Goal: Task Accomplishment & Management: Manage account settings

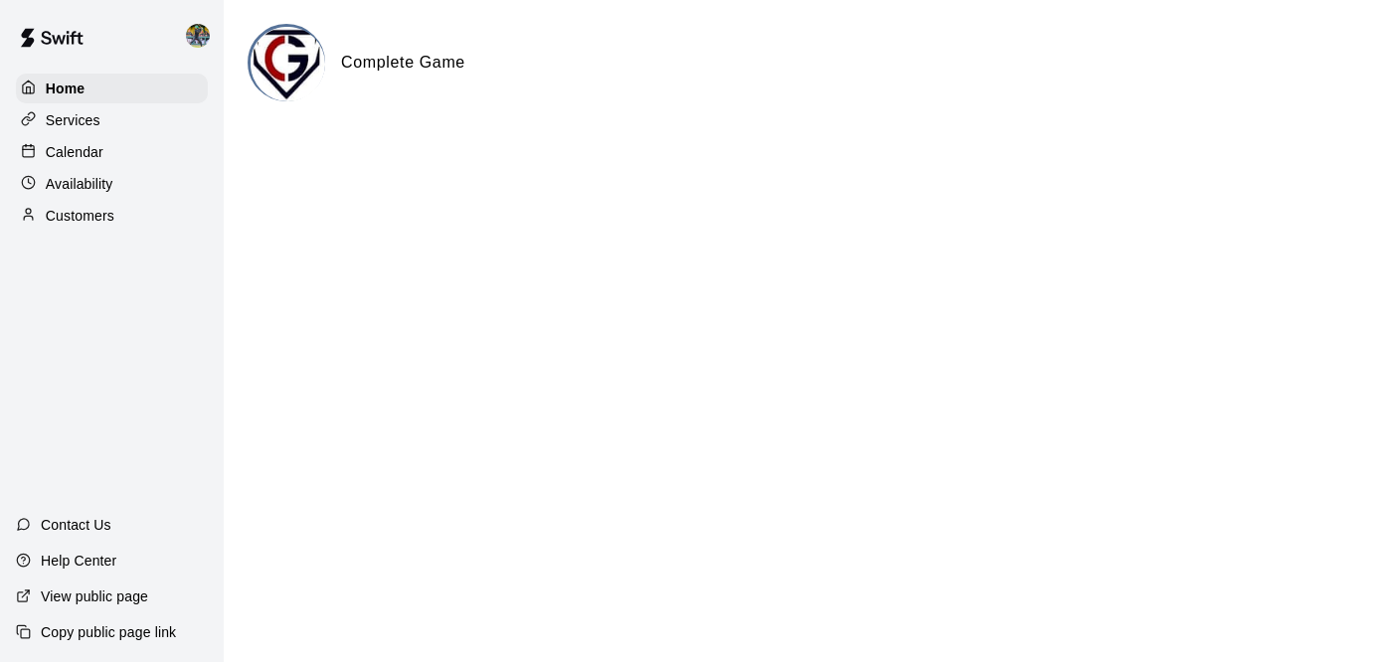
click at [95, 178] on p "Availability" at bounding box center [80, 184] width 68 height 20
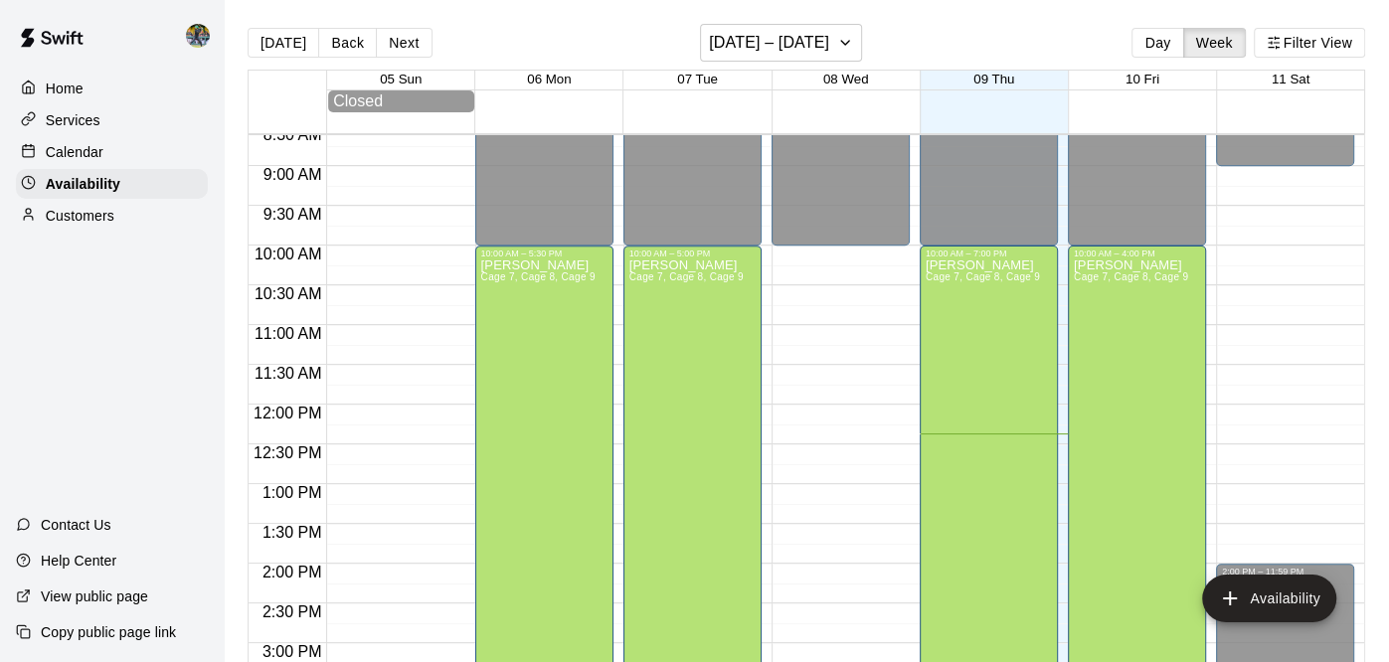
scroll to position [686, 0]
click at [1109, 83] on div "10 Fri" at bounding box center [1142, 81] width 148 height 20
click at [1139, 81] on span "10 Fri" at bounding box center [1142, 79] width 34 height 15
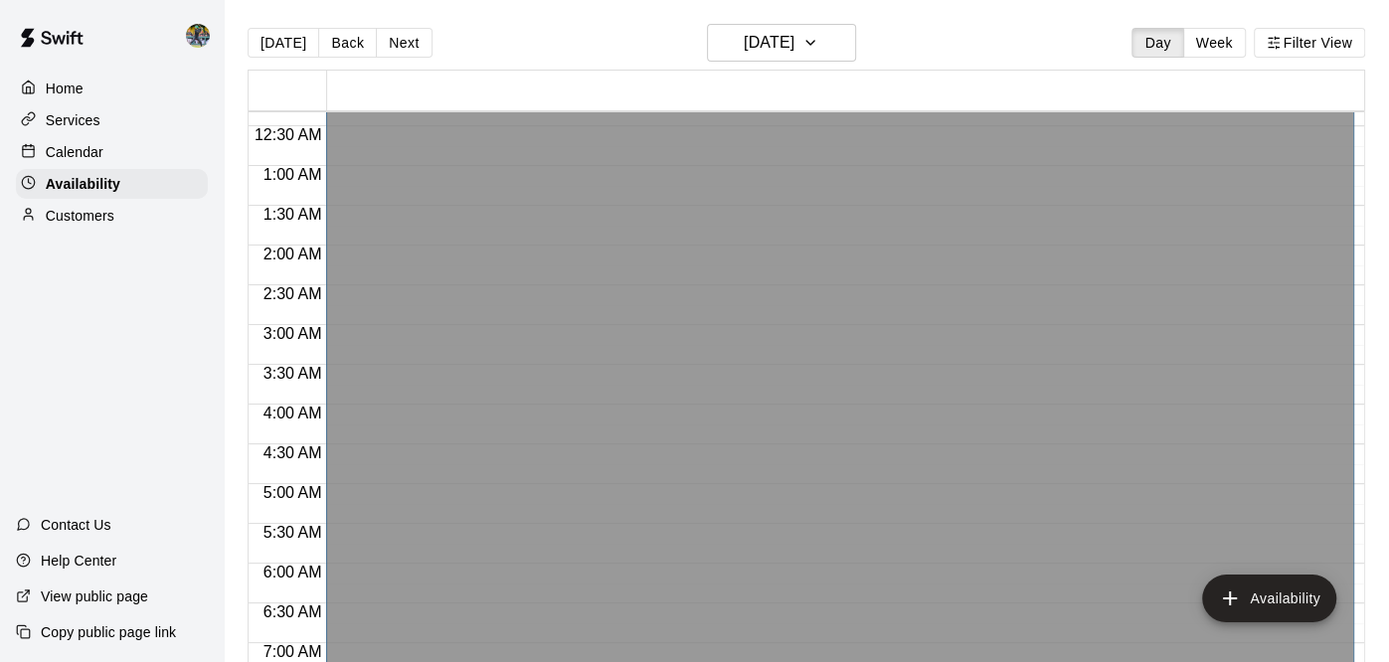
scroll to position [0, 0]
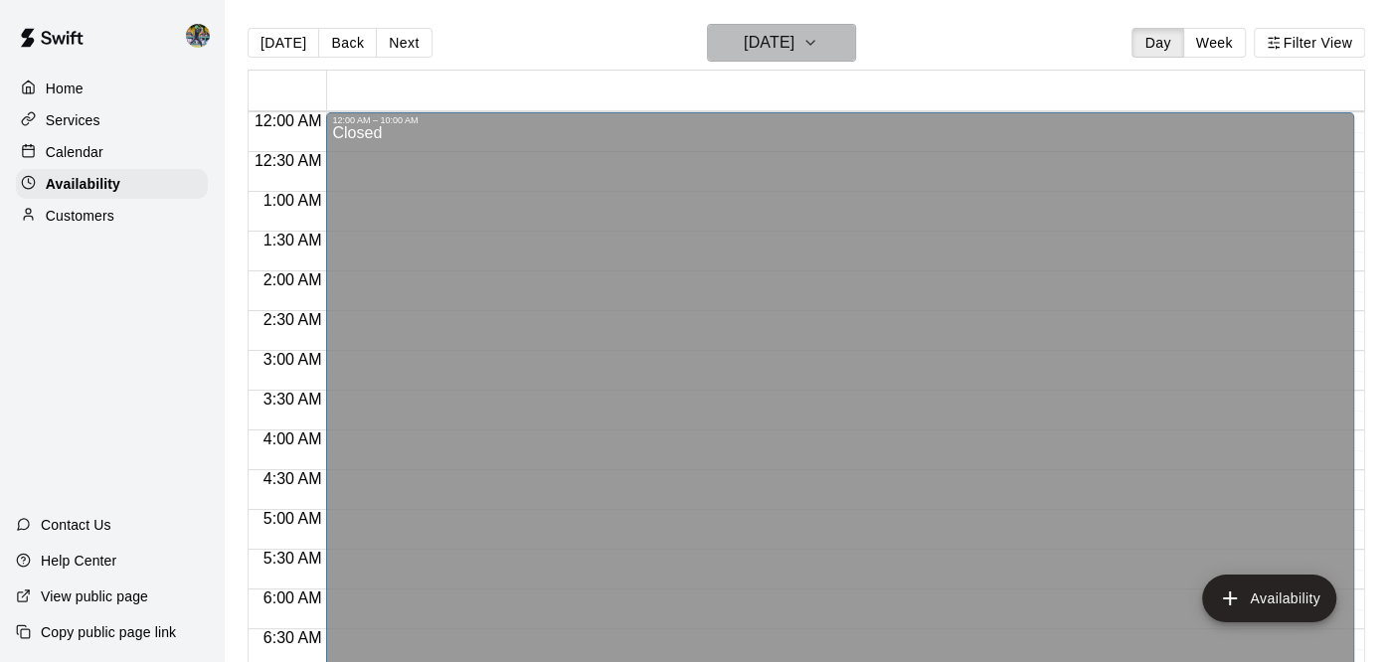
click at [794, 56] on h6 "[DATE]" at bounding box center [769, 43] width 51 height 28
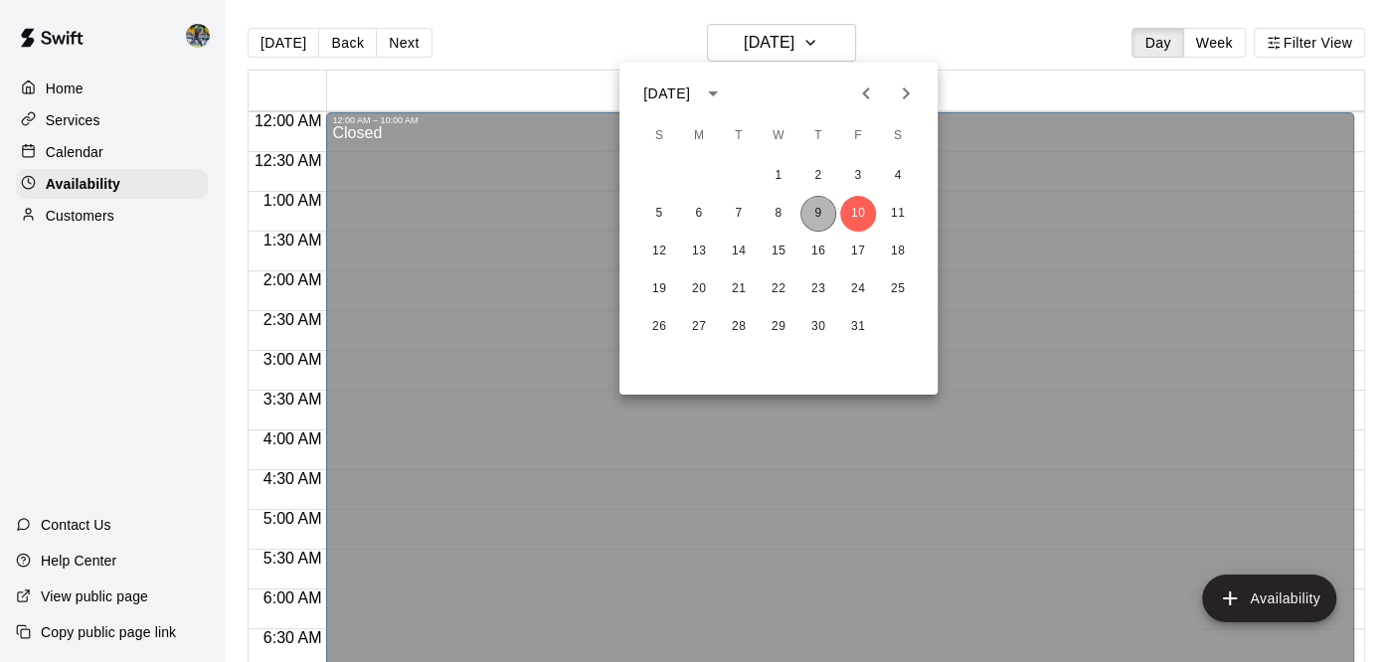
click at [810, 210] on button "9" at bounding box center [818, 214] width 36 height 36
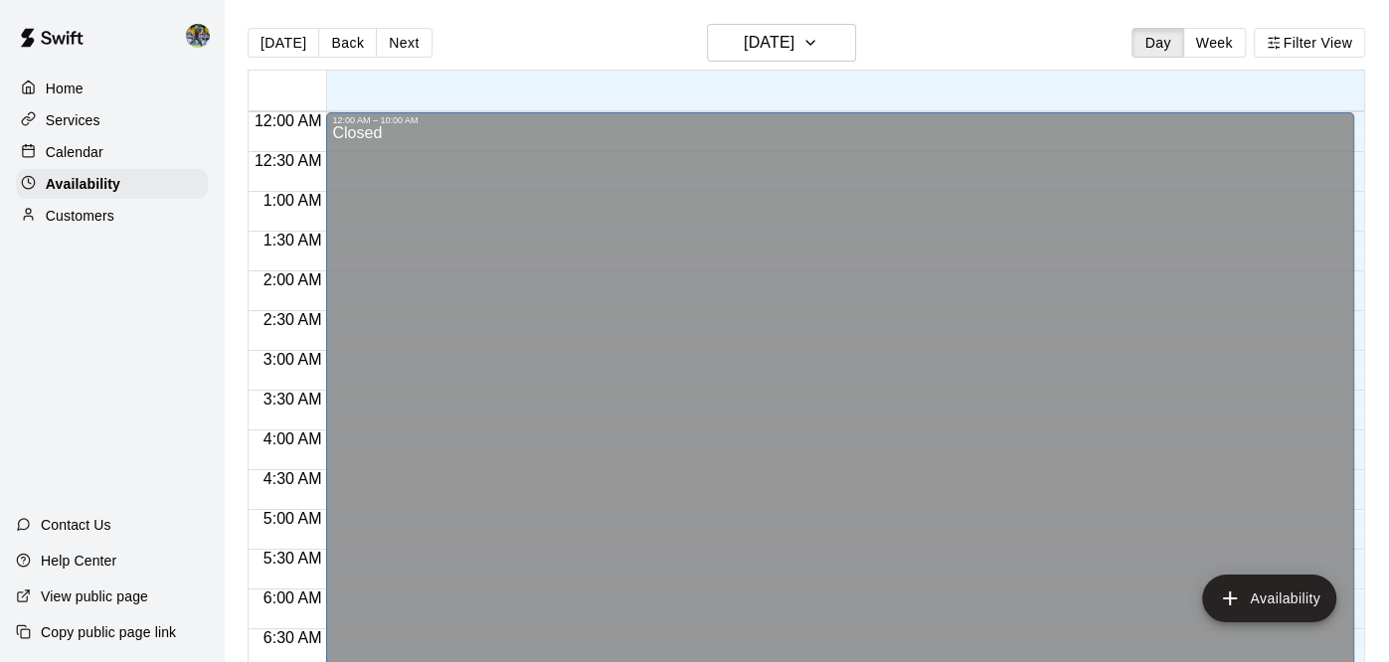
click at [118, 166] on div "Calendar" at bounding box center [112, 152] width 192 height 30
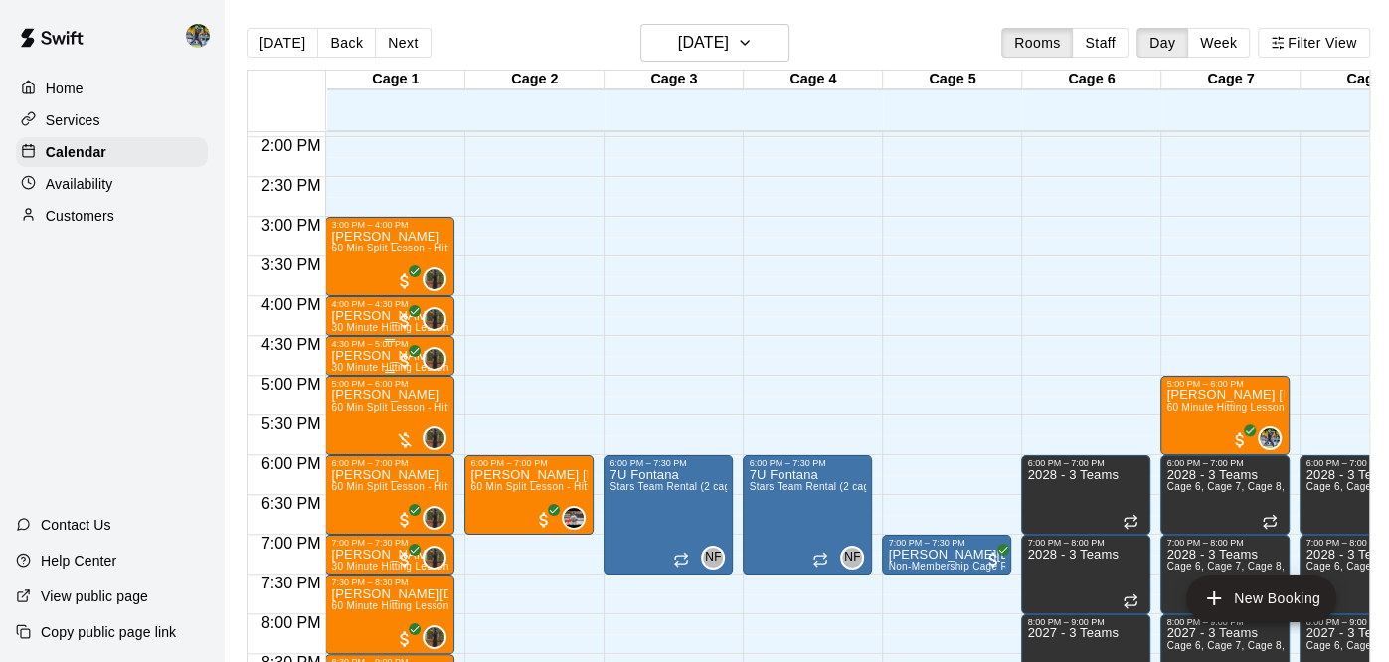
click at [448, 349] on div "4:30 PM – 5:00 PM [PERSON_NAME] 30 Minute Hitting Lesson 0" at bounding box center [389, 356] width 129 height 40
click at [757, 43] on div at bounding box center [694, 331] width 1389 height 662
click at [753, 50] on icon "button" at bounding box center [745, 43] width 16 height 24
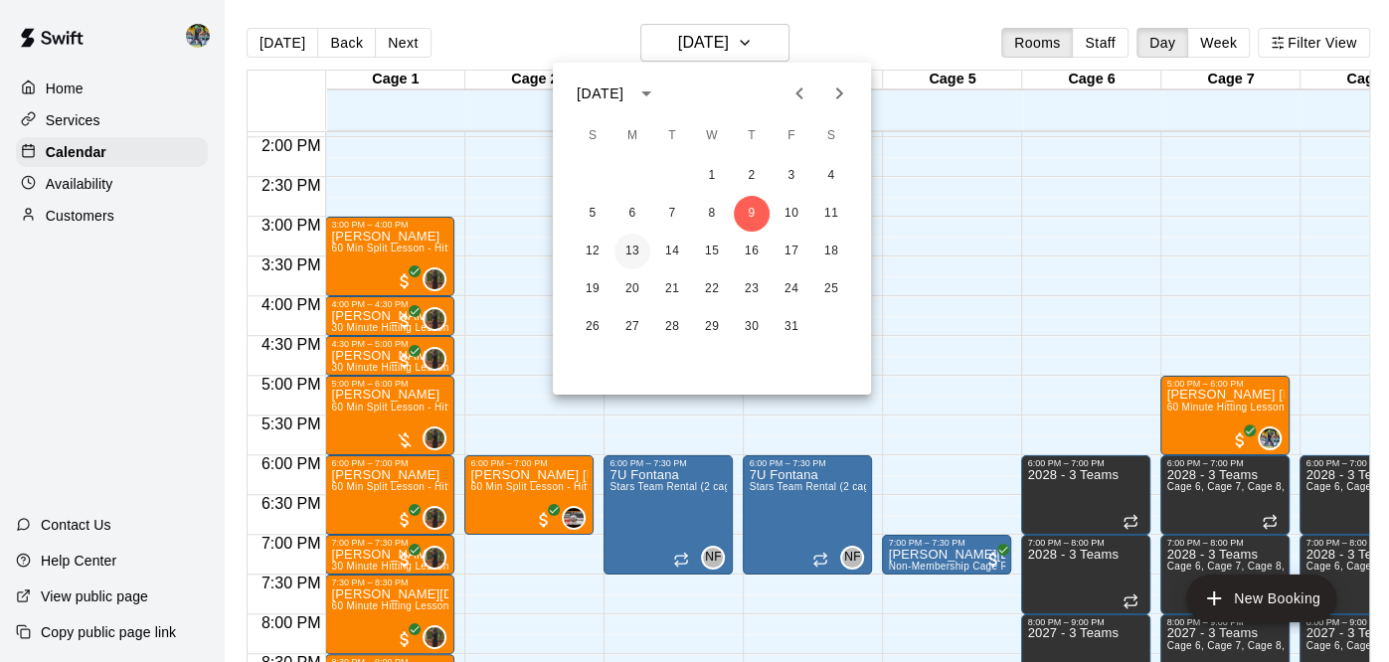
click at [619, 253] on button "13" at bounding box center [632, 252] width 36 height 36
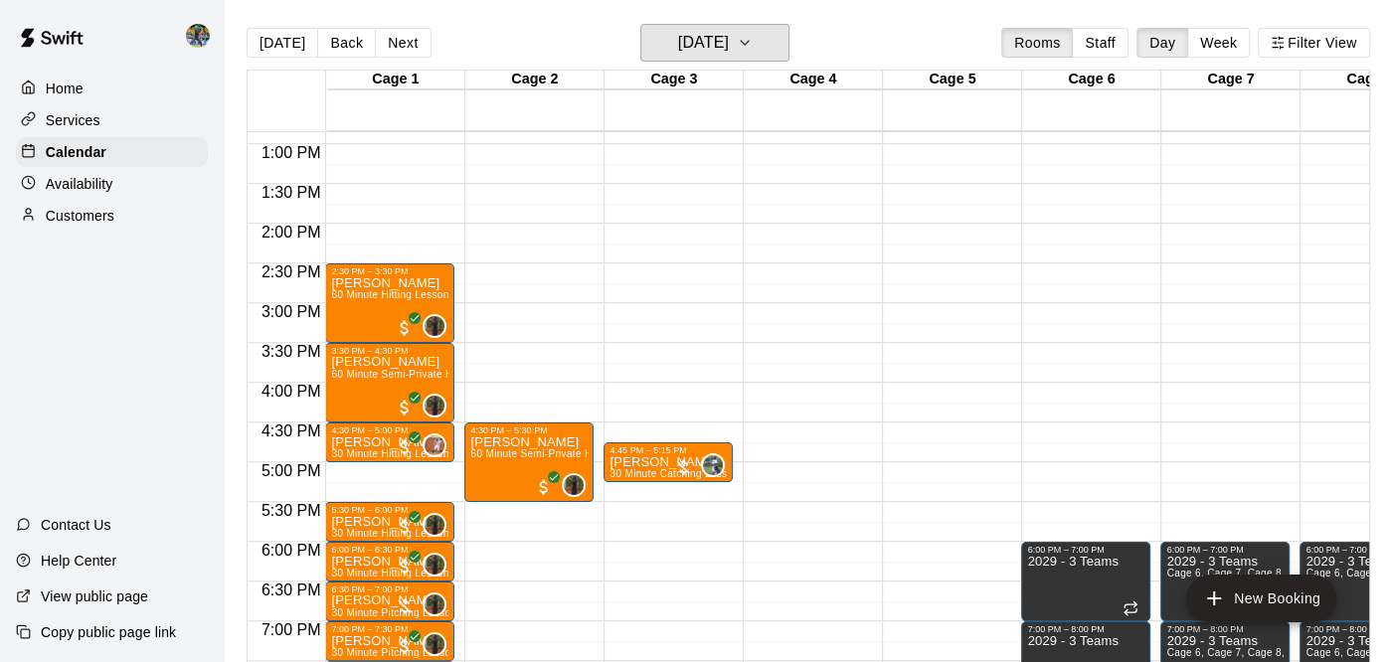
scroll to position [1032, 0]
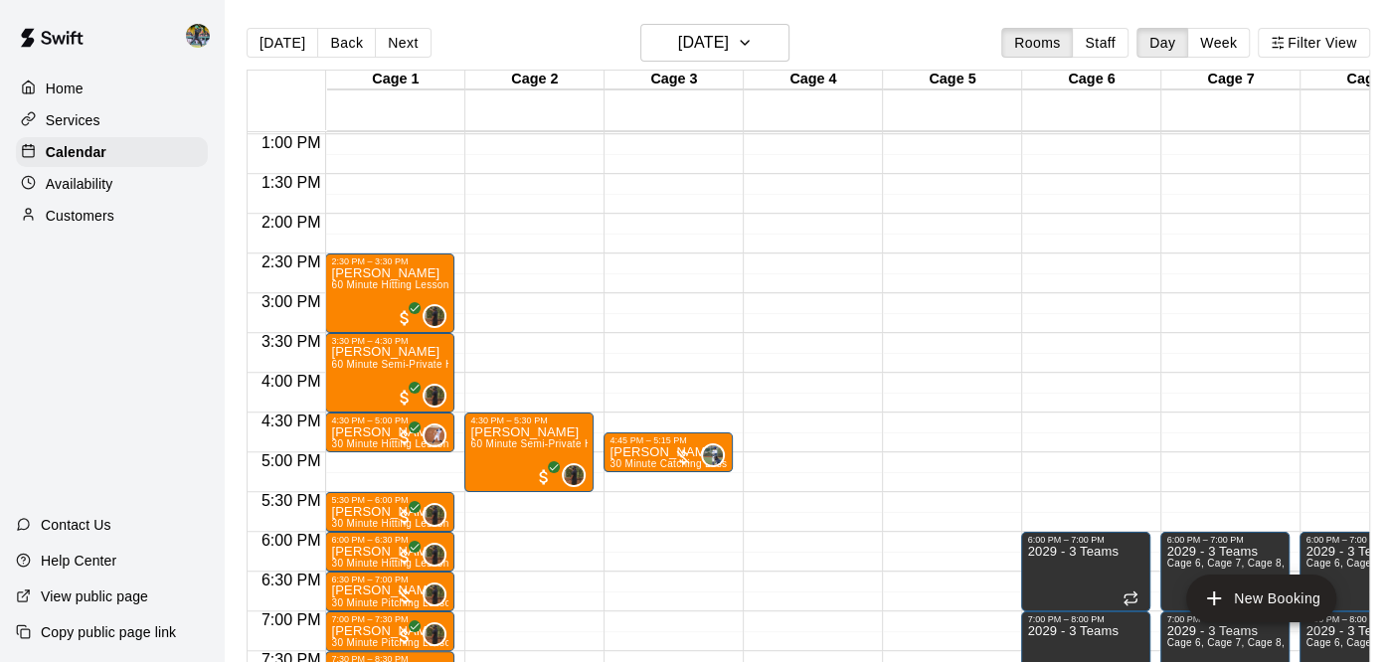
click at [104, 183] on p "Availability" at bounding box center [80, 184] width 68 height 20
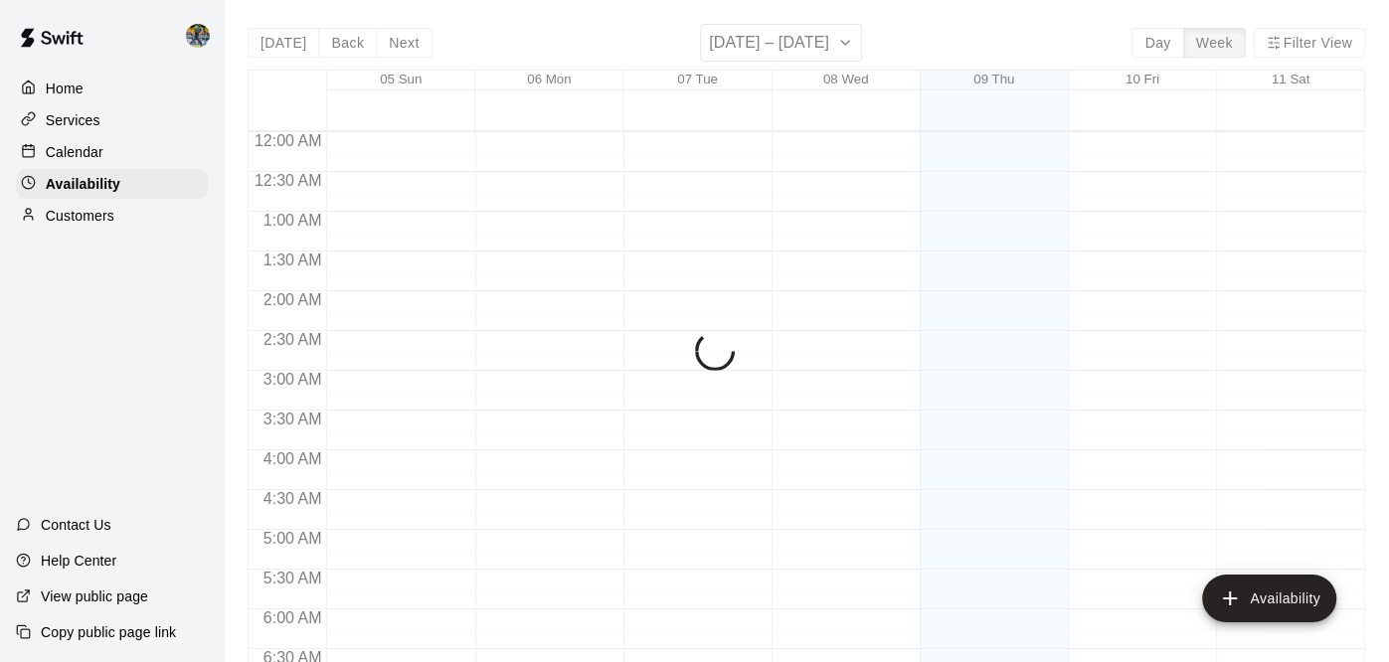
scroll to position [995, 0]
click at [728, 33] on div "[DATE] Back Next [DATE] – [DATE] Day Week Filter View 05 Sun 06 Mon 07 Tue 08 W…" at bounding box center [806, 355] width 1117 height 662
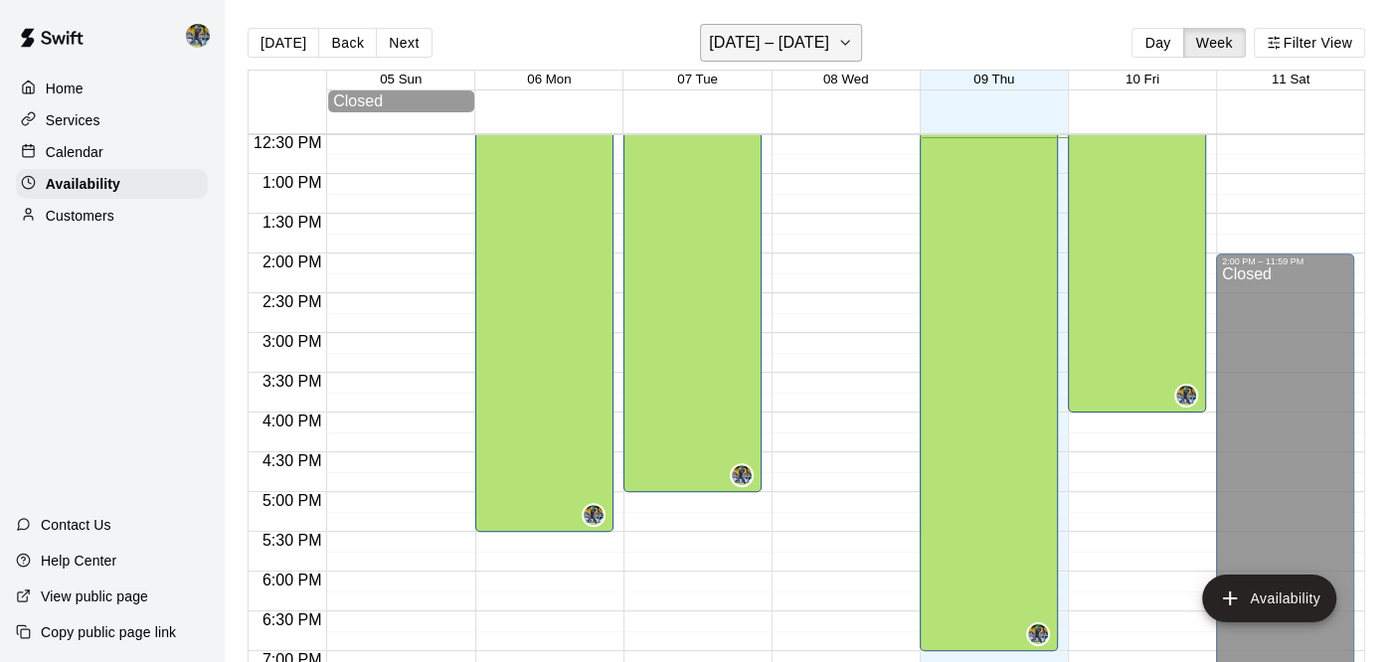
click at [846, 43] on icon "button" at bounding box center [845, 43] width 16 height 24
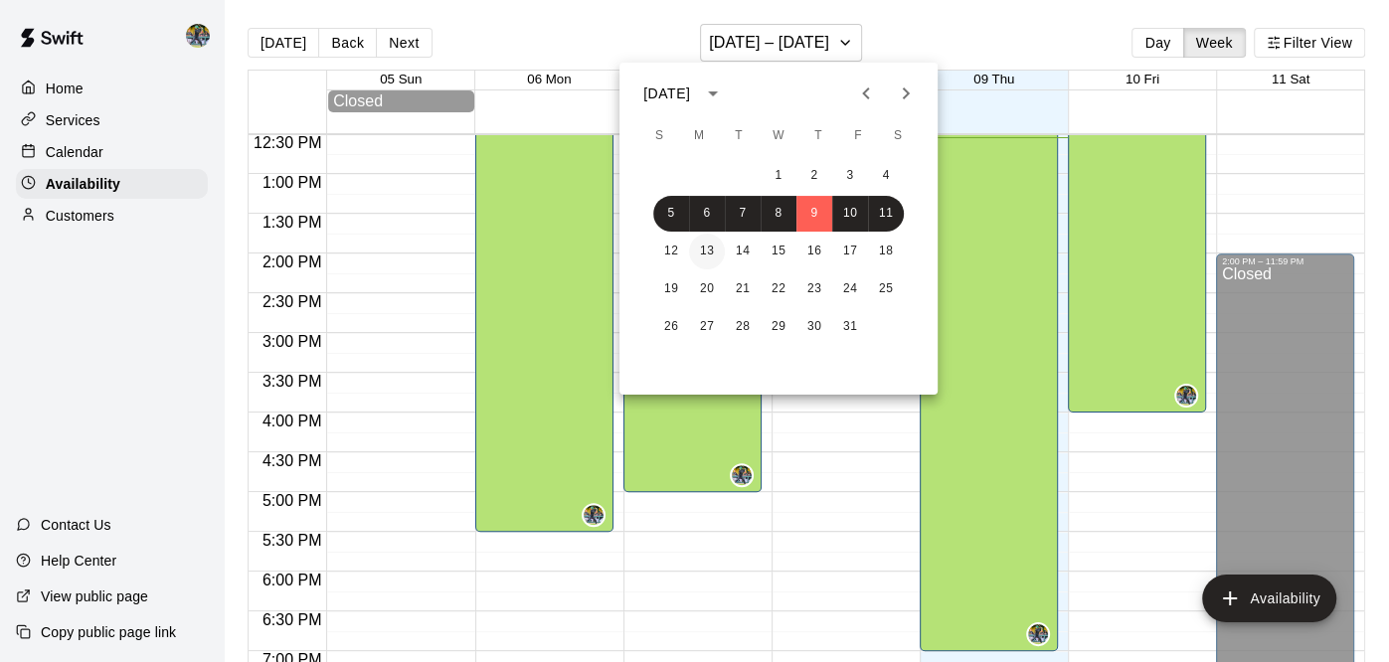
click at [714, 244] on button "13" at bounding box center [707, 252] width 36 height 36
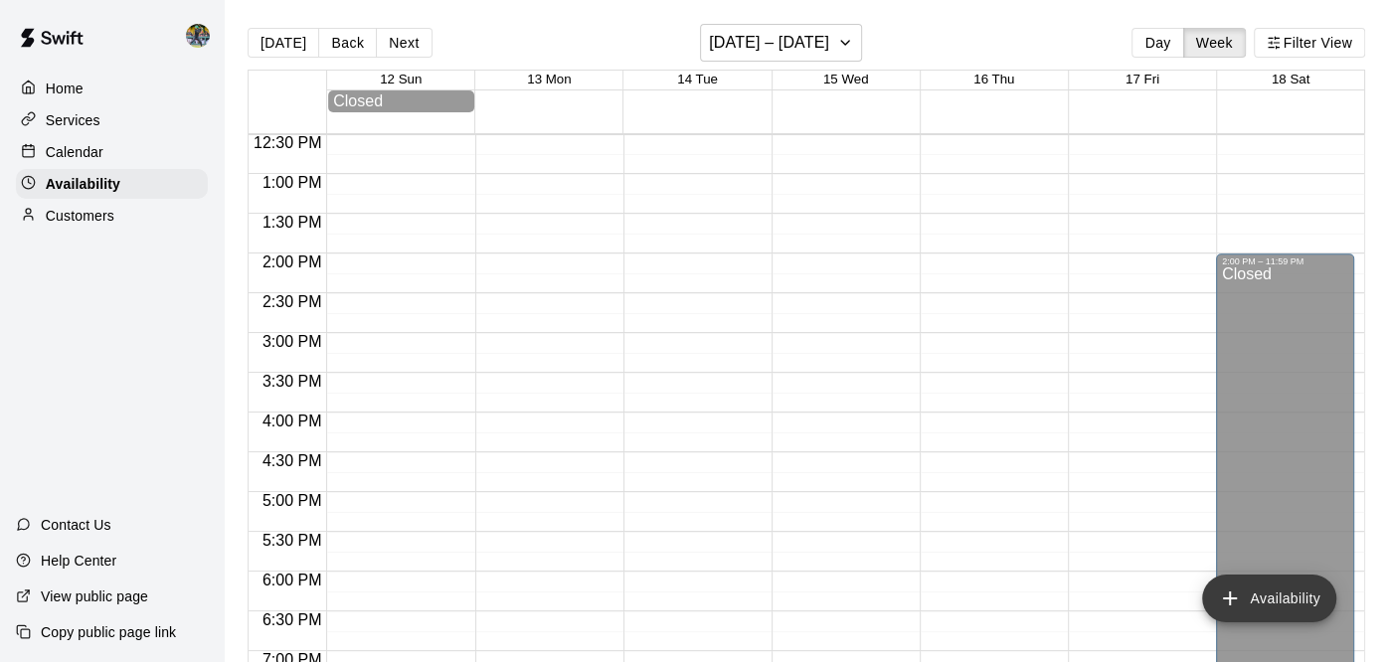
click at [1241, 580] on button "Availability" at bounding box center [1269, 599] width 134 height 48
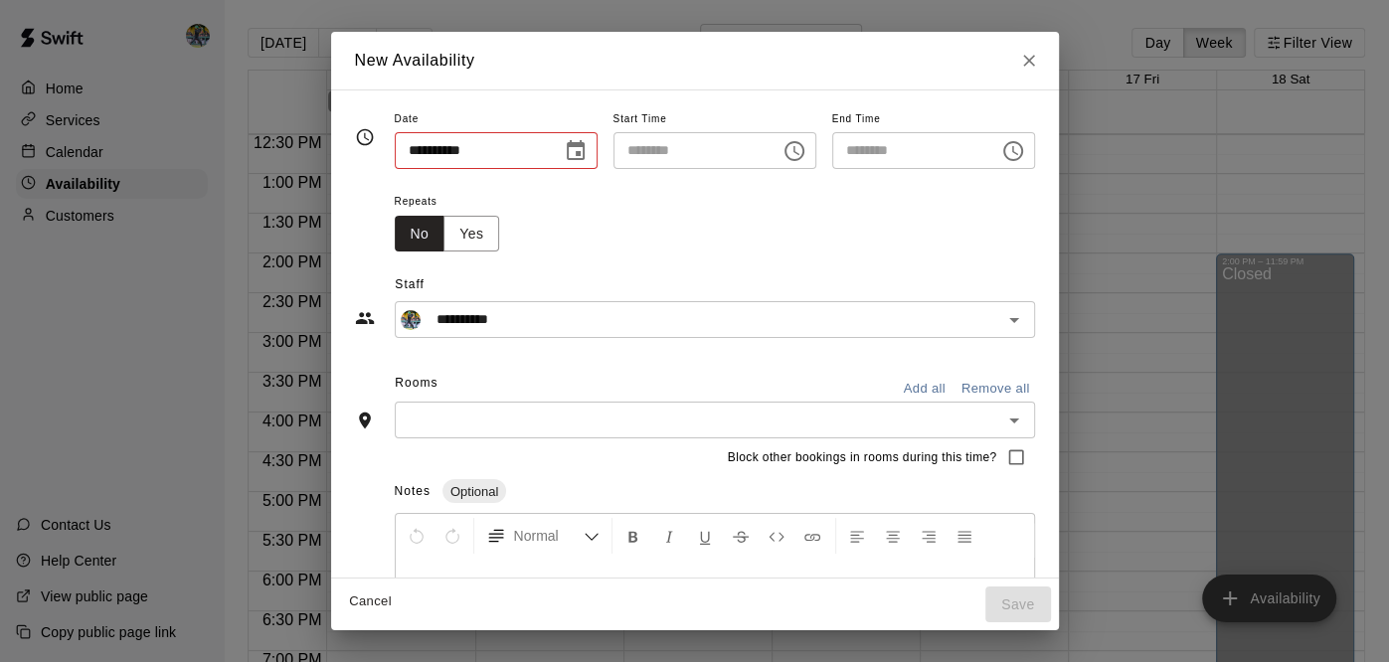
type input "**********"
type input "********"
click at [481, 150] on input "**********" at bounding box center [471, 150] width 153 height 37
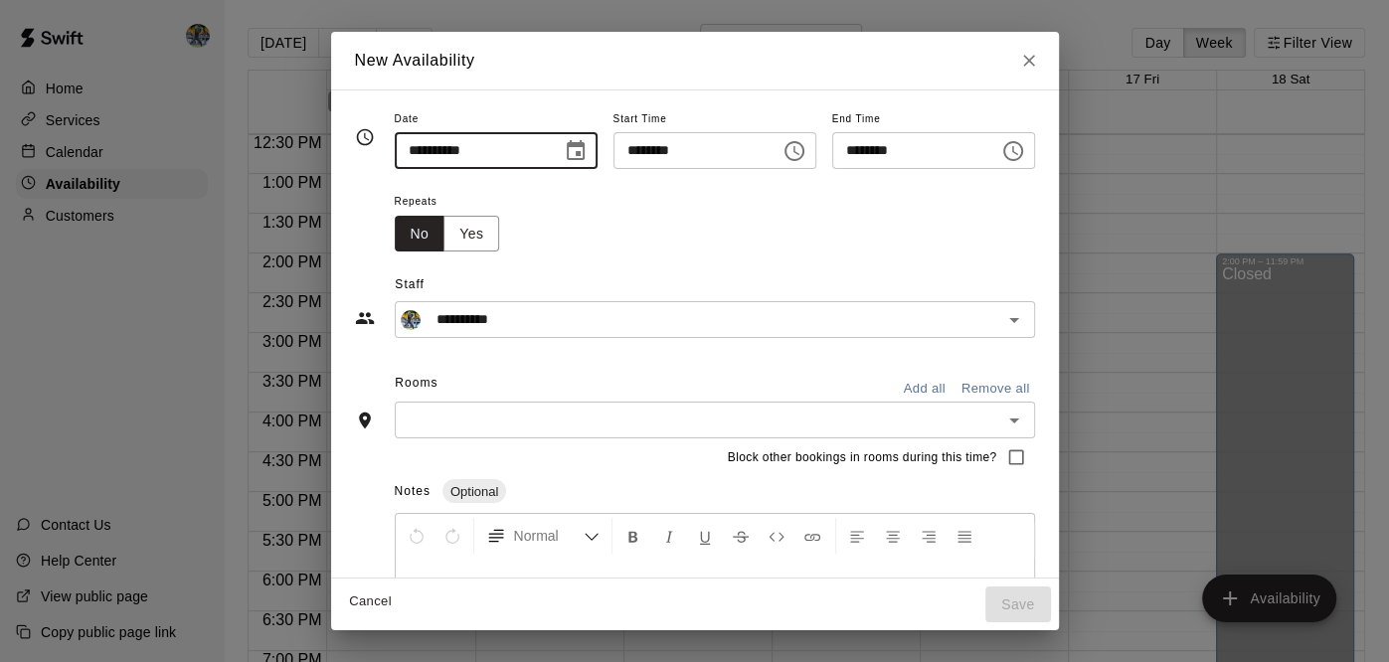
click at [564, 153] on icon "Choose date, selected date is Oct 13, 2025" at bounding box center [576, 151] width 24 height 24
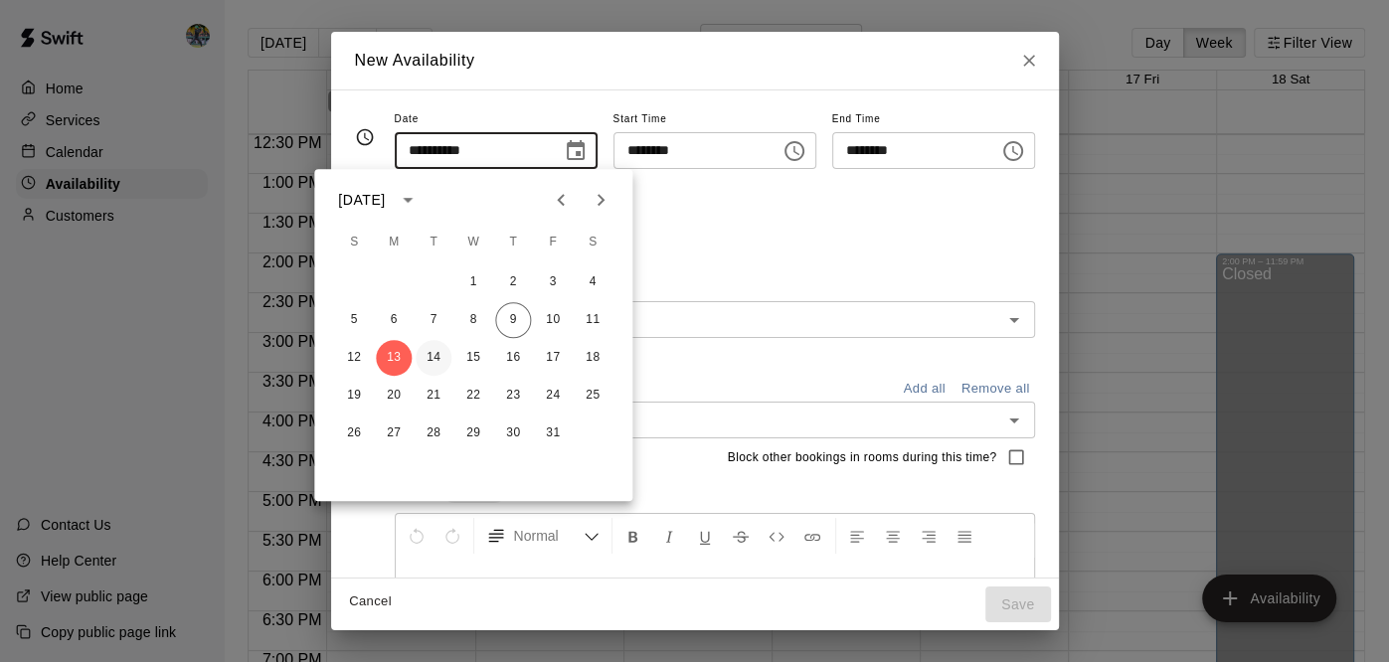
click at [439, 354] on button "14" at bounding box center [434, 358] width 36 height 36
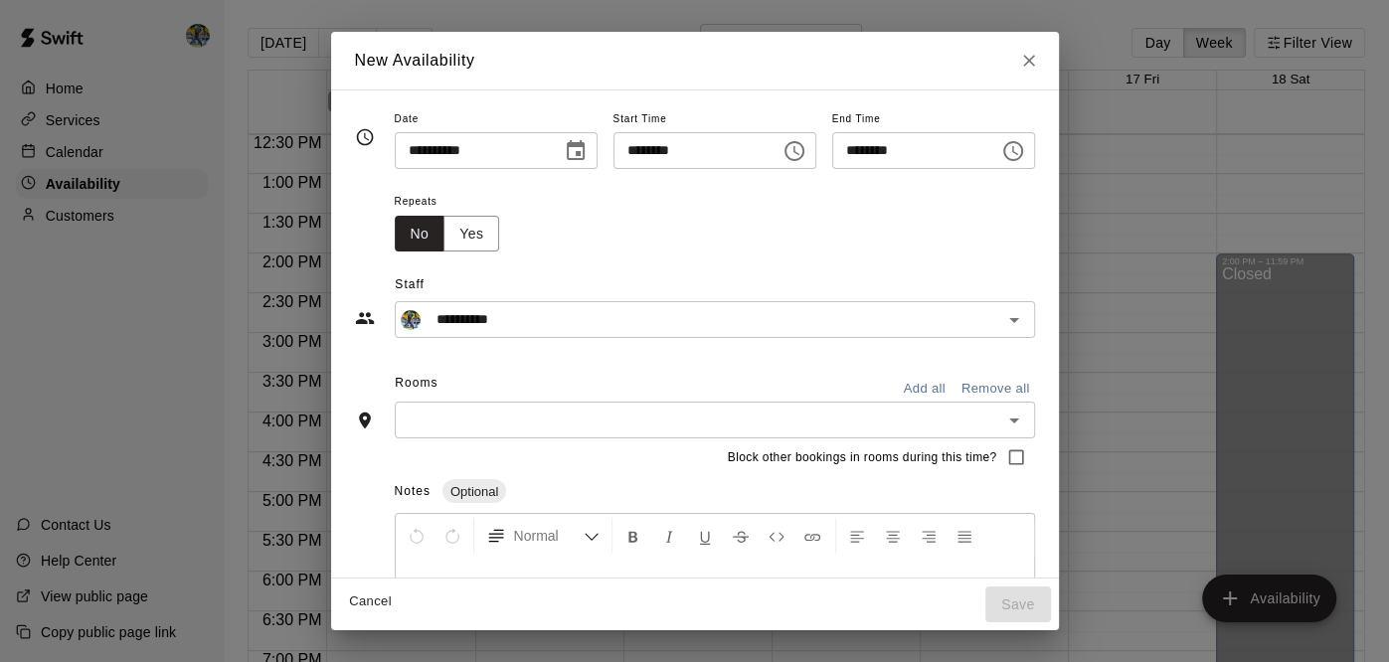
type input "**********"
click at [738, 161] on input "********" at bounding box center [689, 150] width 153 height 37
click at [806, 144] on icon "Choose time, selected time is 12:00 PM" at bounding box center [794, 151] width 24 height 24
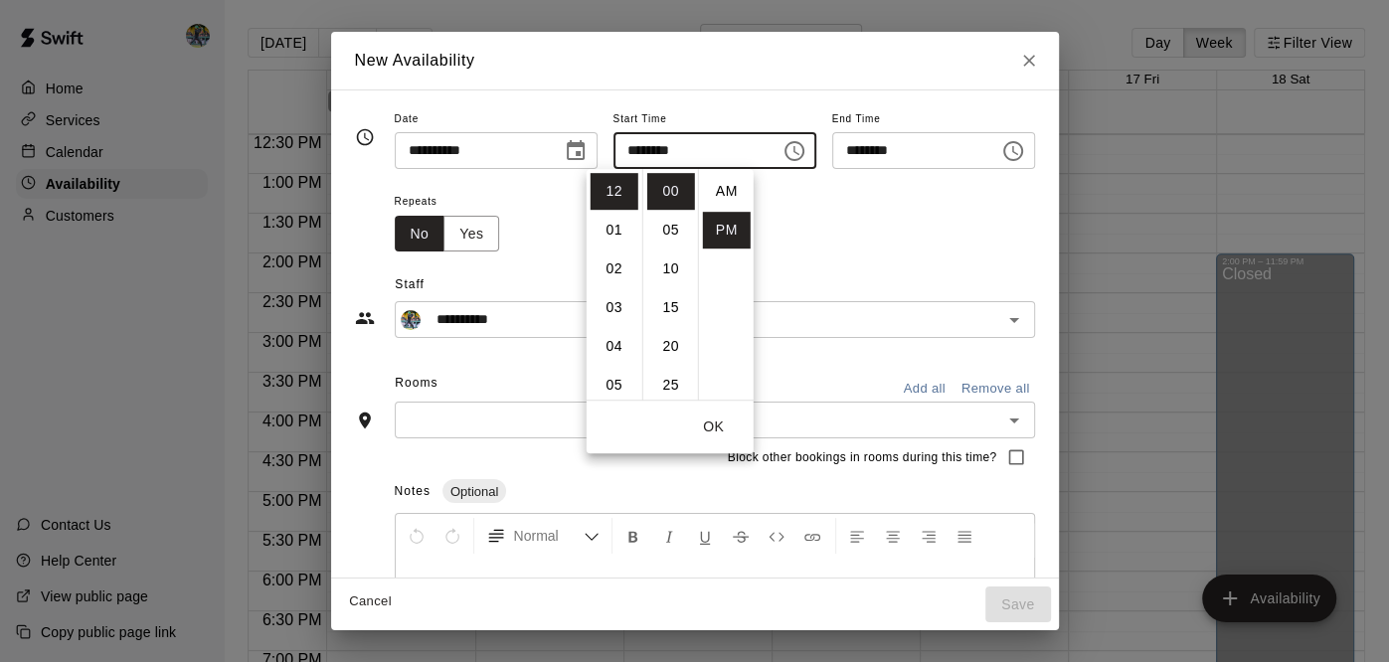
scroll to position [36, 0]
click at [875, 207] on div "Repeats No Yes" at bounding box center [715, 220] width 640 height 63
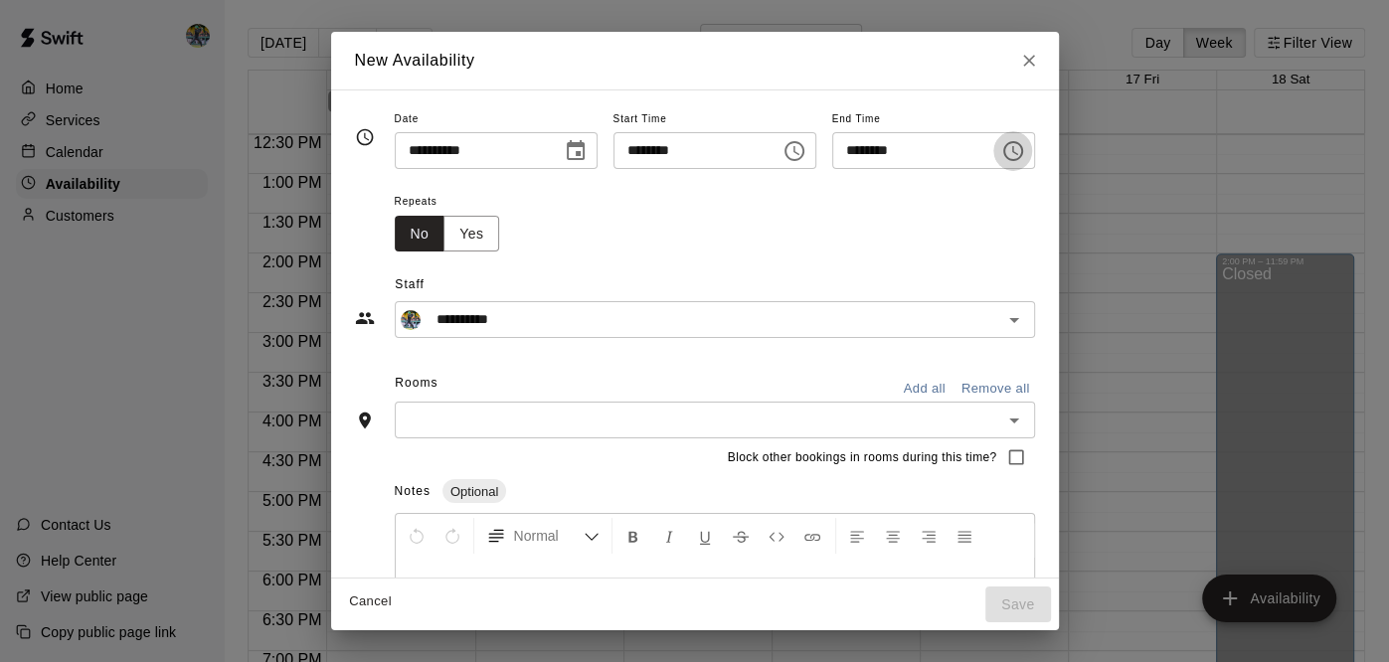
click at [1025, 148] on icon "Choose time, selected time is 12:30 PM" at bounding box center [1013, 151] width 24 height 24
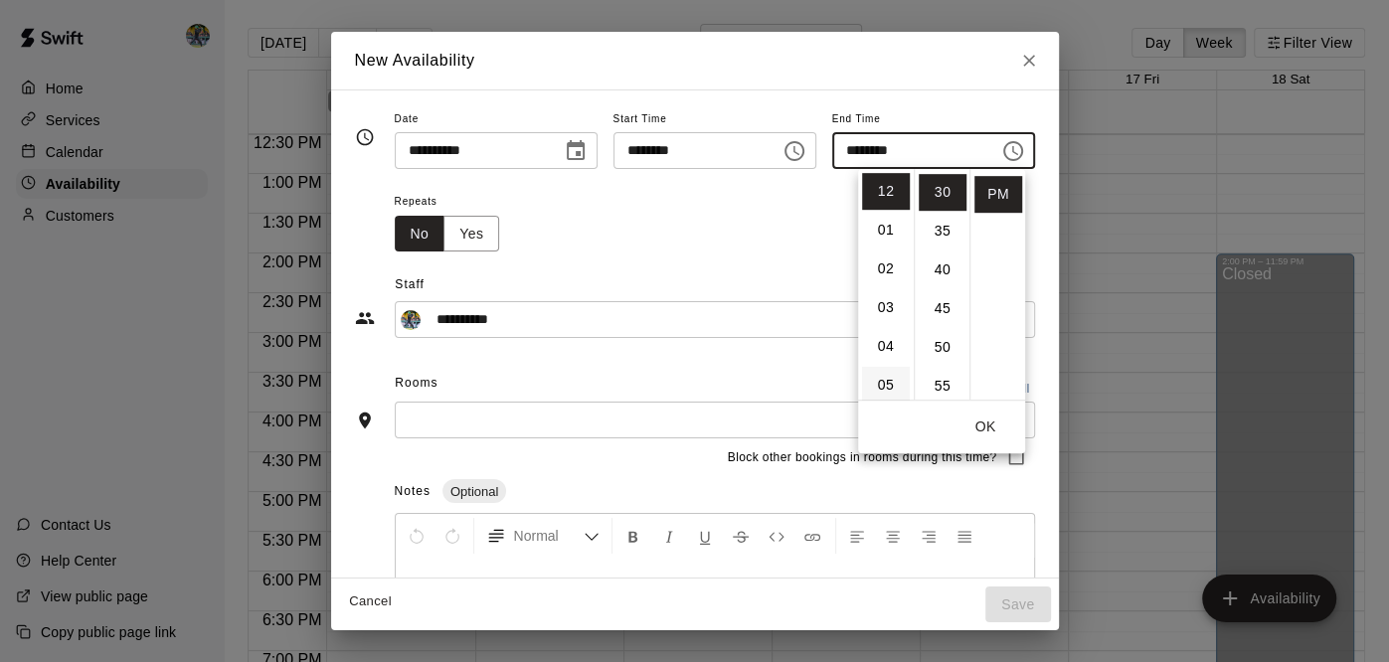
click at [880, 382] on li "05" at bounding box center [886, 385] width 48 height 37
click at [940, 196] on li "00" at bounding box center [943, 191] width 48 height 37
type input "********"
click at [990, 433] on button "OK" at bounding box center [985, 427] width 64 height 37
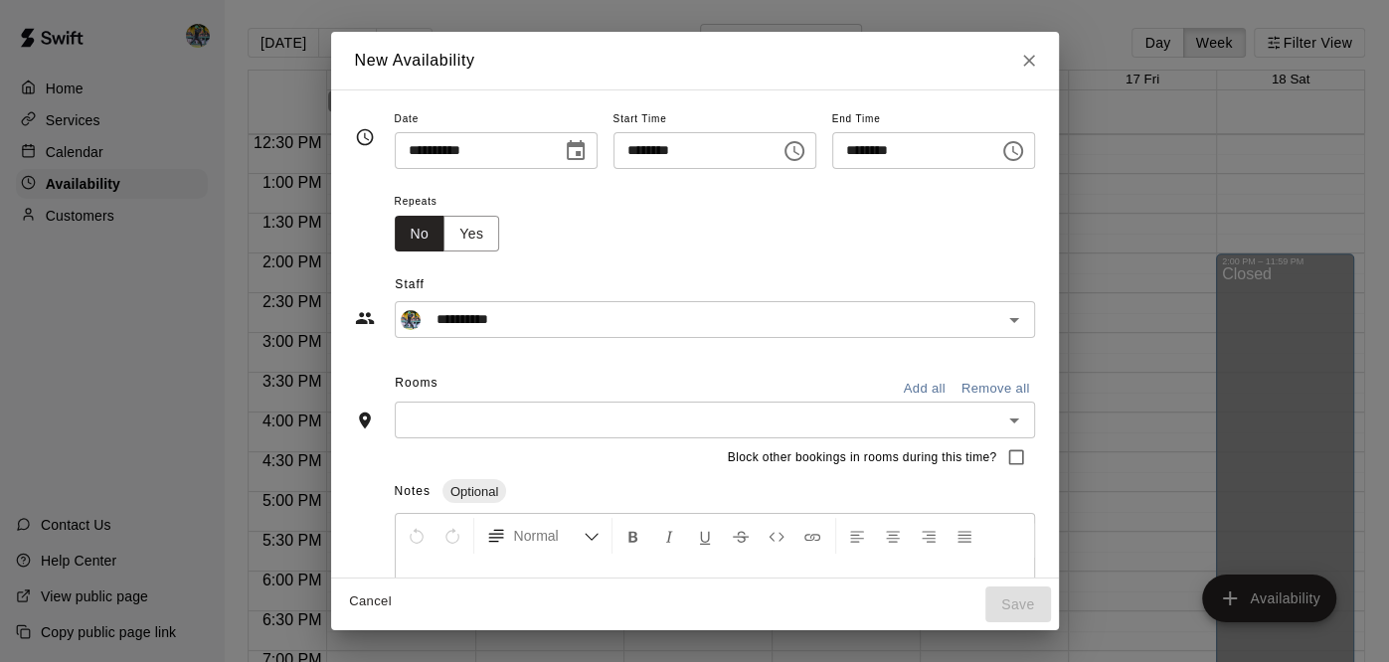
click at [793, 405] on div "​" at bounding box center [715, 420] width 640 height 37
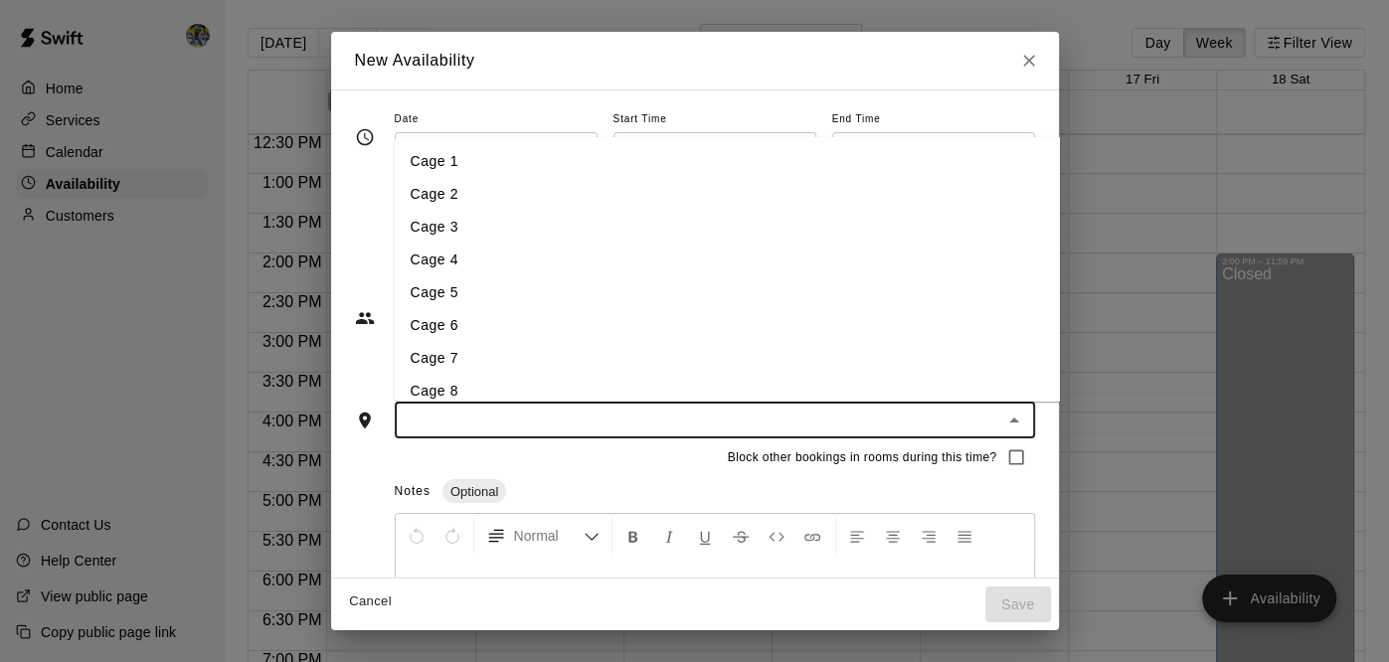
click at [498, 352] on li "Cage 7" at bounding box center [793, 358] width 799 height 33
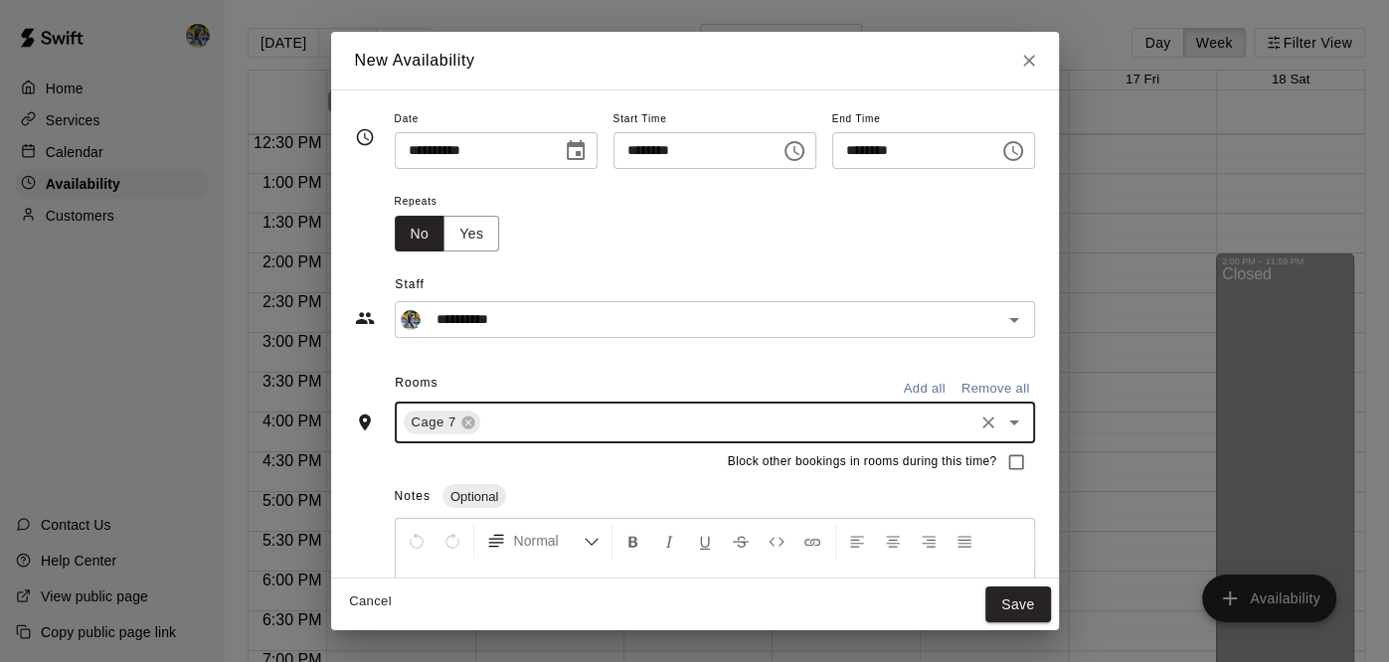
click at [490, 405] on div "Cage 7 ​" at bounding box center [715, 423] width 640 height 42
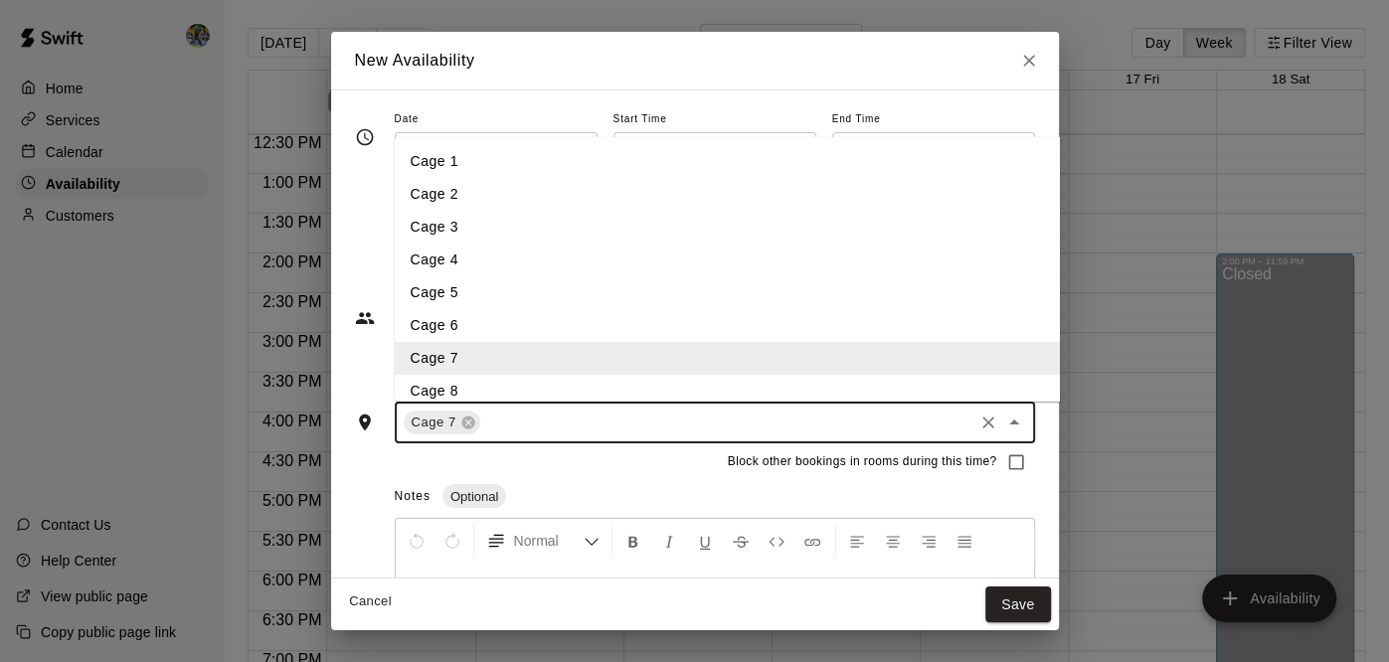
click at [476, 387] on li "Cage 8" at bounding box center [793, 391] width 799 height 33
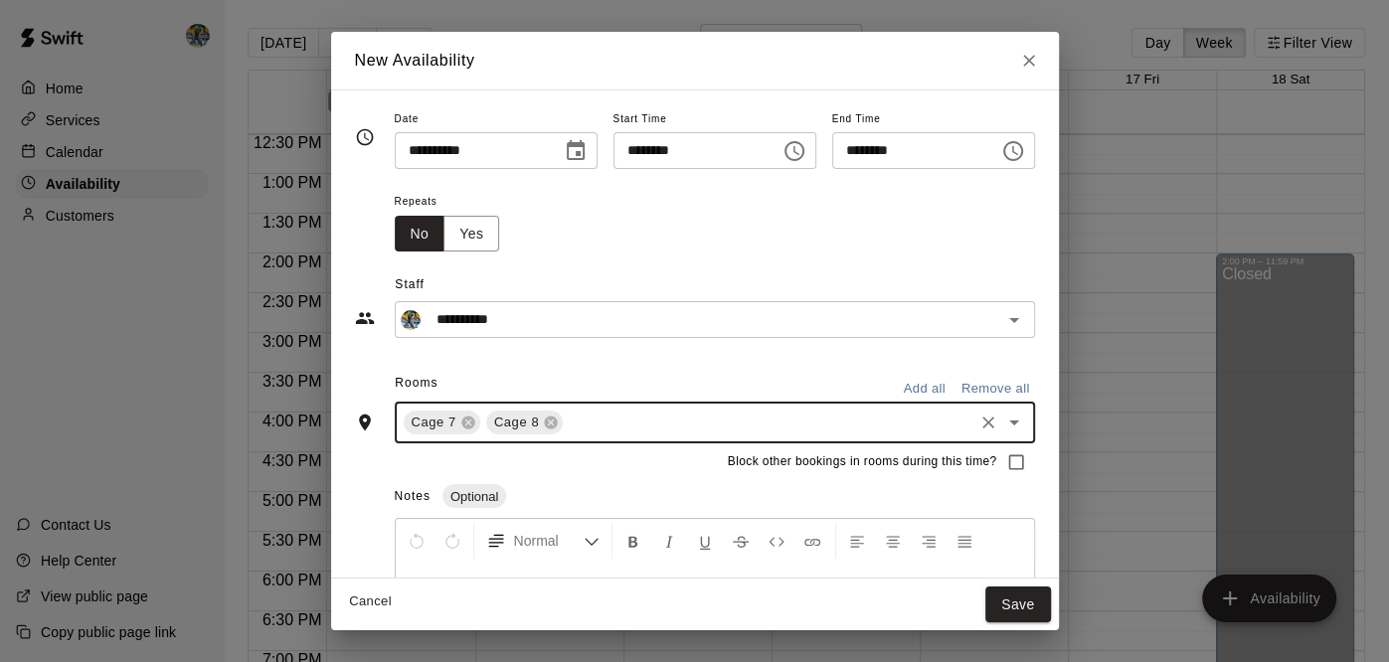
click at [566, 433] on input "text" at bounding box center [768, 423] width 404 height 25
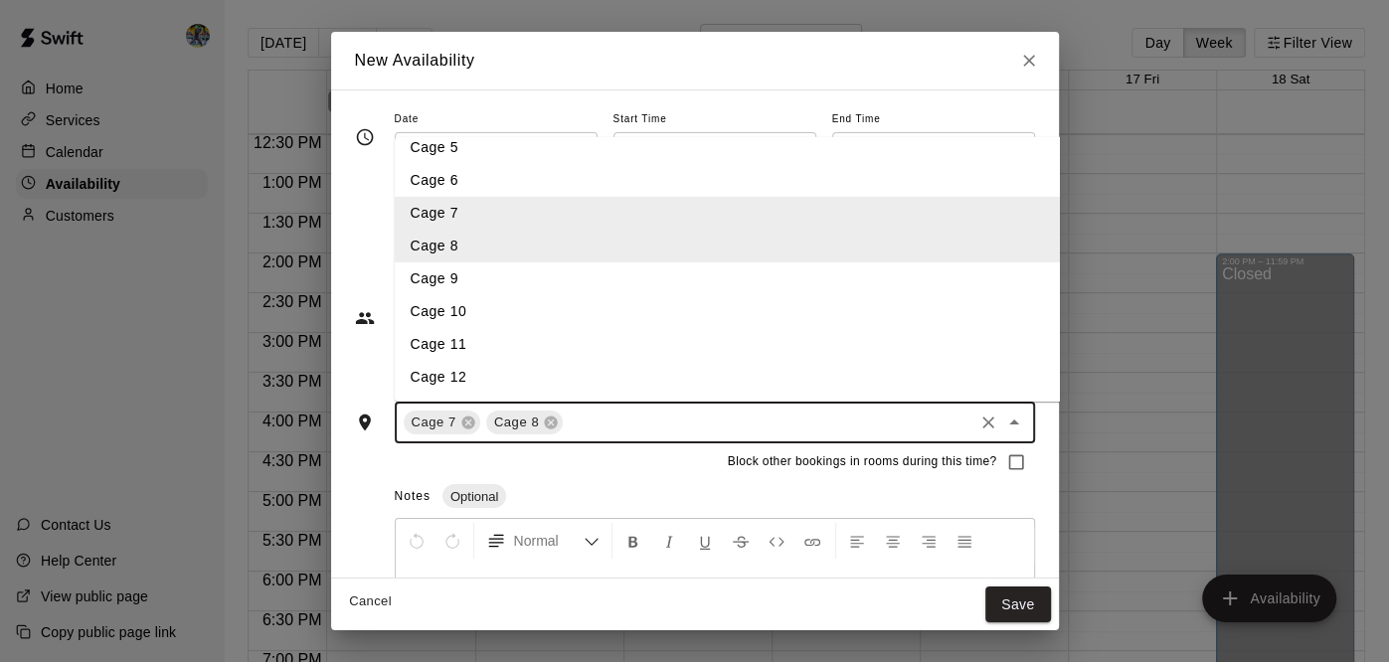
scroll to position [177, 0]
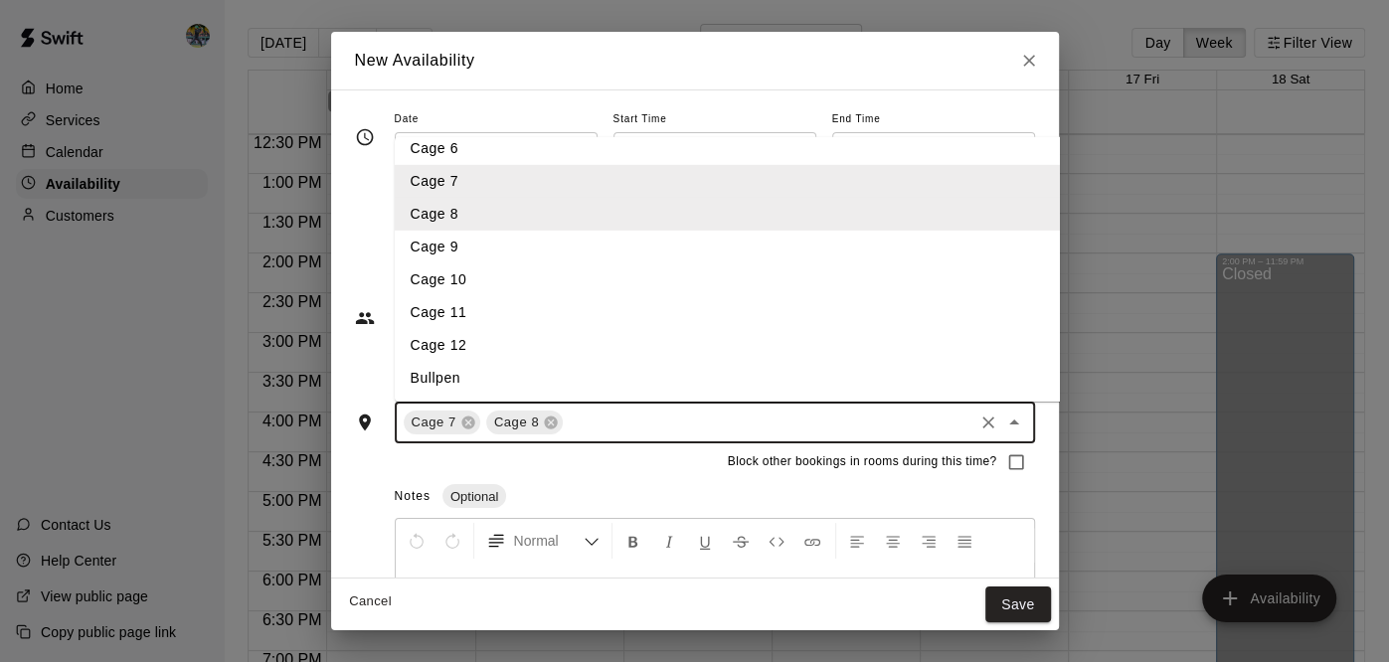
click at [465, 259] on li "Cage 9" at bounding box center [793, 247] width 799 height 33
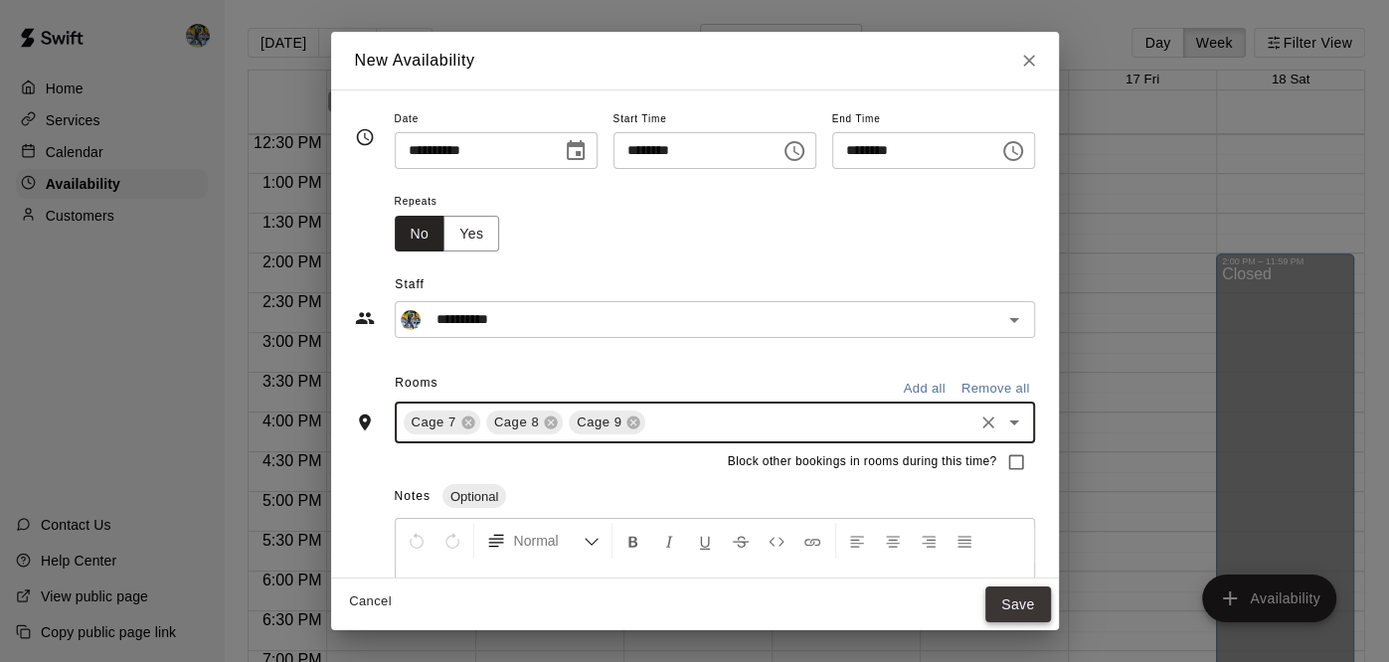
click at [1051, 614] on button "Save" at bounding box center [1018, 605] width 66 height 37
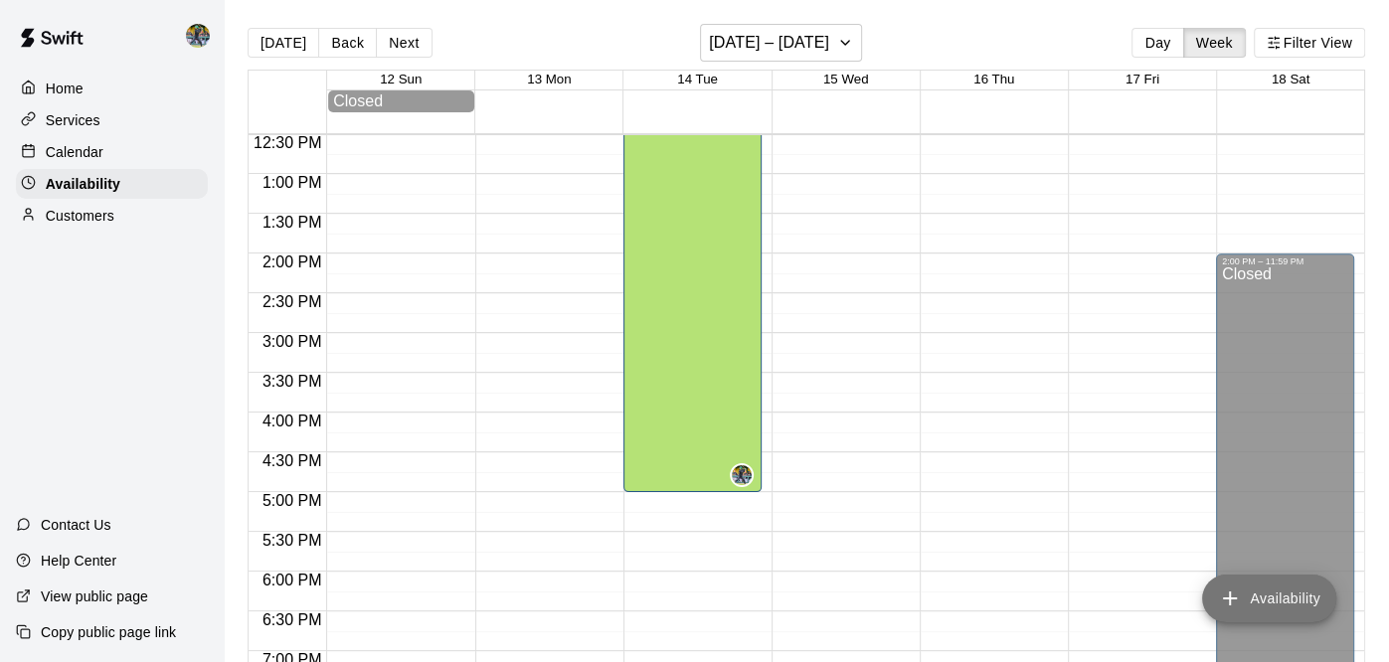
click at [1298, 601] on button "Availability" at bounding box center [1269, 599] width 134 height 48
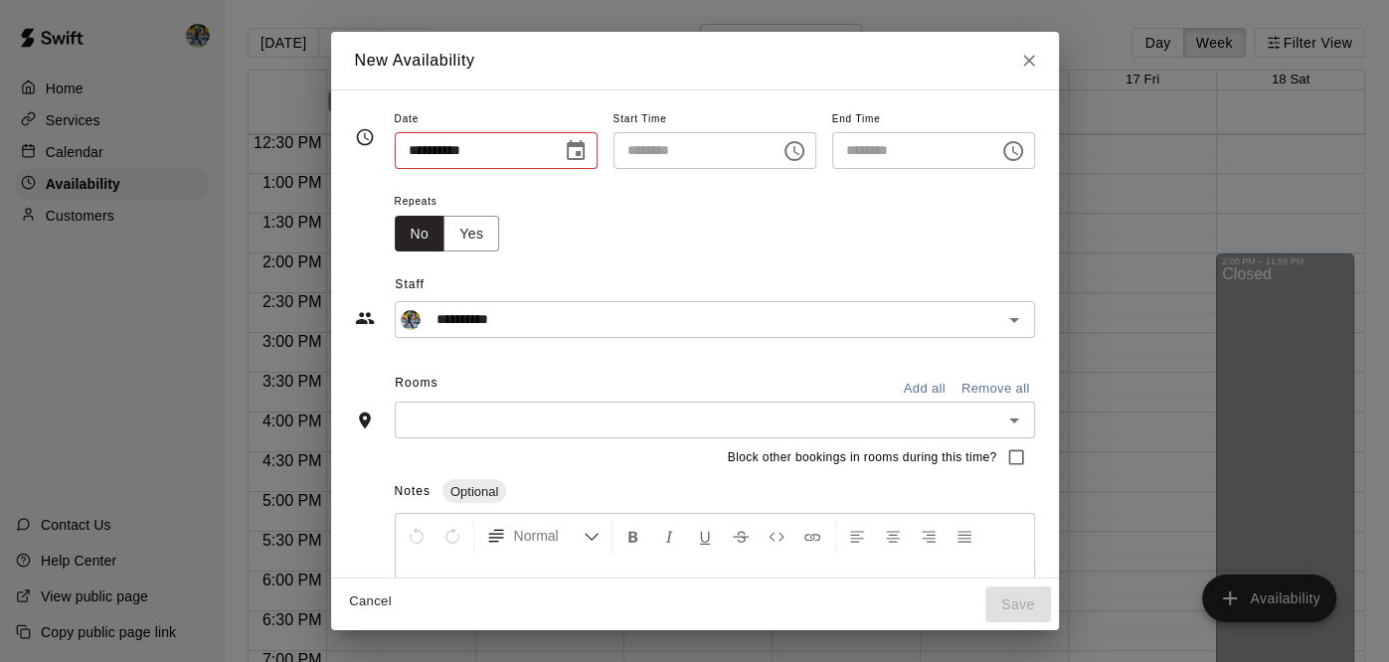
type input "**********"
type input "********"
click at [561, 148] on button "Choose date, selected date is Oct 13, 2025" at bounding box center [576, 151] width 40 height 40
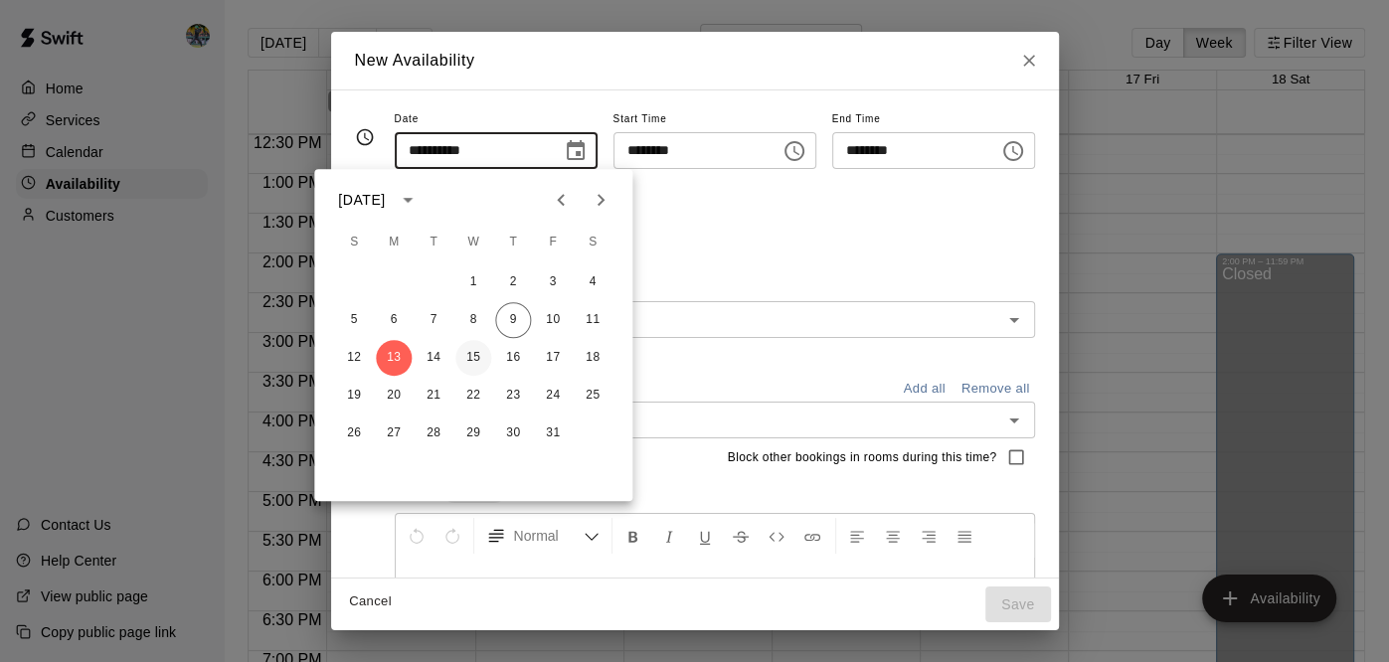
click at [469, 352] on button "15" at bounding box center [473, 358] width 36 height 36
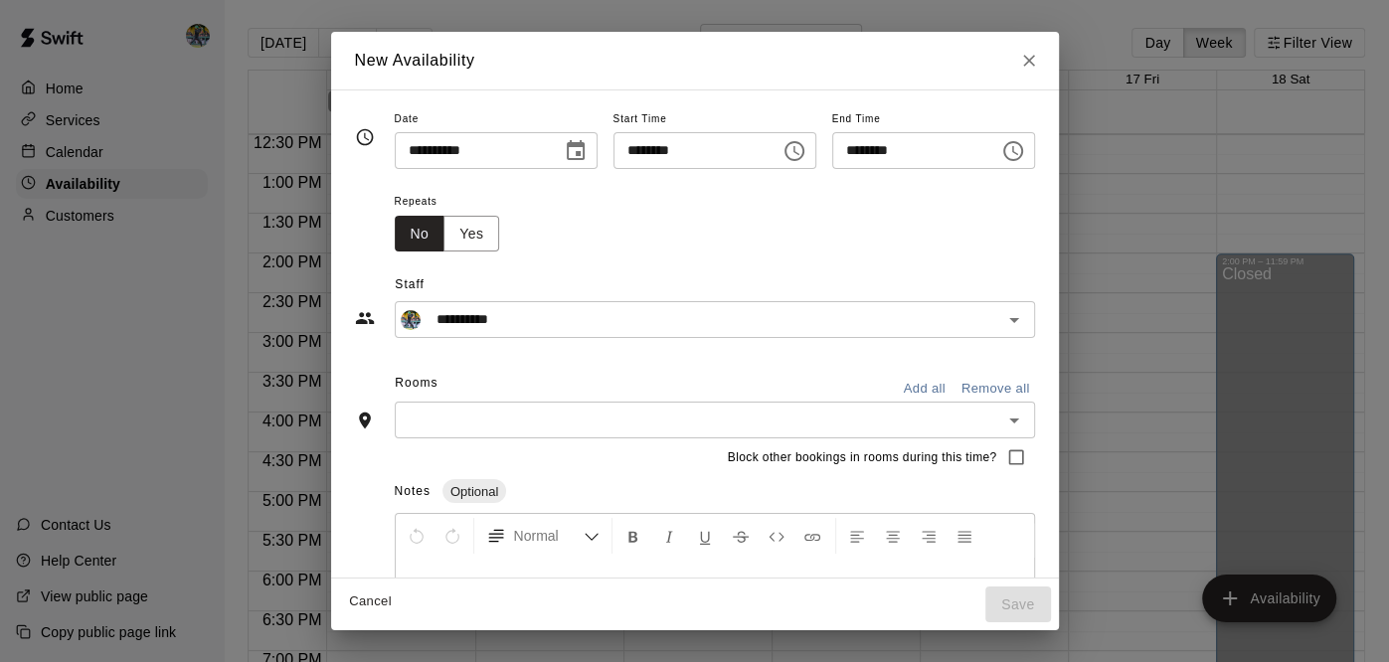
type input "**********"
click at [983, 149] on input "********" at bounding box center [908, 150] width 153 height 37
click at [1025, 160] on icon "Choose time, selected time is 12:30 PM" at bounding box center [1013, 151] width 24 height 24
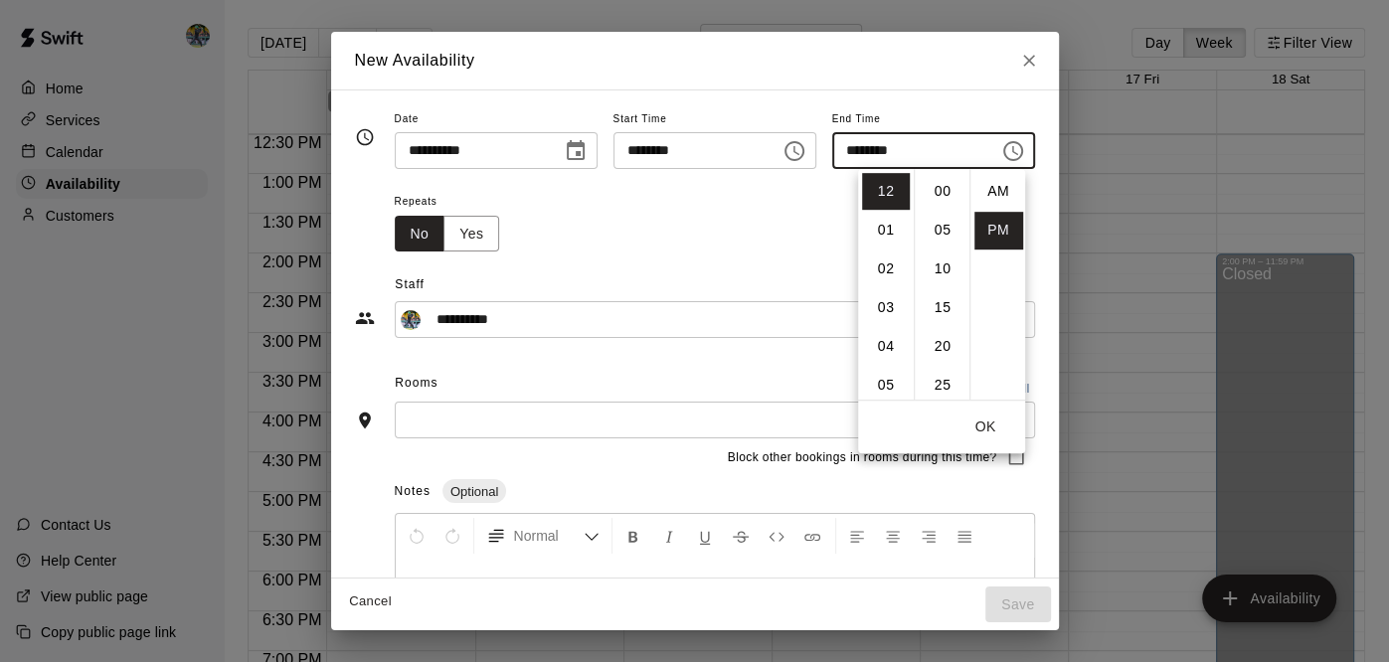
scroll to position [36, 0]
click at [883, 373] on li "05" at bounding box center [886, 385] width 48 height 37
click at [938, 198] on li "00" at bounding box center [943, 191] width 48 height 37
type input "********"
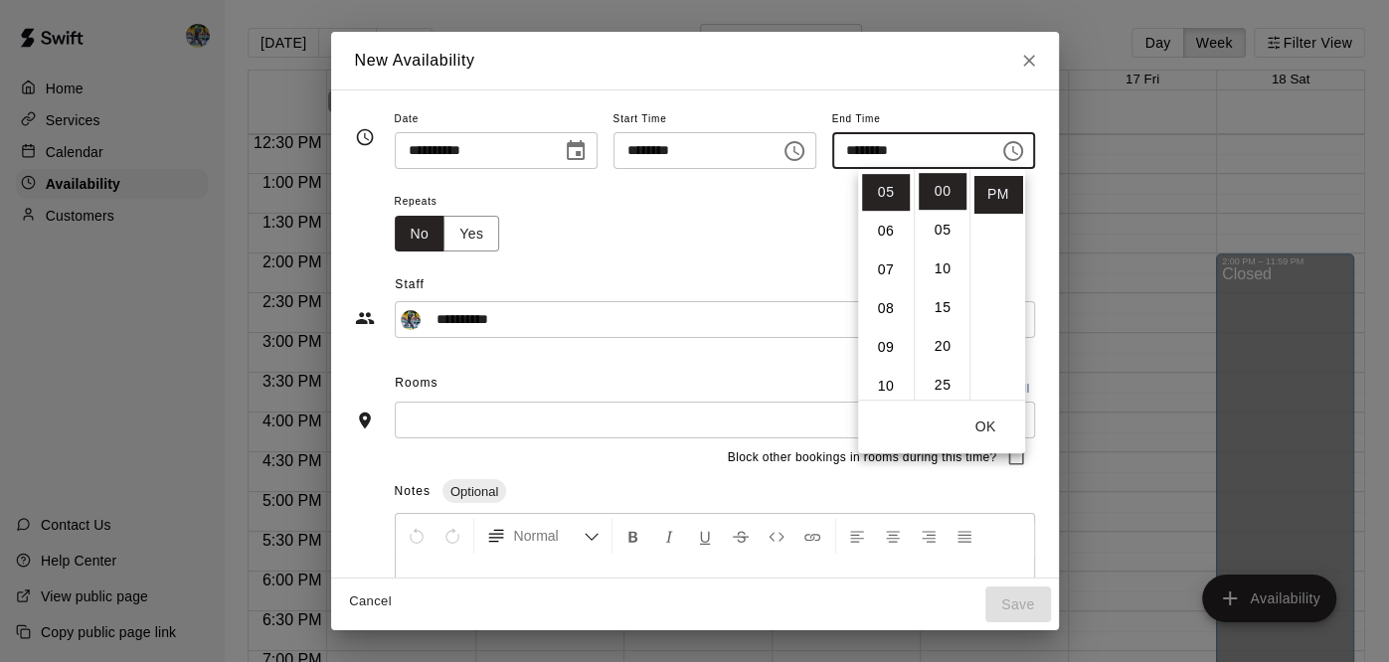
click at [982, 429] on button "OK" at bounding box center [985, 427] width 64 height 37
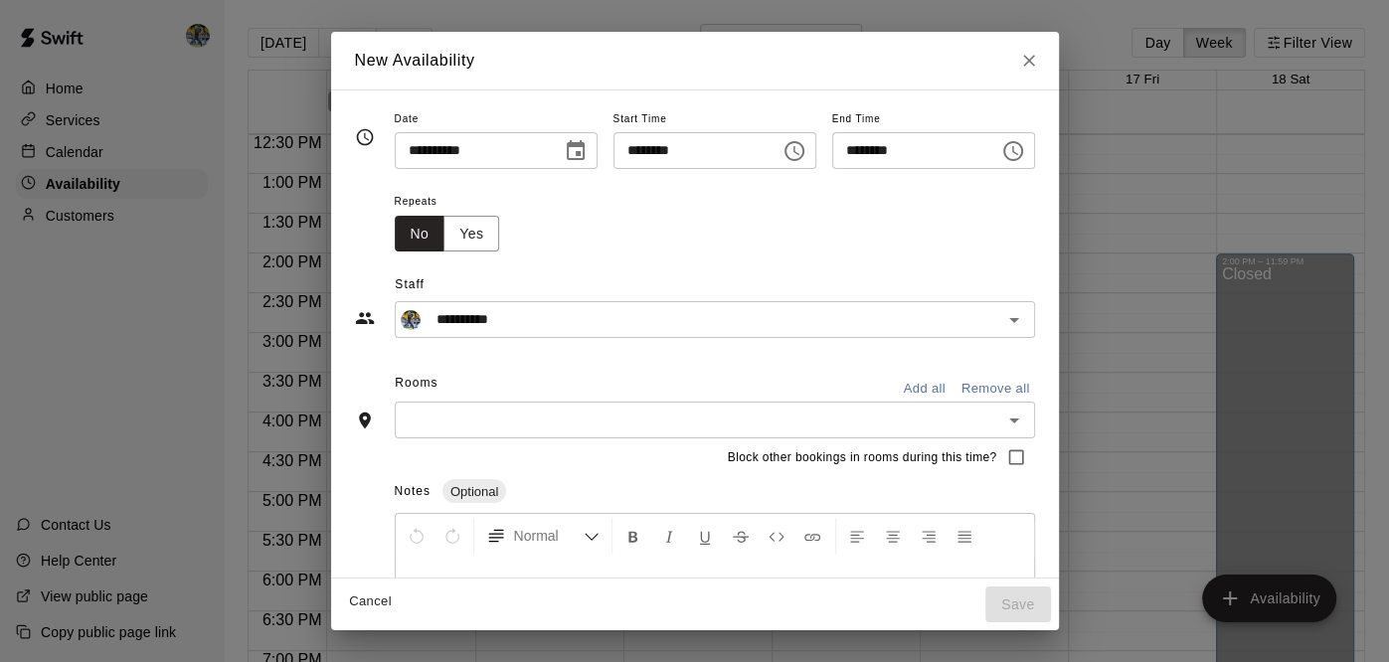
click at [586, 408] on input "text" at bounding box center [699, 420] width 596 height 25
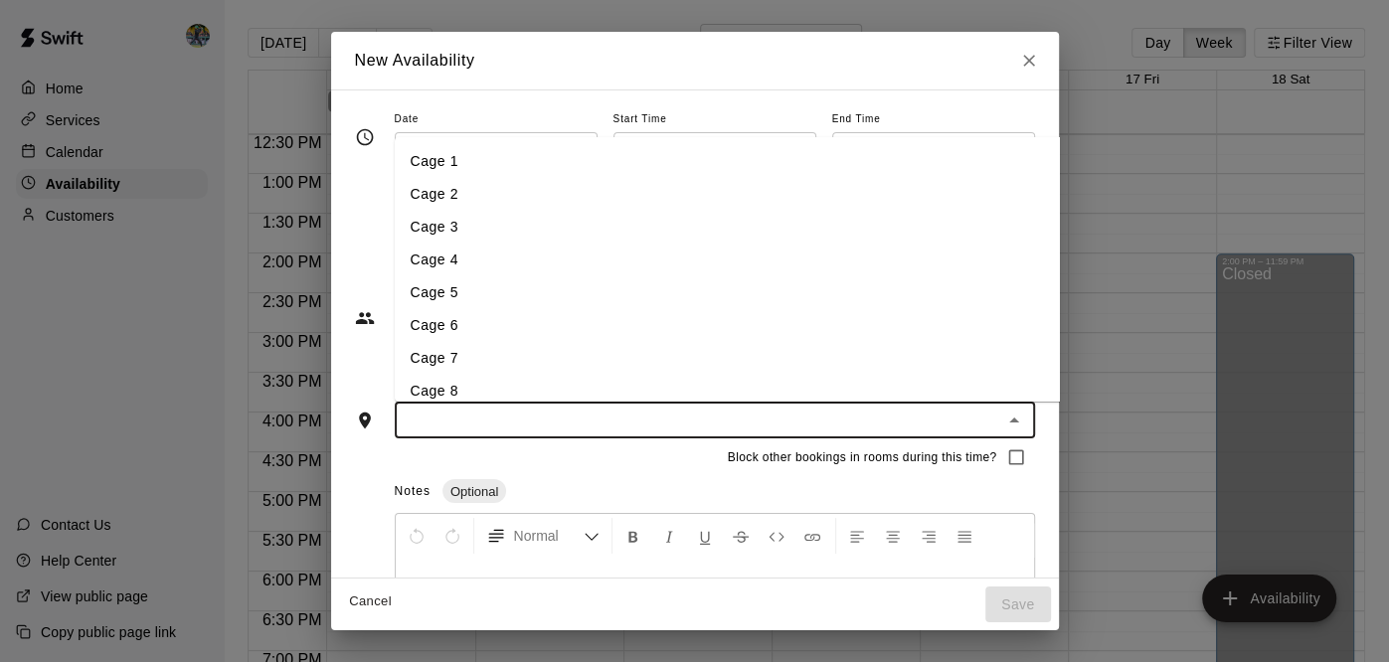
click at [502, 368] on li "Cage 7" at bounding box center [793, 358] width 799 height 33
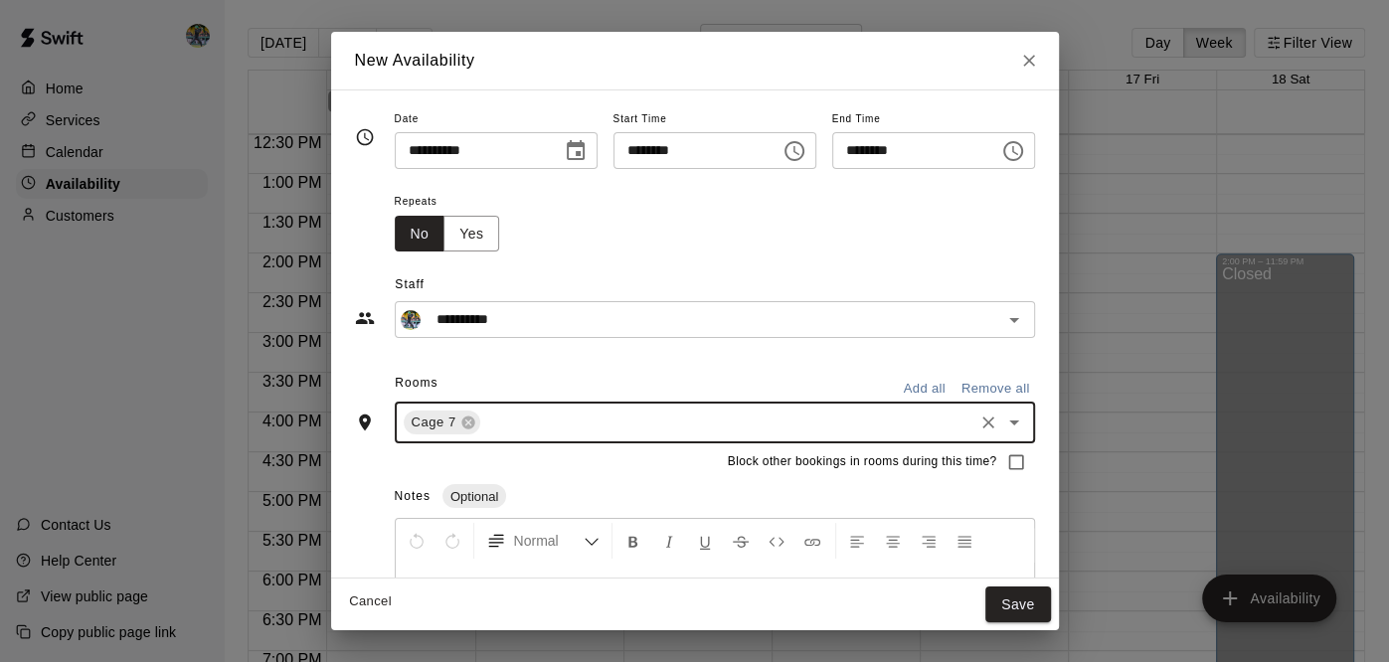
click at [498, 426] on input "text" at bounding box center [726, 423] width 487 height 25
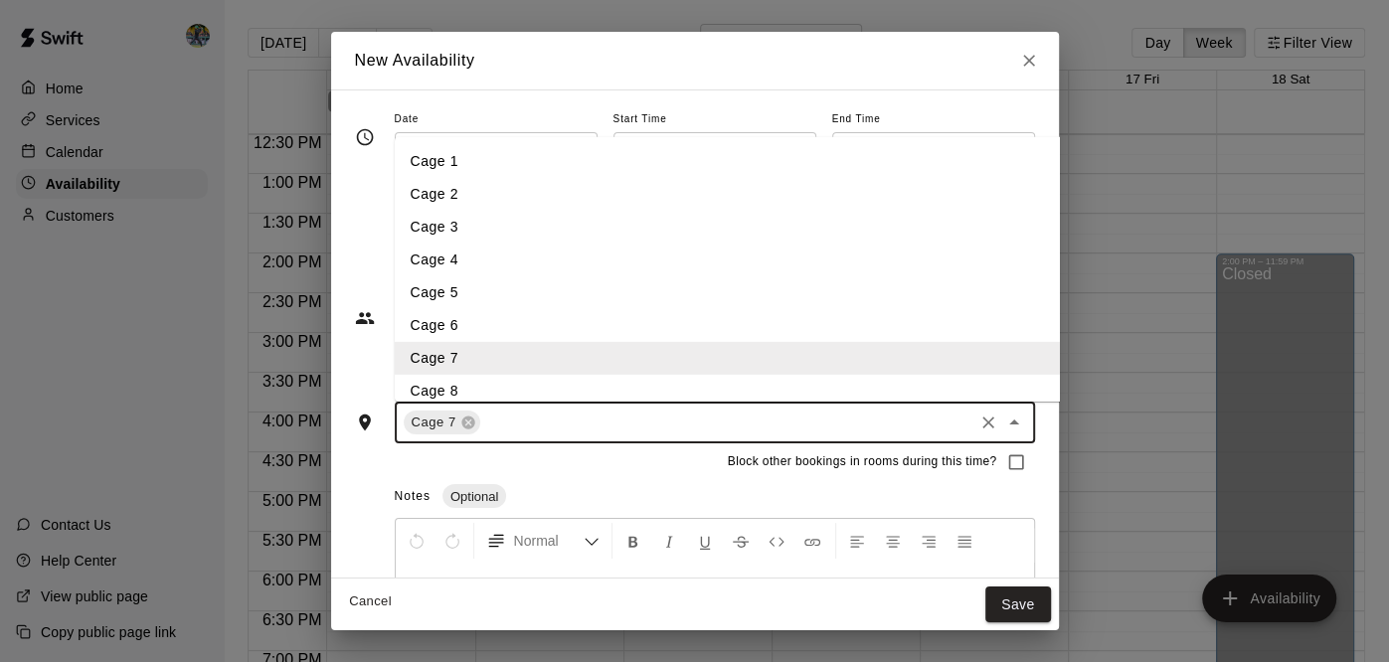
click at [501, 382] on li "Cage 8" at bounding box center [793, 391] width 799 height 33
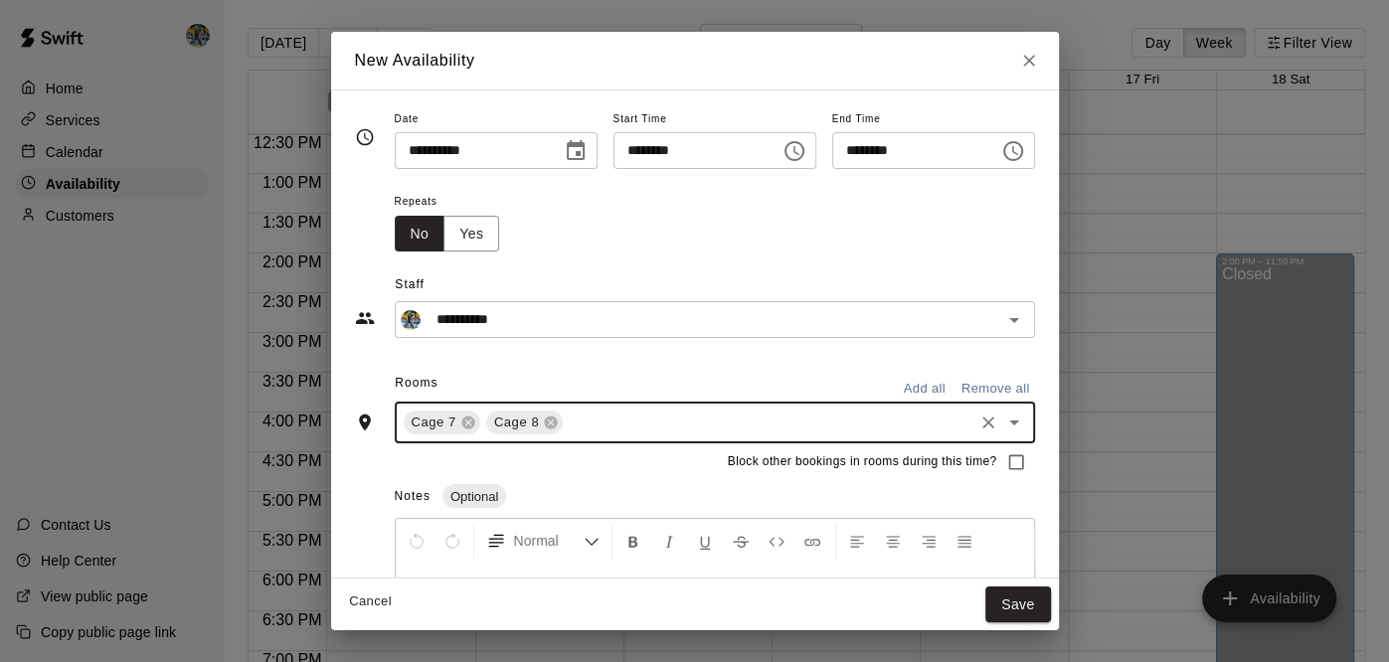
click at [566, 418] on input "text" at bounding box center [768, 423] width 404 height 25
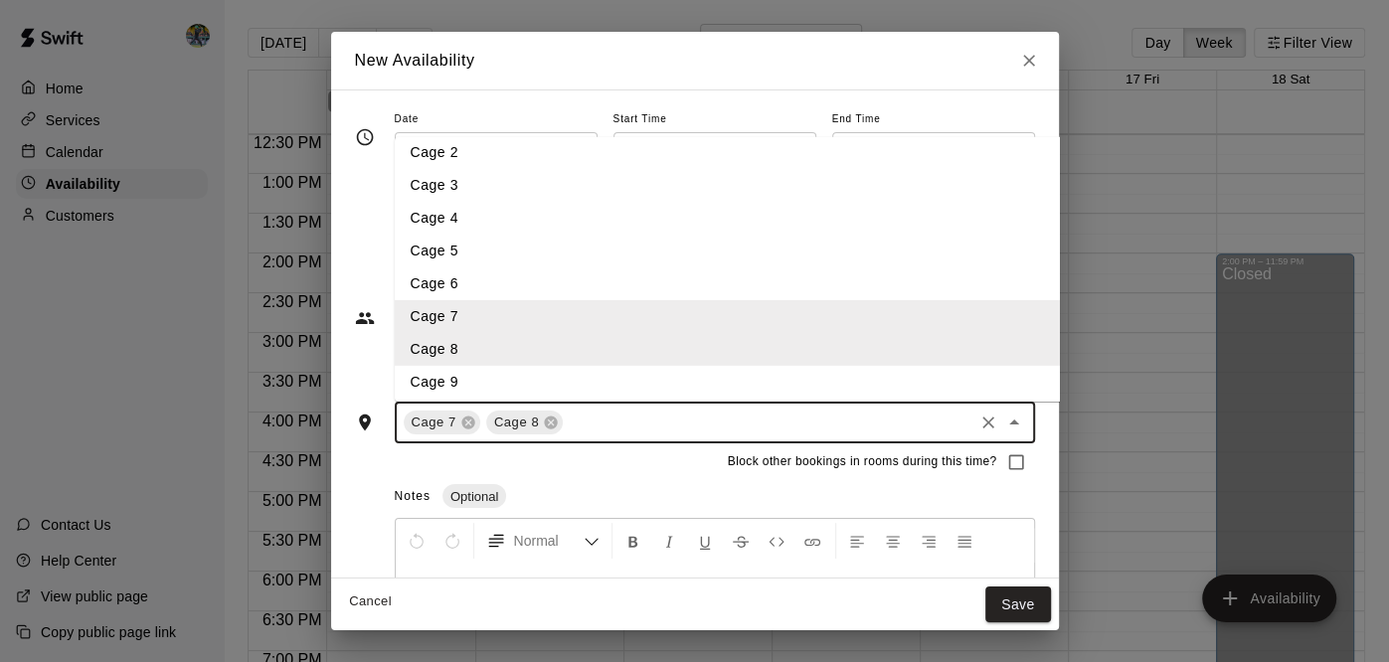
scroll to position [43, 0]
click at [501, 383] on li "Cage 9" at bounding box center [793, 381] width 799 height 33
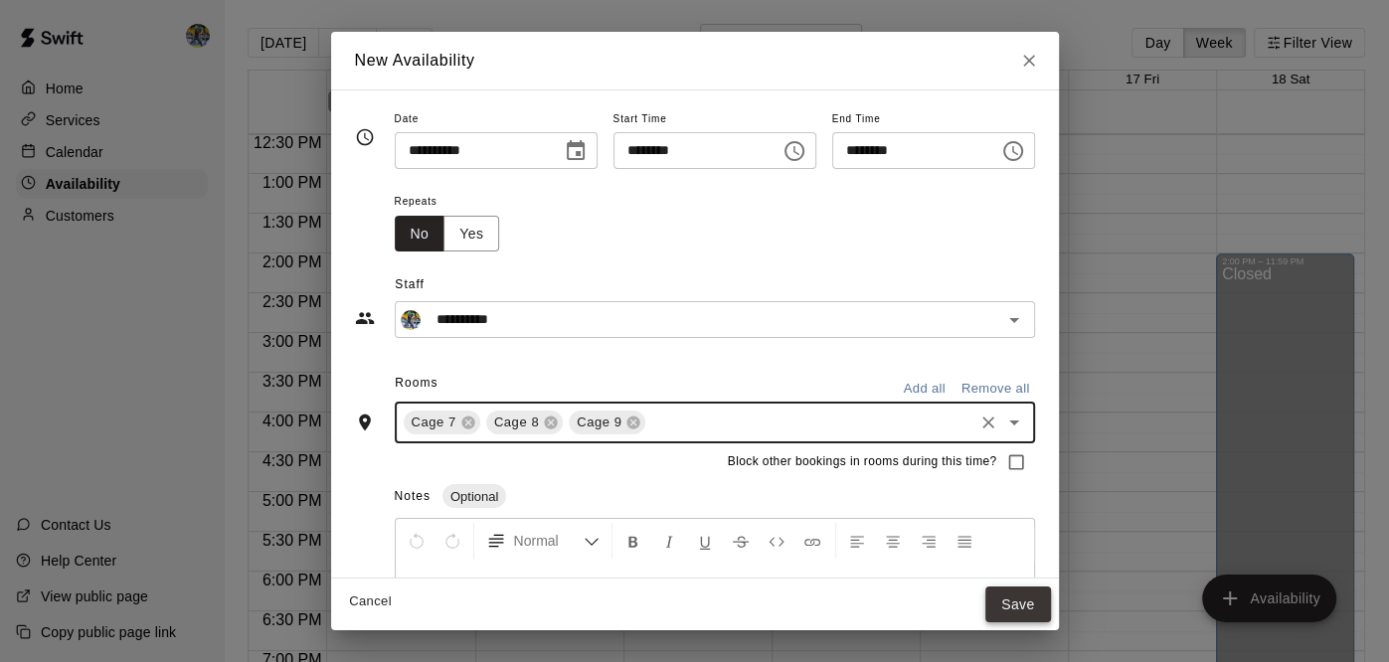
click at [1051, 597] on button "Save" at bounding box center [1018, 605] width 66 height 37
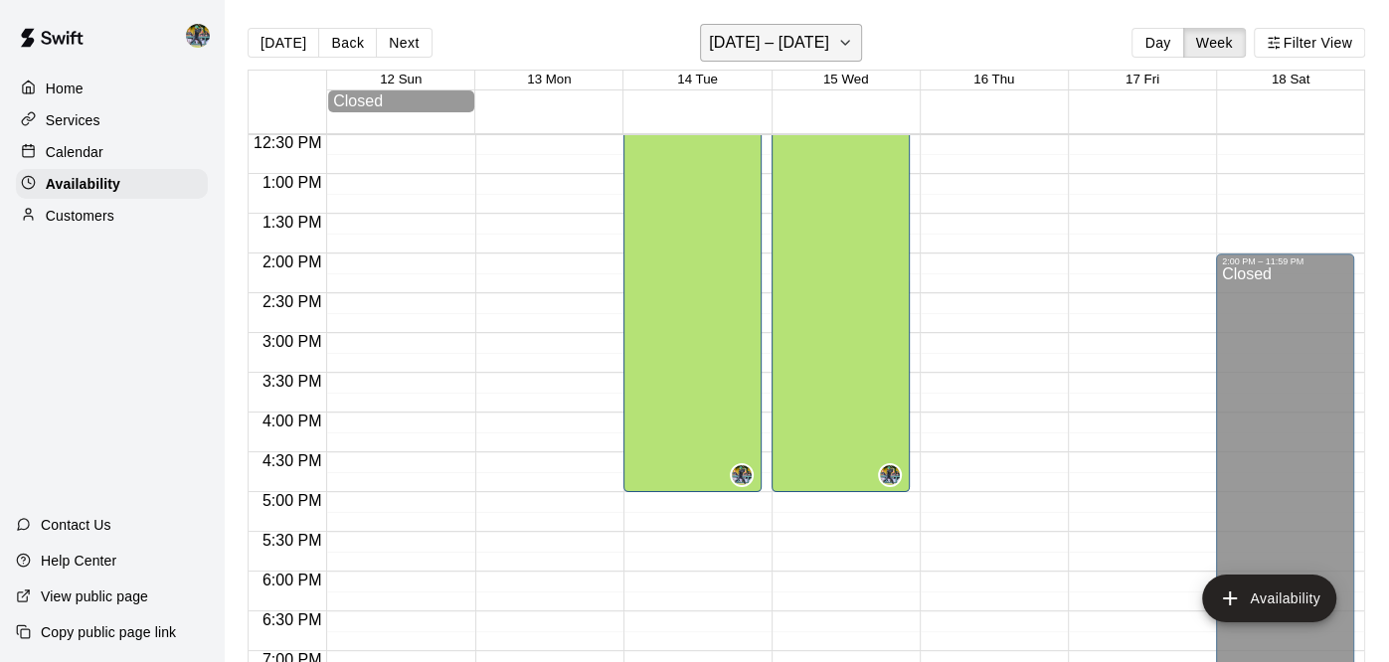
click at [837, 34] on icon "button" at bounding box center [845, 43] width 16 height 24
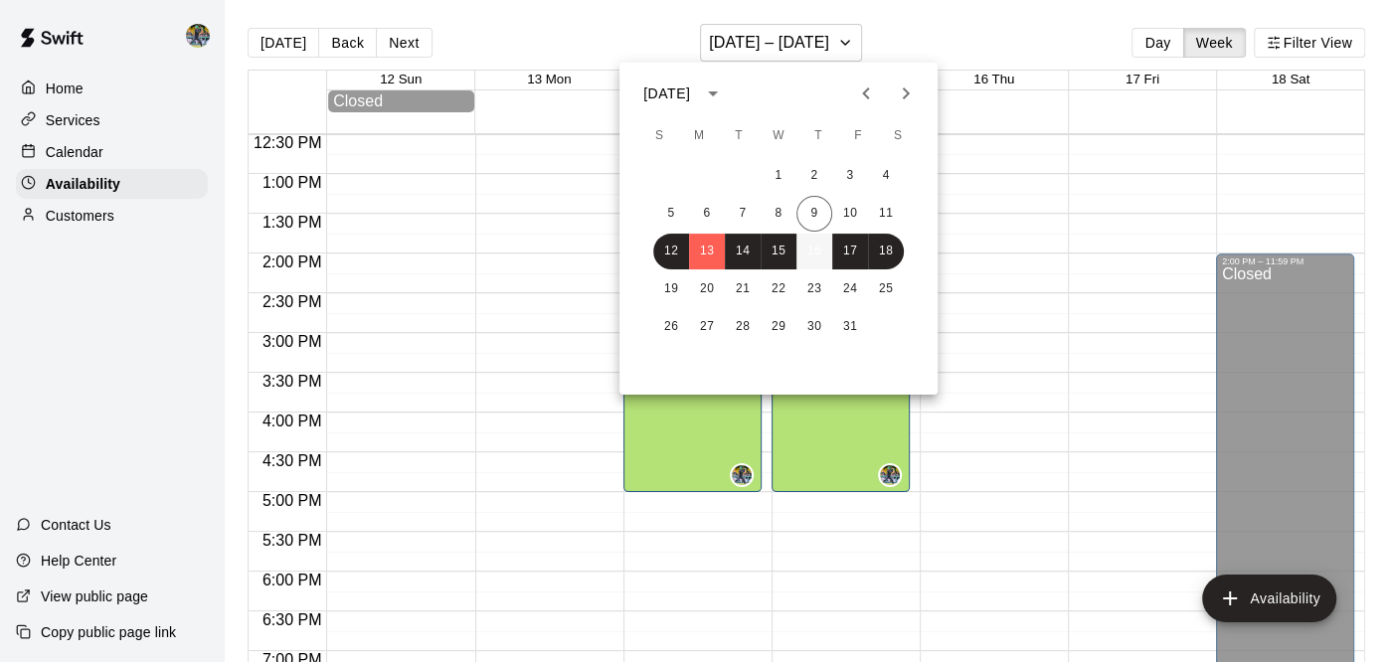
click at [815, 254] on button "16" at bounding box center [814, 252] width 36 height 36
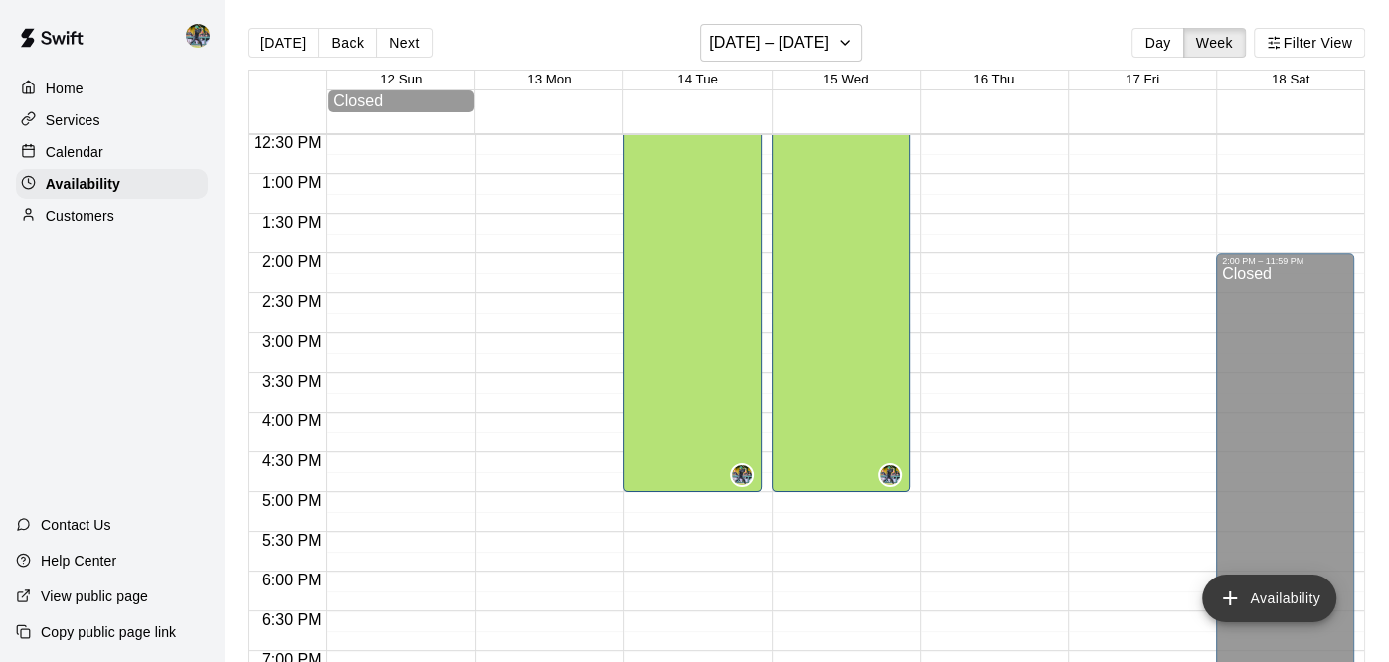
click at [1249, 594] on button "Availability" at bounding box center [1269, 599] width 134 height 48
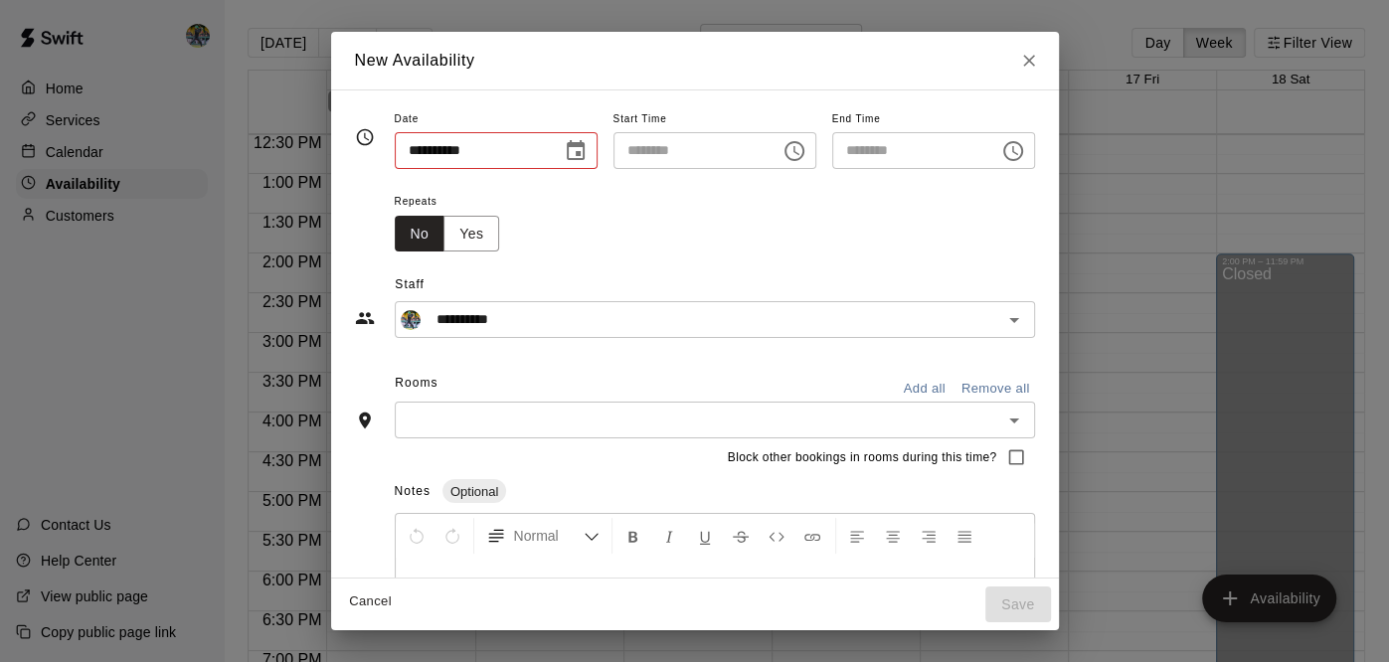
type input "**********"
type input "********"
click at [561, 150] on button "Choose date, selected date is Oct 16, 2025" at bounding box center [576, 151] width 40 height 40
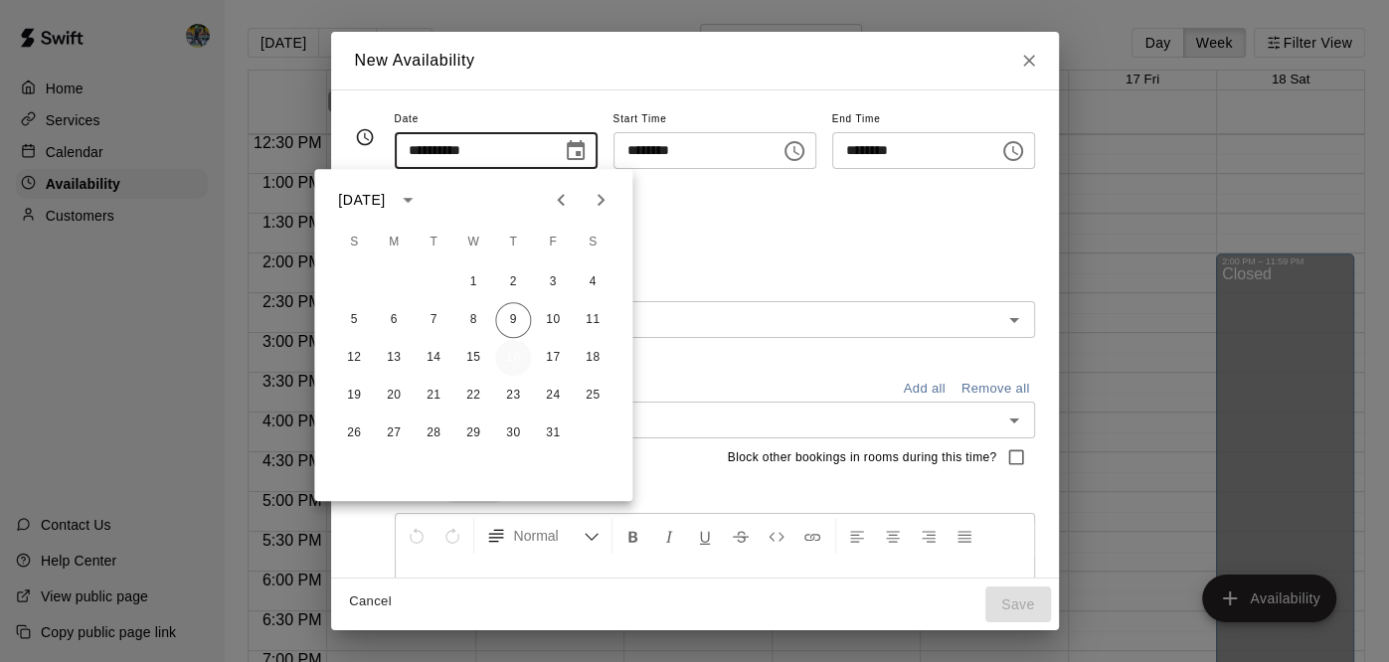
click at [524, 357] on button "16" at bounding box center [513, 358] width 36 height 36
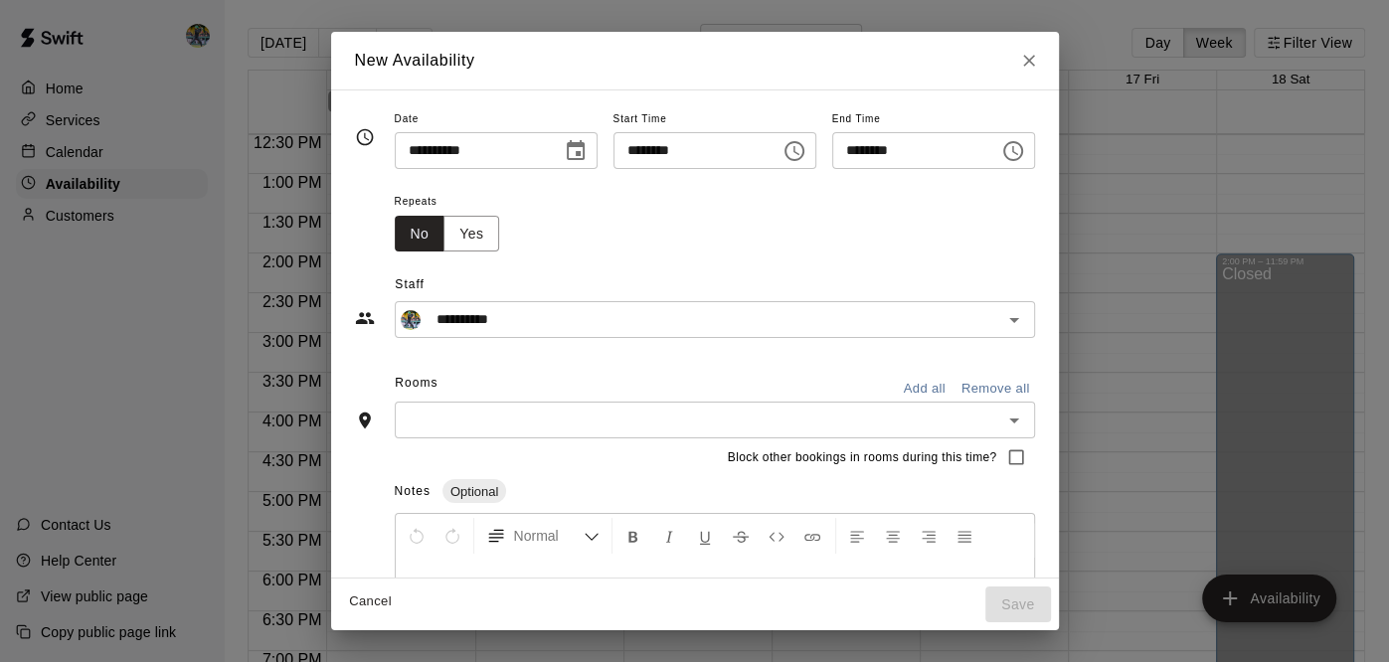
click at [946, 148] on input "********" at bounding box center [908, 150] width 153 height 37
click at [1023, 146] on icon "Choose time, selected time is 12:30 PM" at bounding box center [1013, 151] width 20 height 20
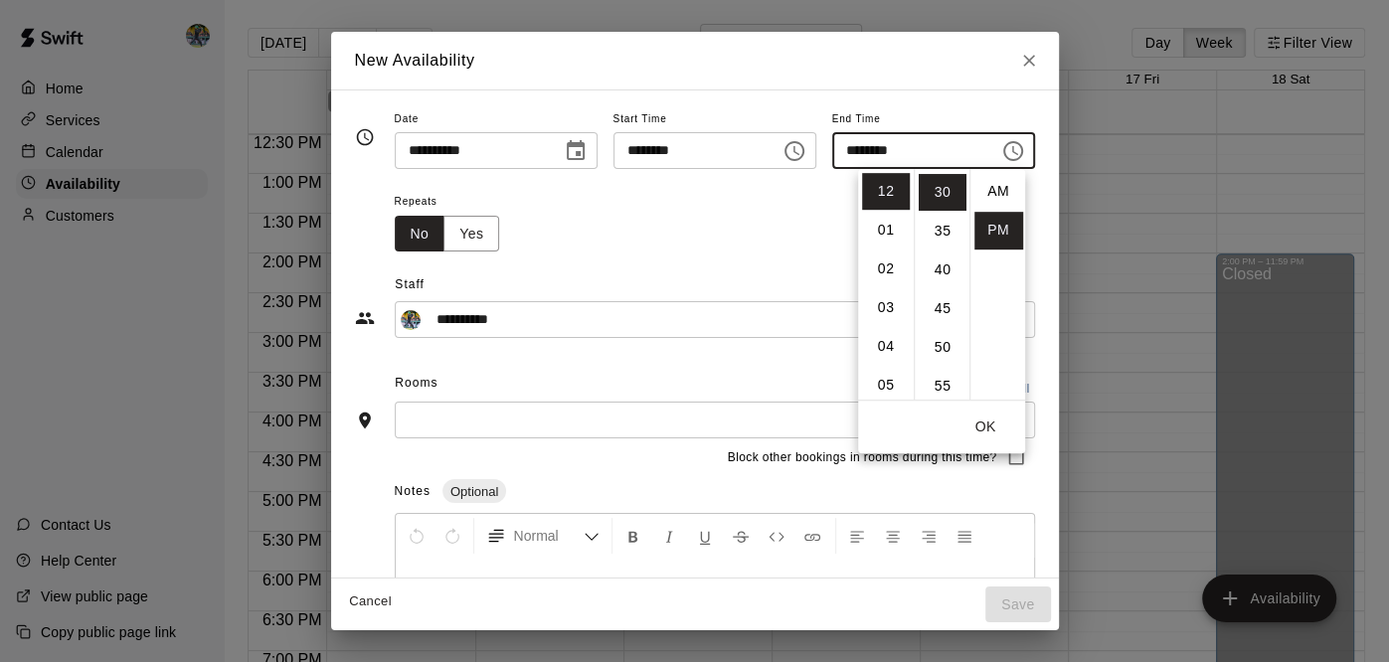
scroll to position [36, 0]
click at [883, 337] on li "04" at bounding box center [886, 346] width 48 height 37
click at [878, 217] on li "05" at bounding box center [886, 230] width 48 height 37
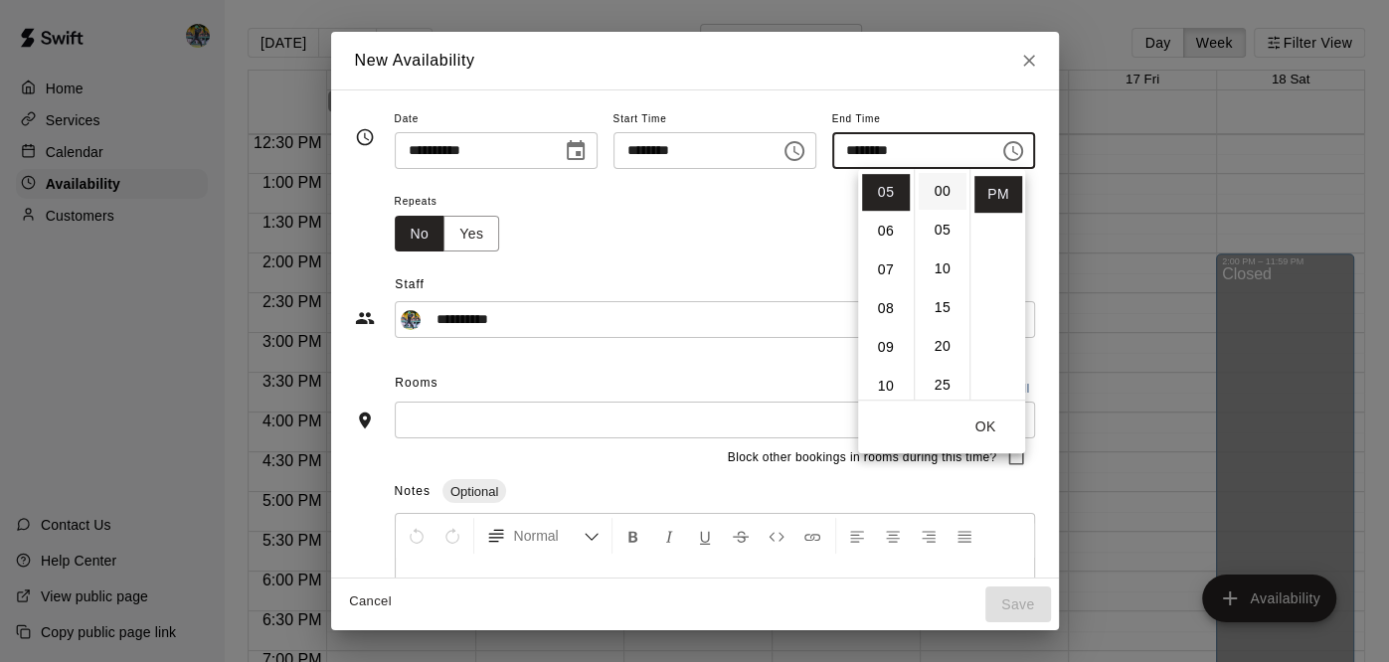
click at [948, 174] on li "00" at bounding box center [943, 191] width 48 height 37
click at [992, 424] on button "OK" at bounding box center [985, 427] width 64 height 37
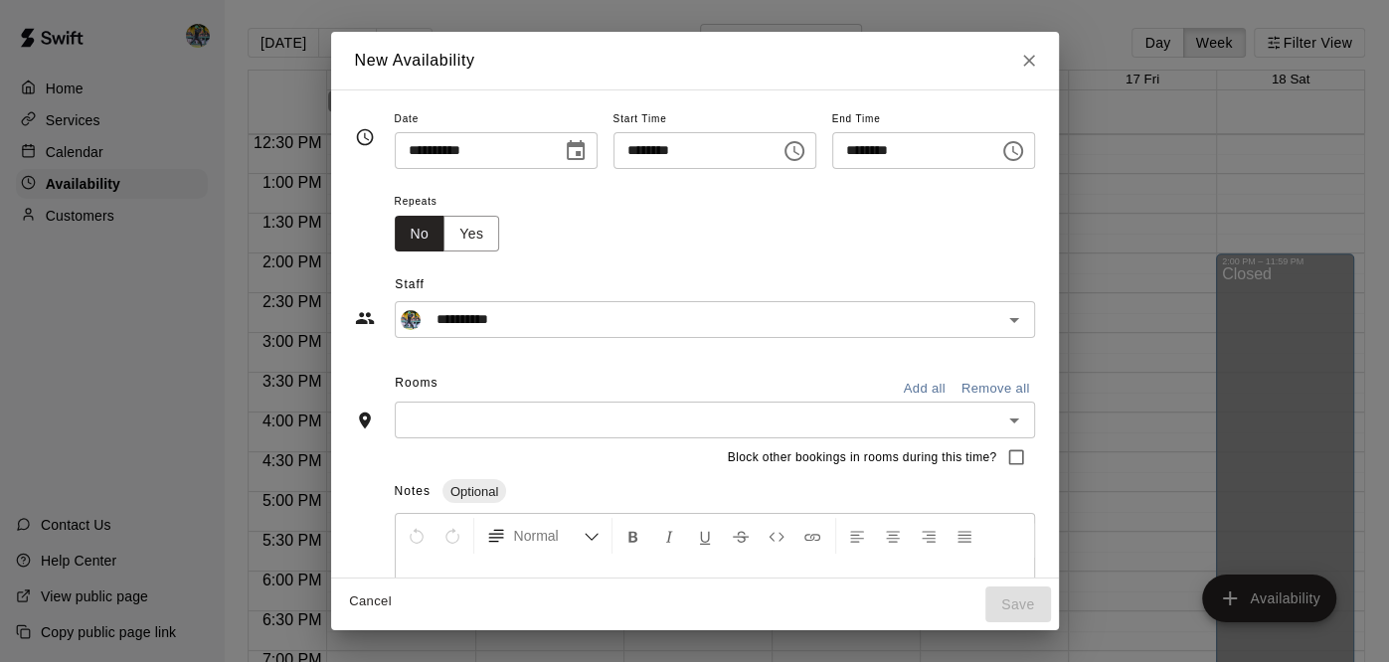
click at [835, 406] on div "​" at bounding box center [715, 420] width 640 height 37
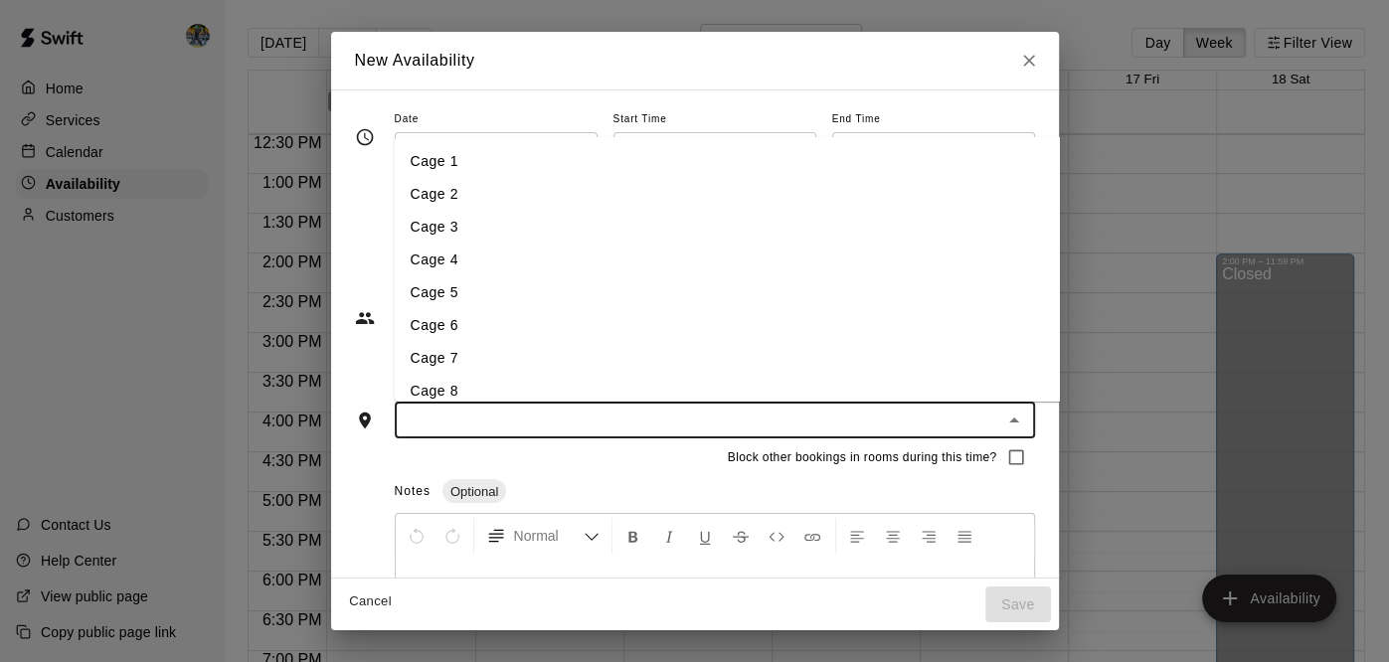
click at [565, 342] on li "Cage 7" at bounding box center [793, 358] width 799 height 33
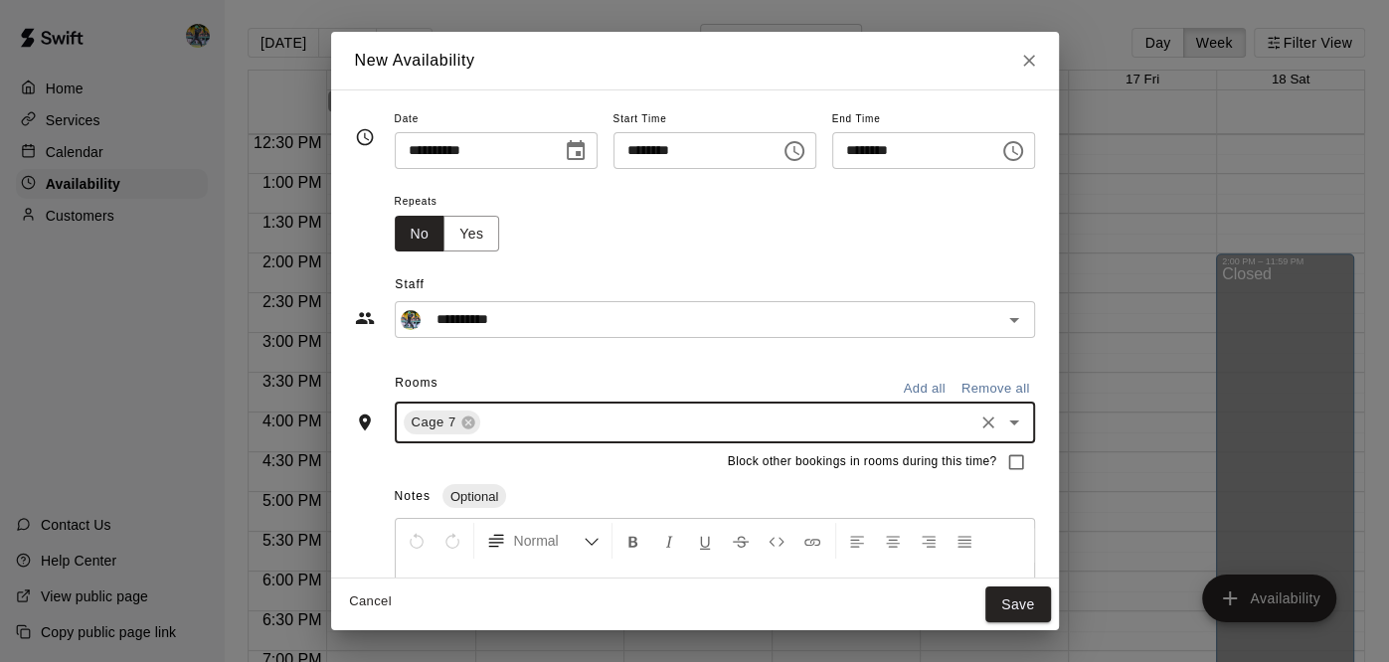
click at [564, 416] on input "text" at bounding box center [726, 423] width 487 height 25
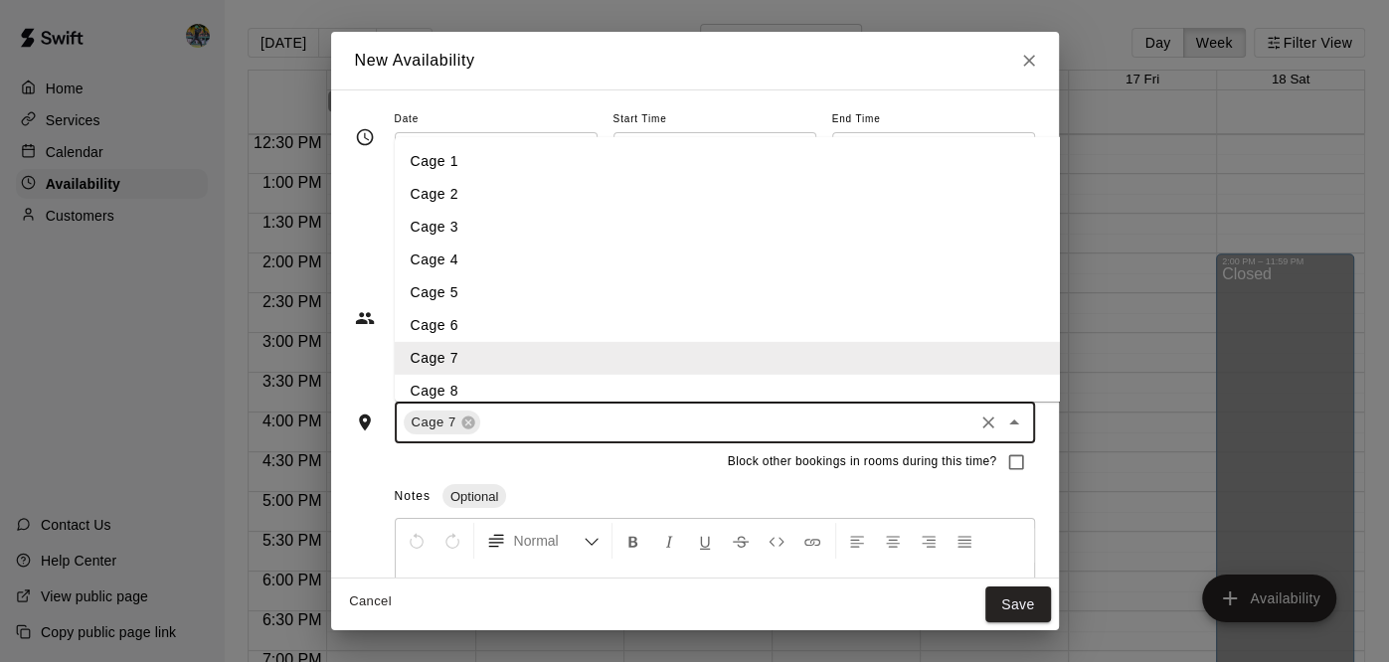
click at [534, 400] on li "Cage 8" at bounding box center [793, 391] width 799 height 33
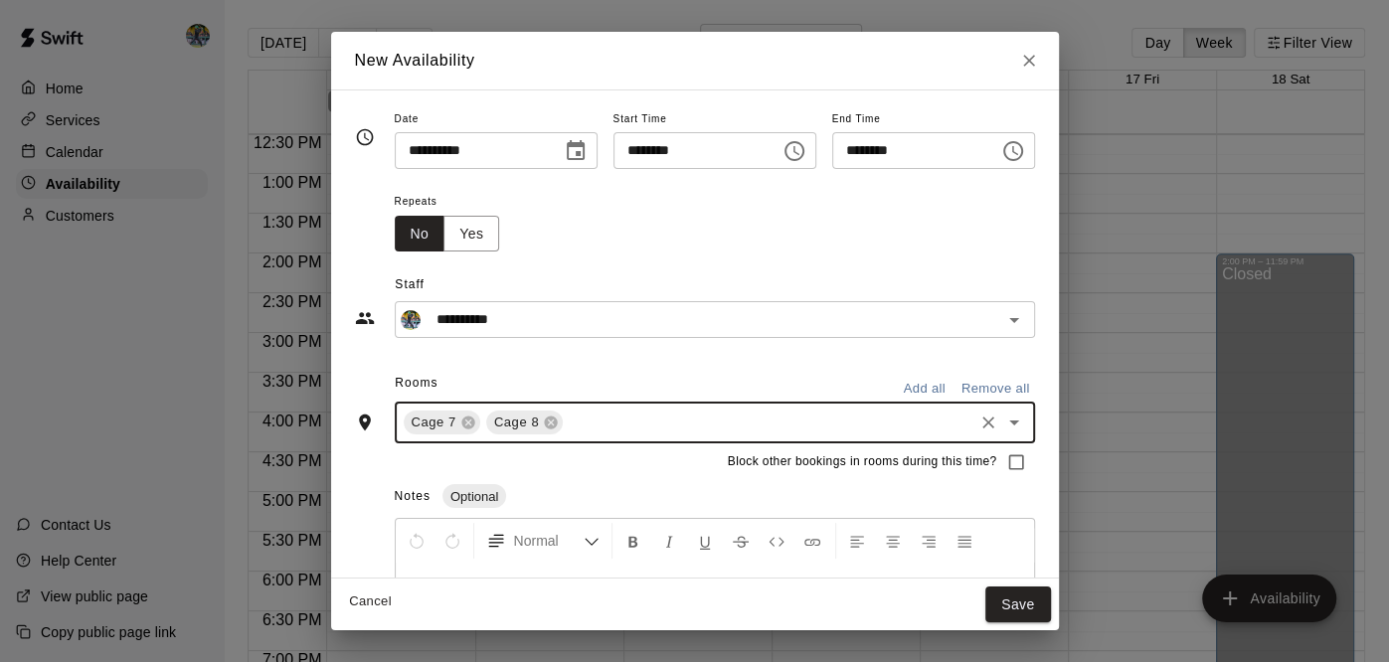
click at [566, 418] on input "text" at bounding box center [768, 423] width 404 height 25
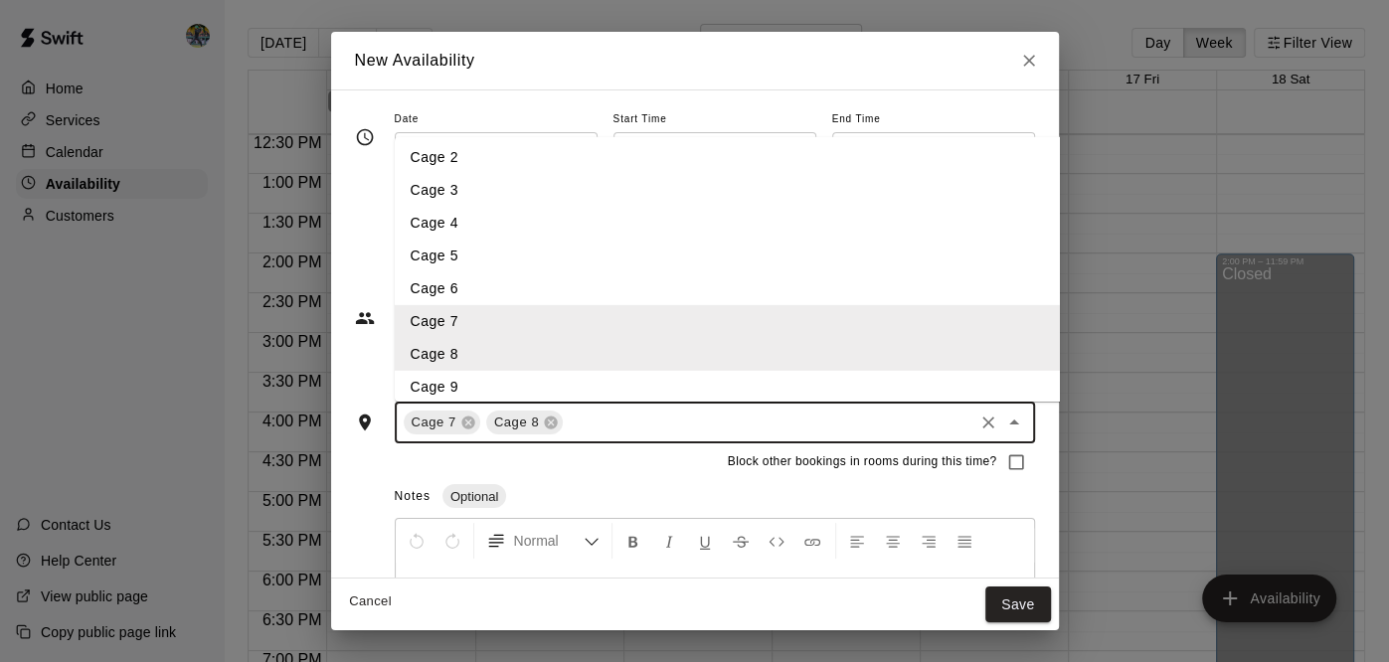
scroll to position [43, 0]
click at [522, 374] on li "Cage 9" at bounding box center [793, 381] width 799 height 33
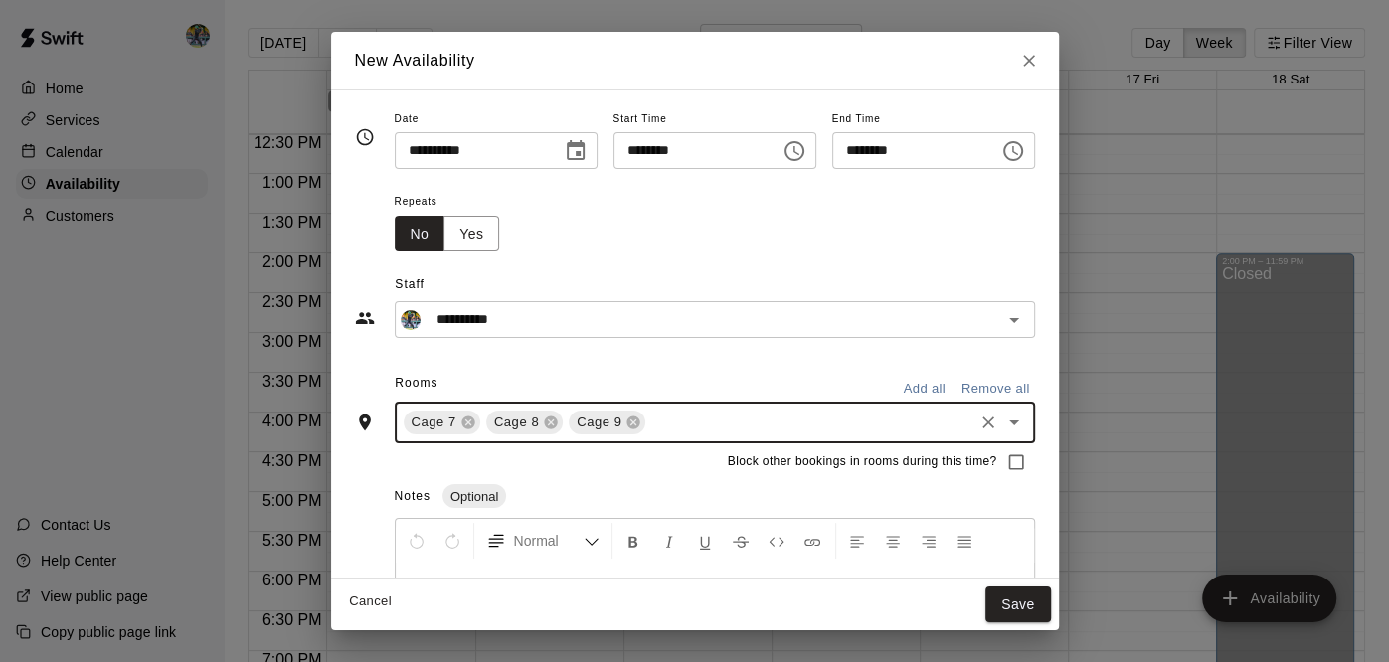
click at [955, 150] on input "********" at bounding box center [908, 150] width 153 height 37
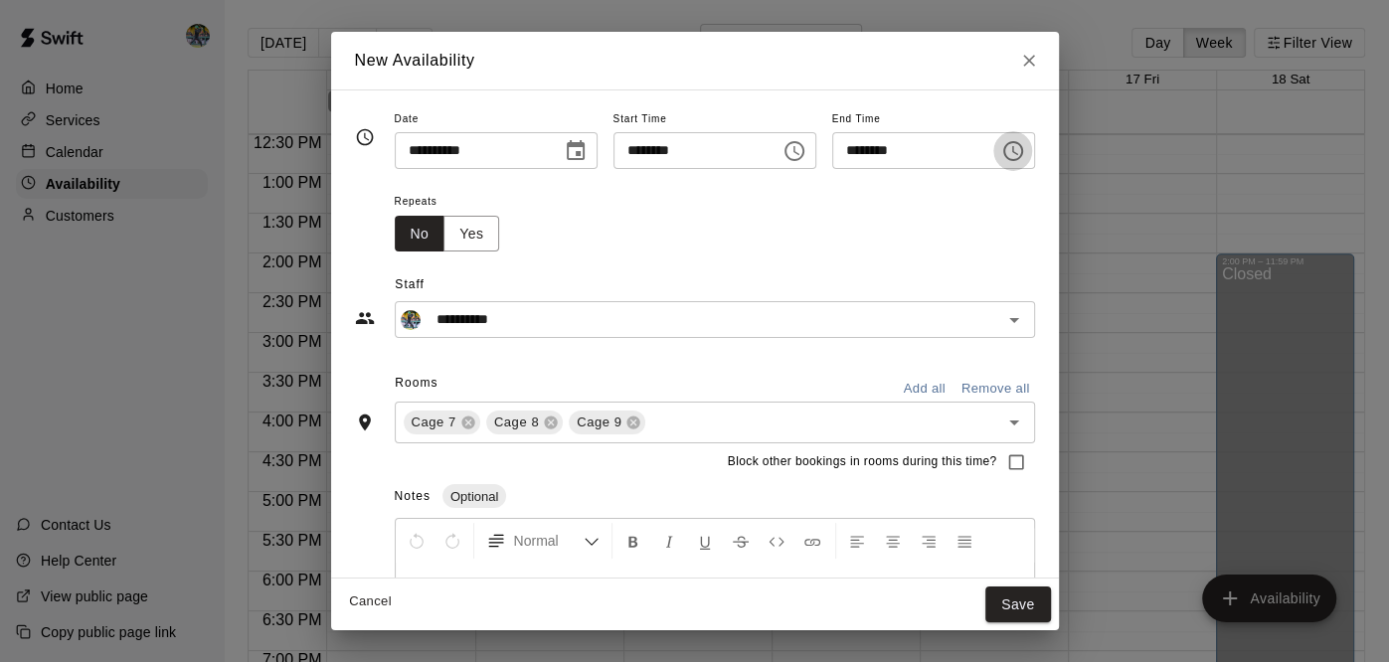
click at [1025, 147] on icon "Choose time, selected time is 5:00 PM" at bounding box center [1013, 151] width 24 height 24
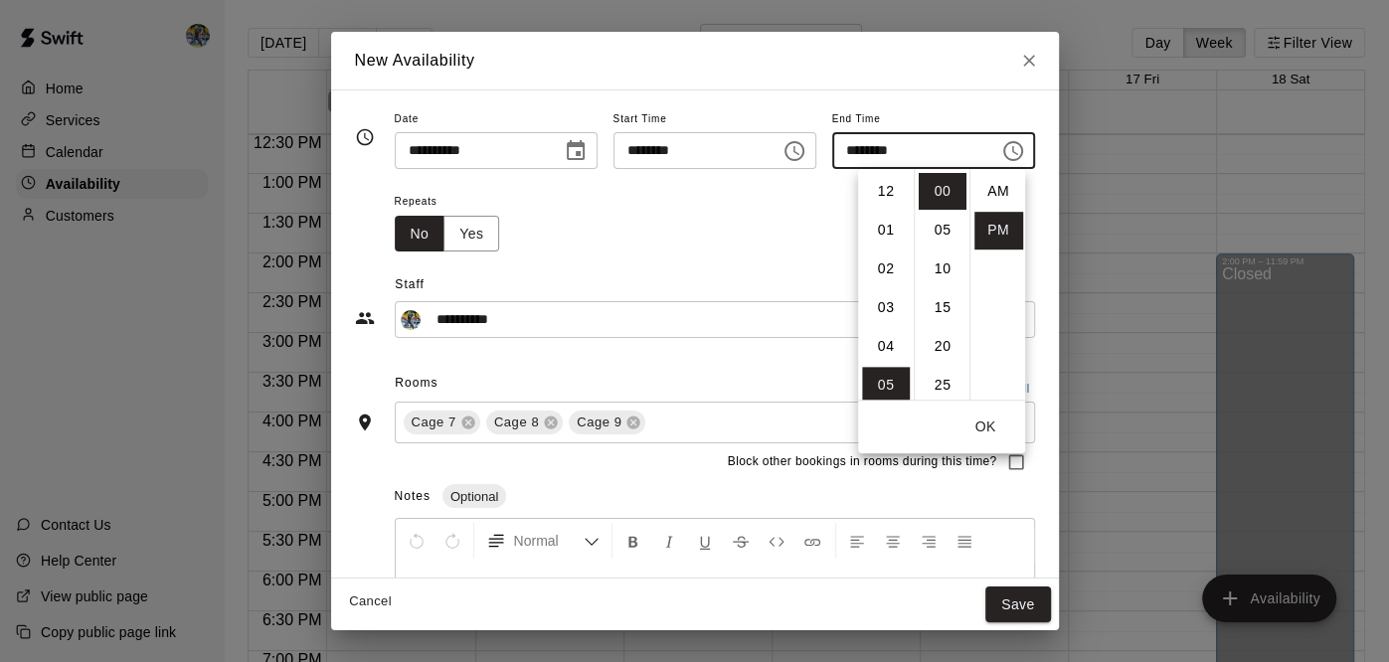
scroll to position [36, 0]
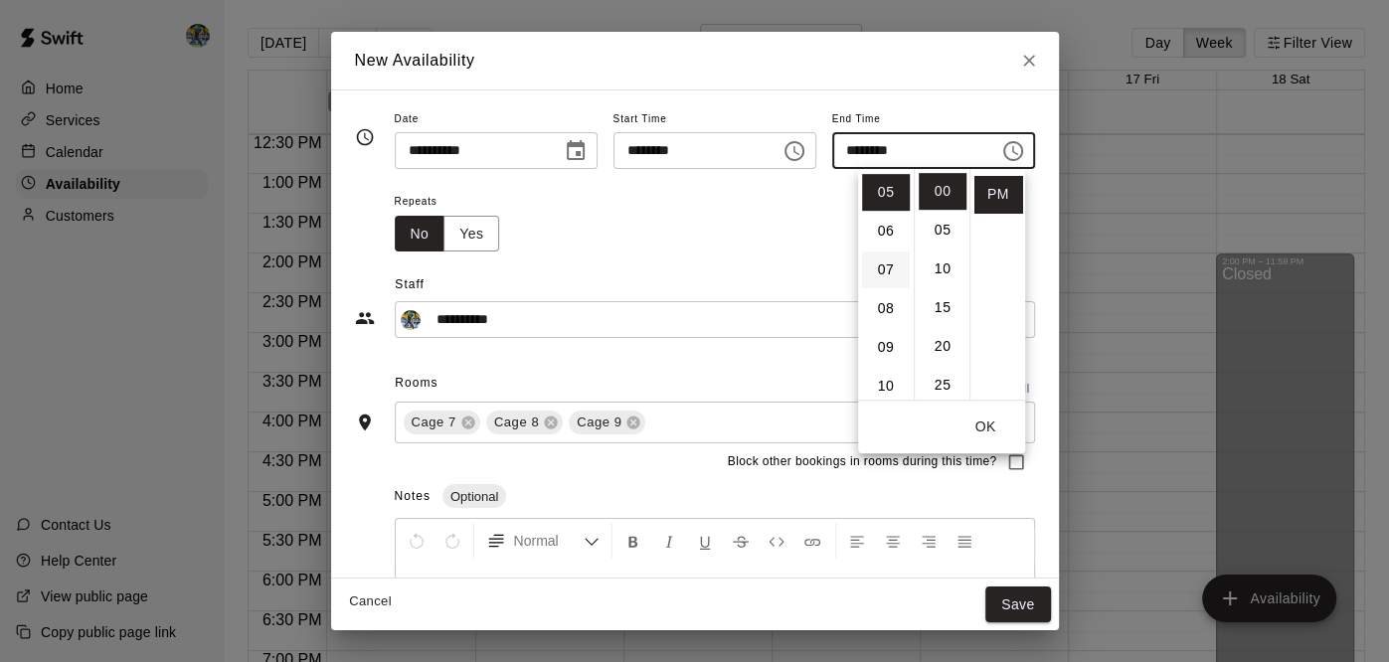
click at [896, 277] on li "07" at bounding box center [886, 270] width 48 height 37
type input "********"
click at [981, 429] on button "OK" at bounding box center [985, 427] width 64 height 37
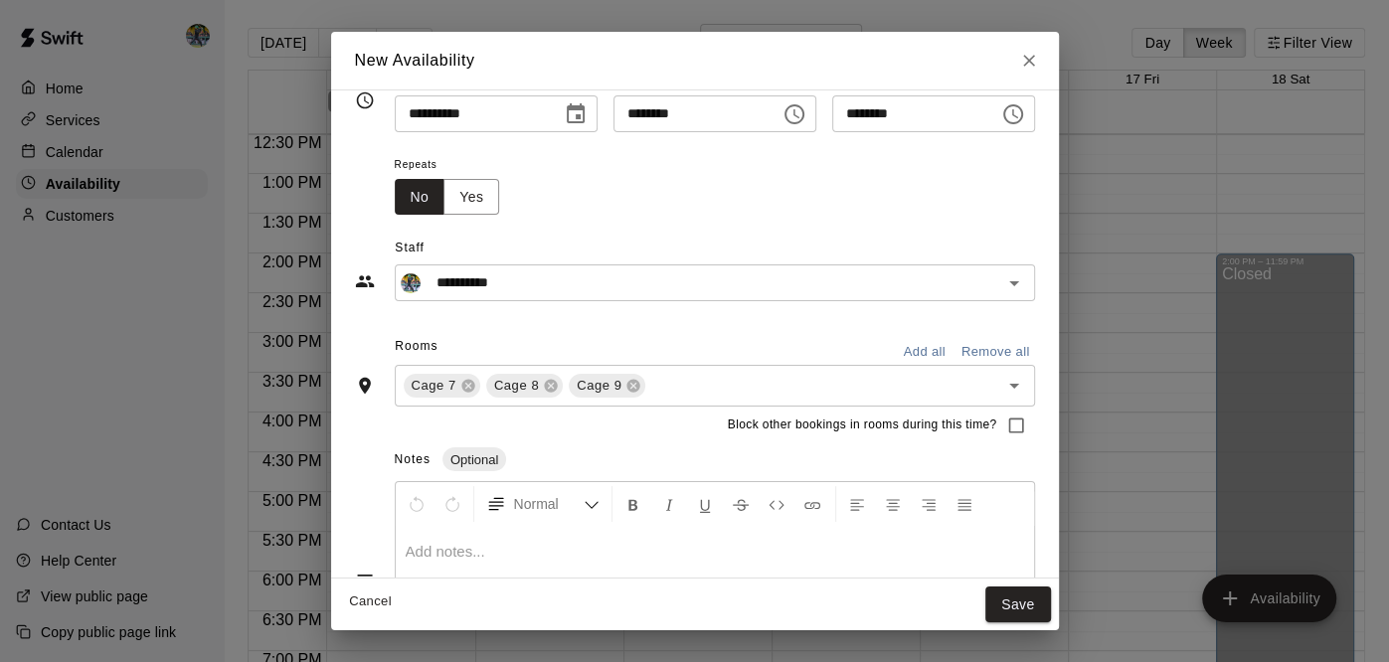
scroll to position [47, 0]
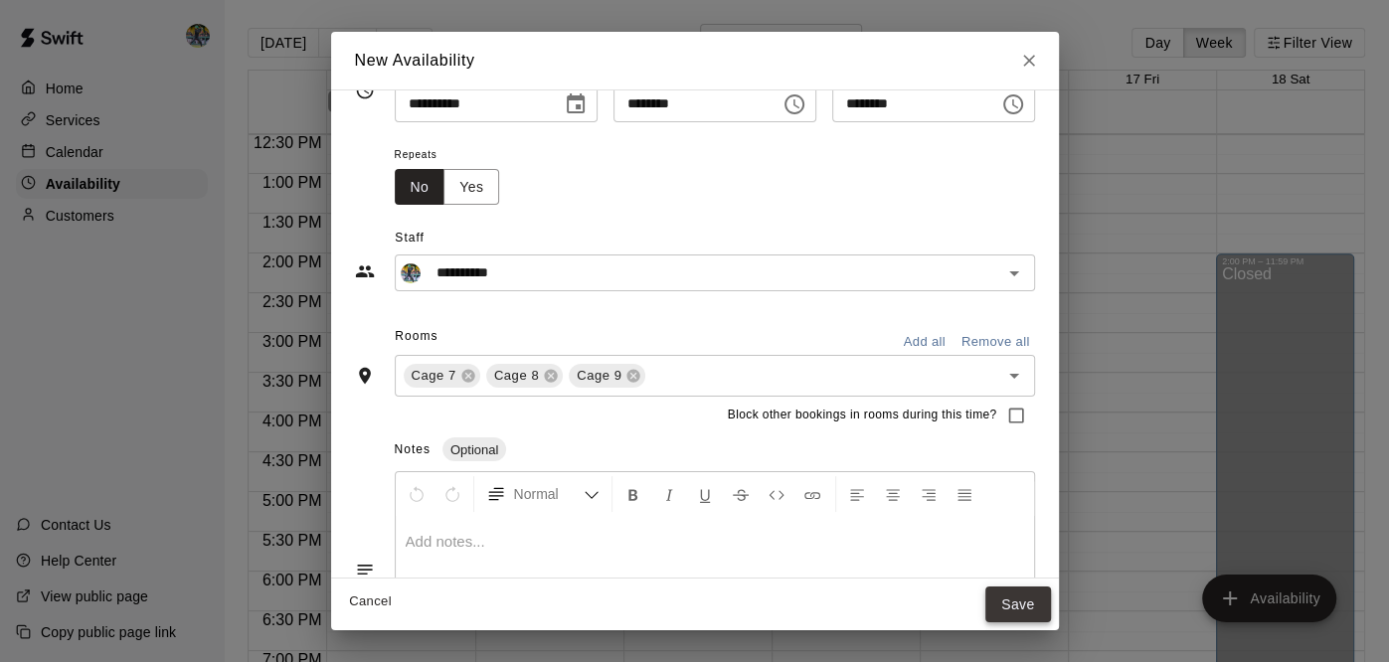
click at [1051, 603] on button "Save" at bounding box center [1018, 605] width 66 height 37
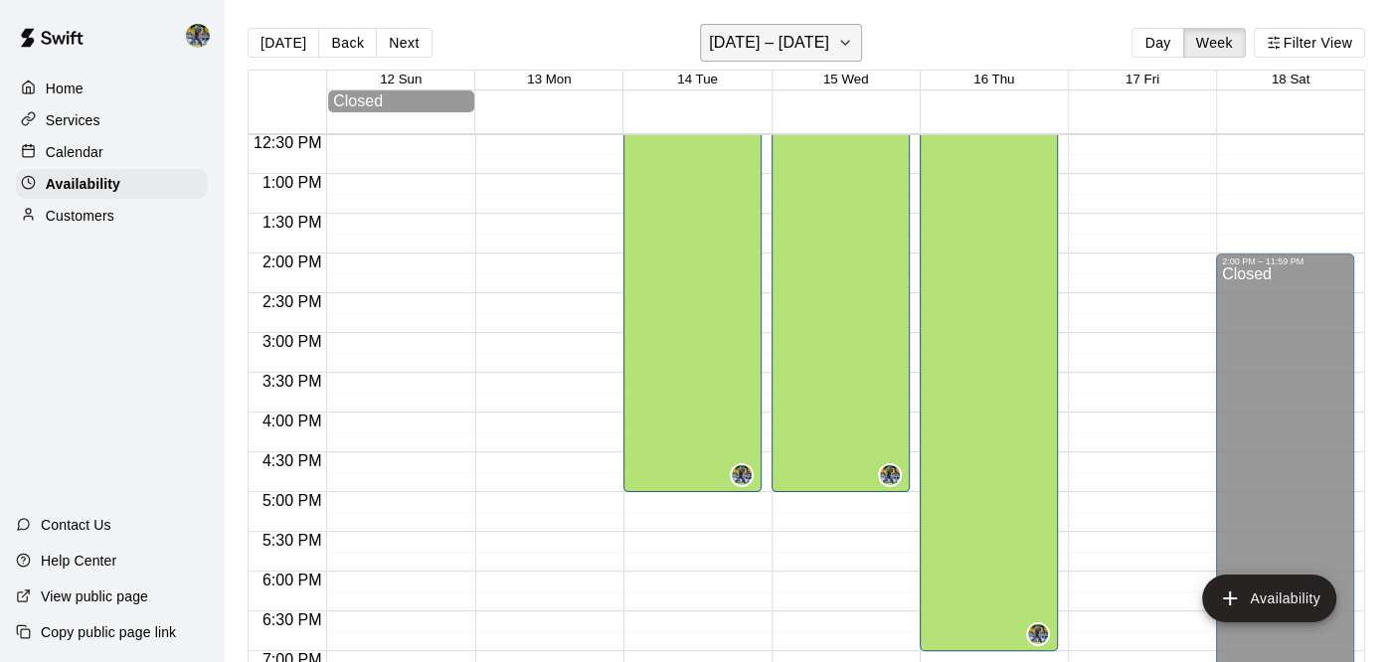
click at [844, 40] on icon "button" at bounding box center [845, 43] width 16 height 24
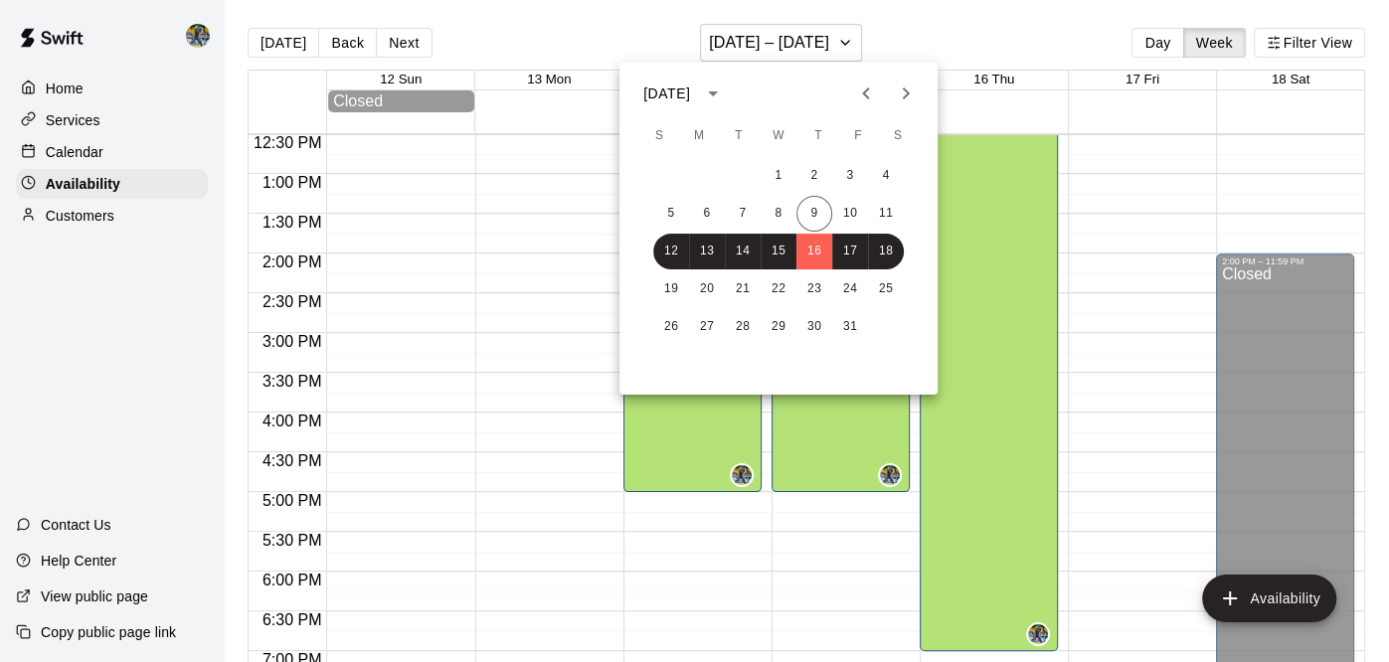
click at [1065, 206] on div at bounding box center [694, 331] width 1389 height 662
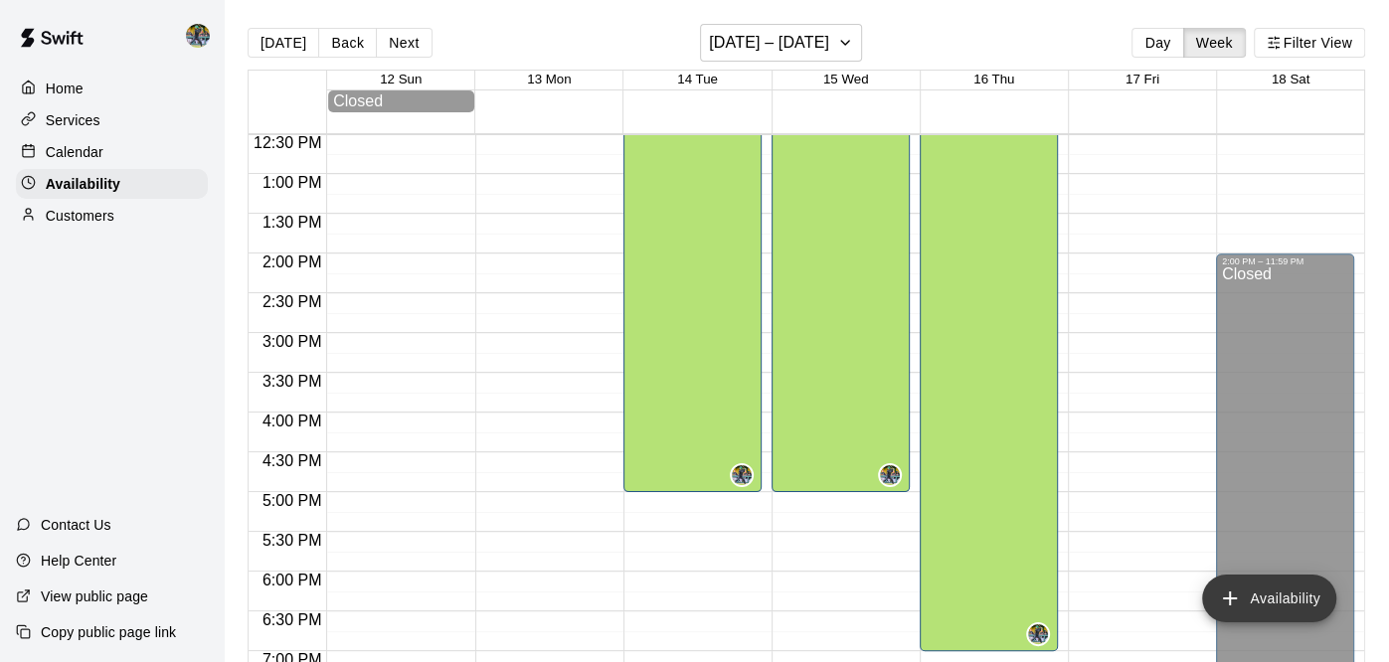
click at [1304, 582] on button "Availability" at bounding box center [1269, 599] width 134 height 48
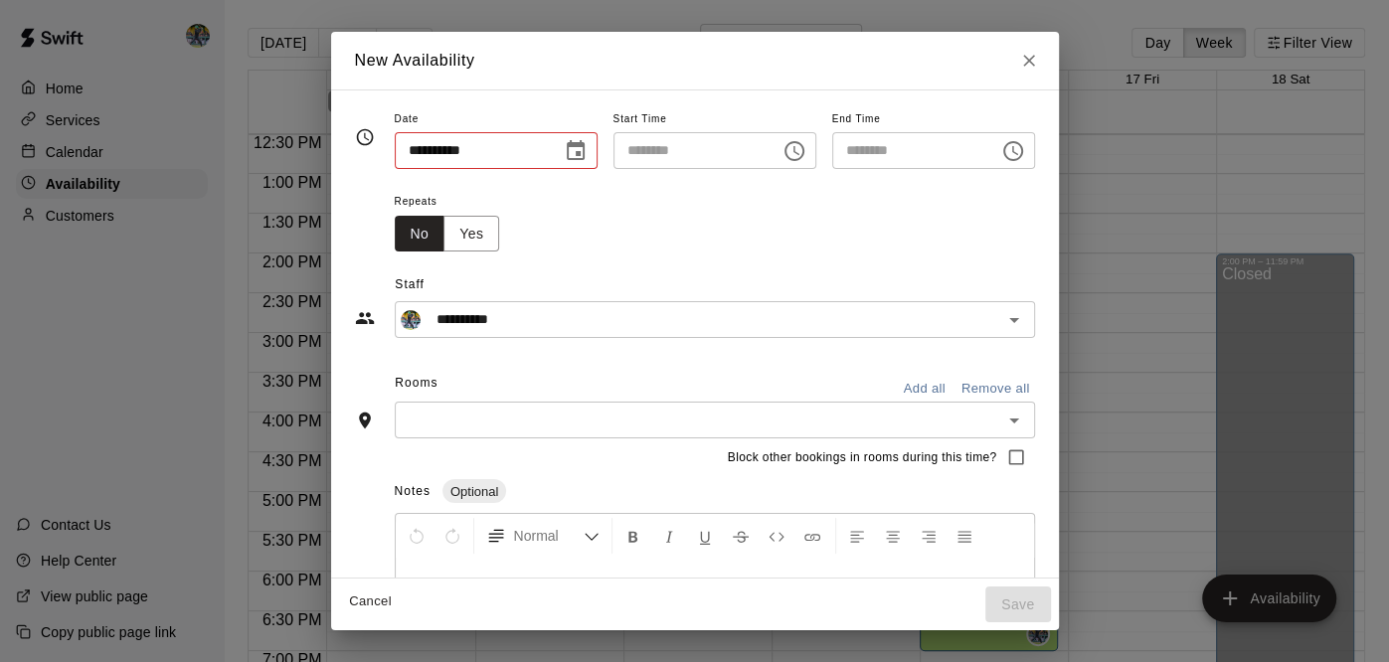
type input "**********"
type input "********"
click at [564, 151] on icon "Choose date, selected date is Oct 16, 2025" at bounding box center [576, 151] width 24 height 24
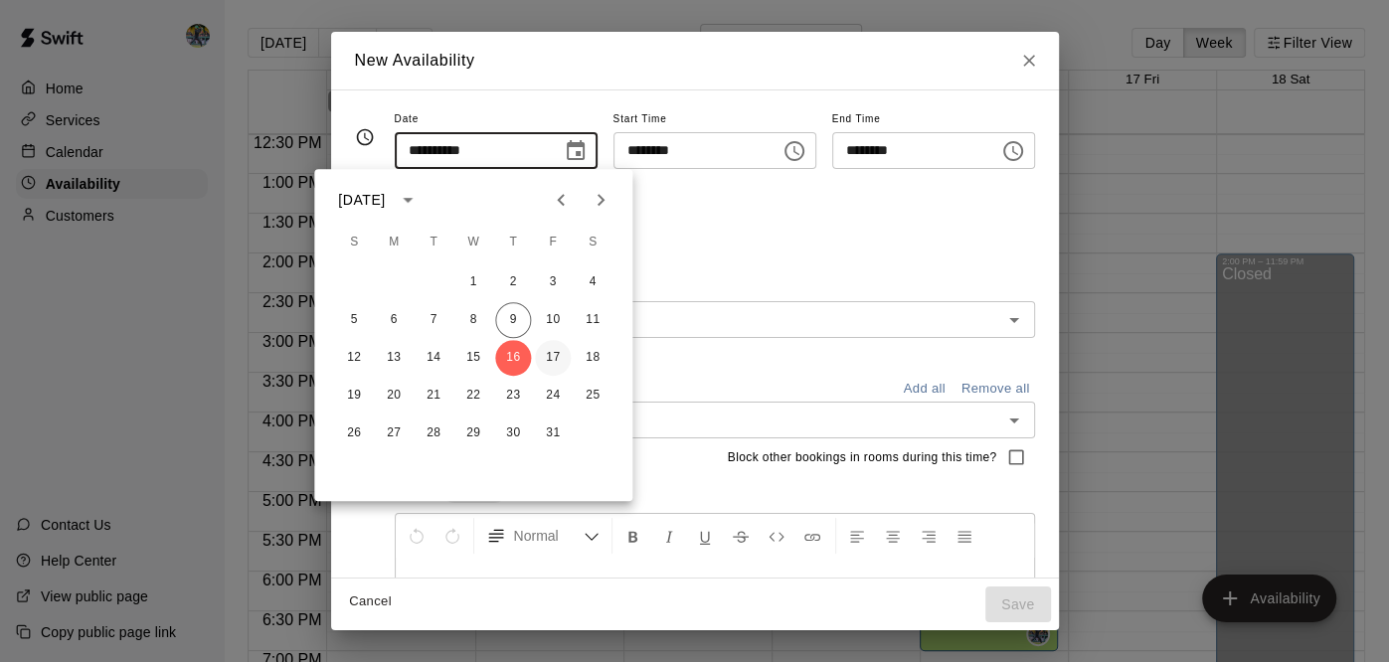
click at [564, 355] on button "17" at bounding box center [553, 358] width 36 height 36
type input "**********"
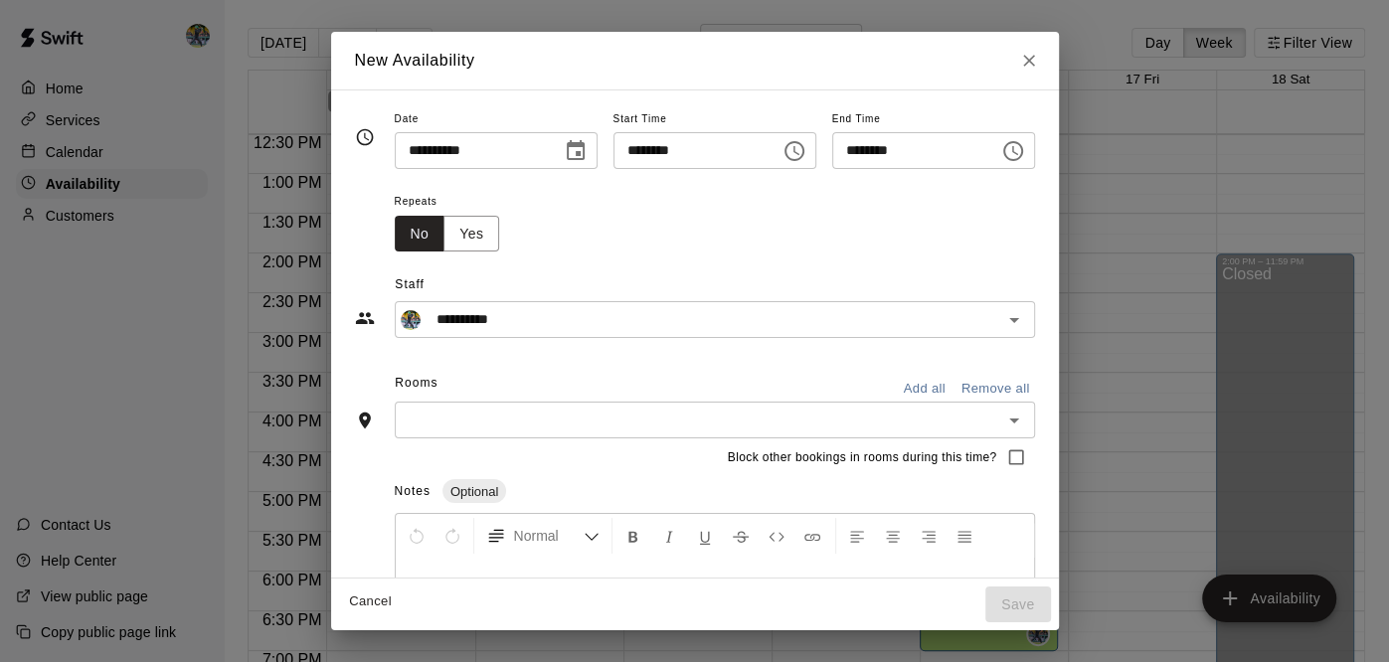
click at [985, 152] on input "********" at bounding box center [908, 150] width 153 height 37
click at [1025, 146] on icon "Choose time, selected time is 12:30 PM" at bounding box center [1013, 151] width 24 height 24
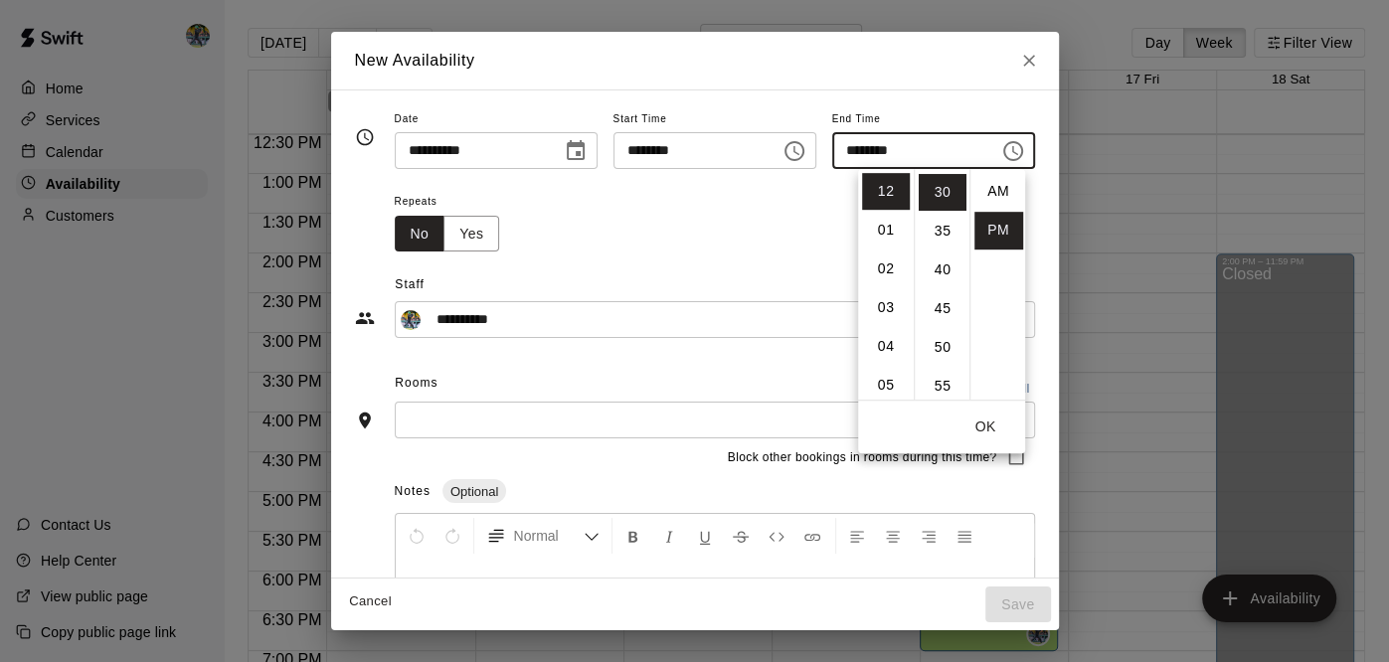
scroll to position [36, 0]
click at [876, 333] on li "04" at bounding box center [886, 346] width 48 height 37
click at [934, 208] on li "00" at bounding box center [943, 191] width 48 height 37
type input "********"
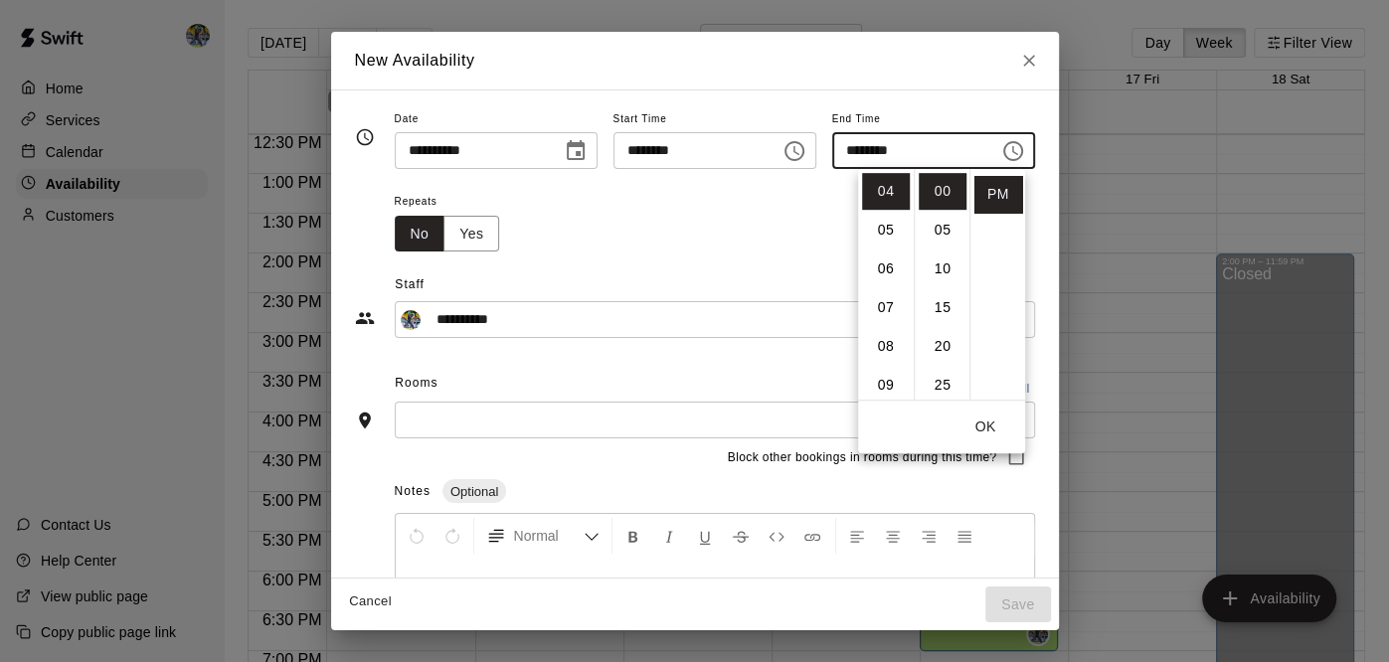
click at [991, 421] on button "OK" at bounding box center [985, 427] width 64 height 37
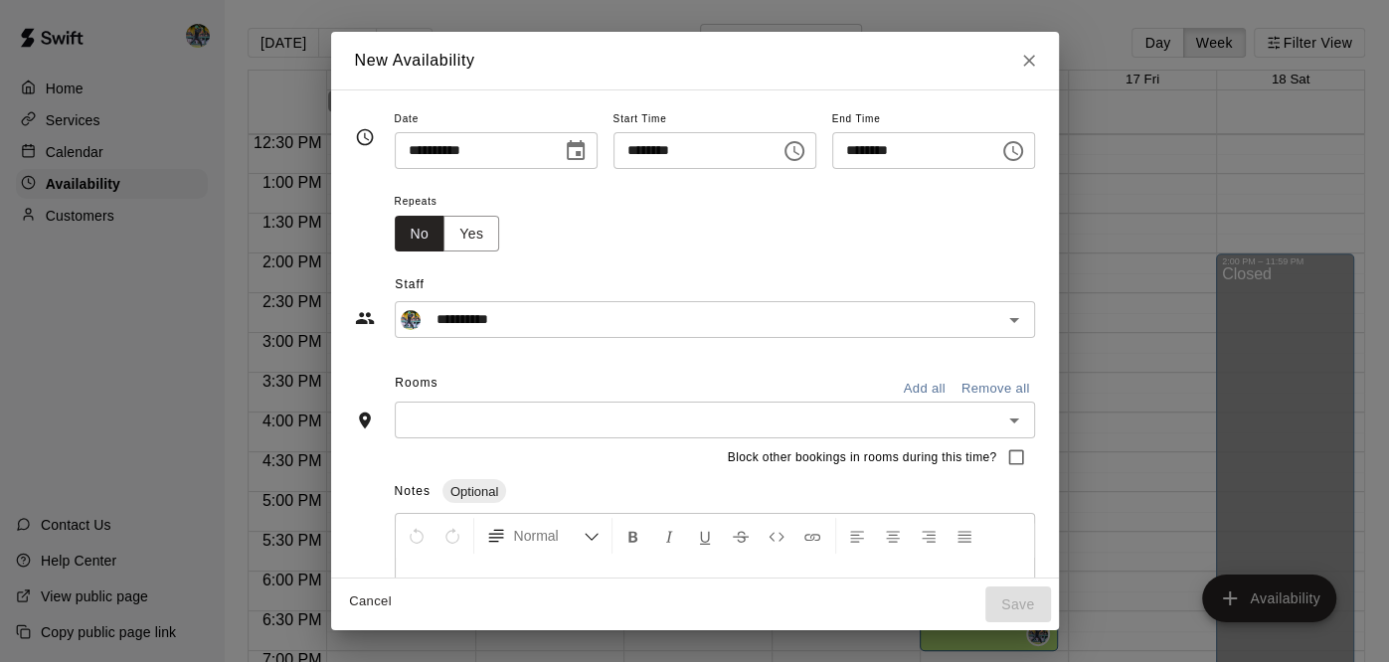
click at [917, 427] on input "text" at bounding box center [699, 420] width 596 height 25
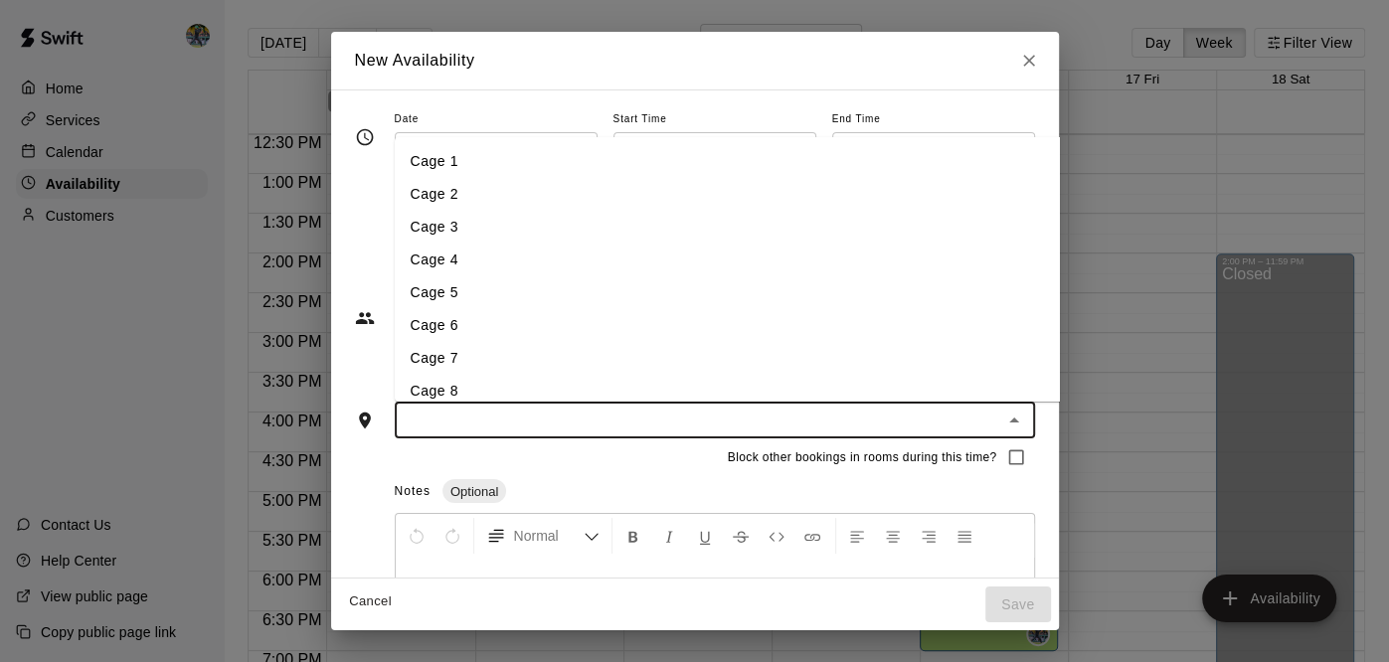
click at [747, 348] on li "Cage 7" at bounding box center [793, 358] width 799 height 33
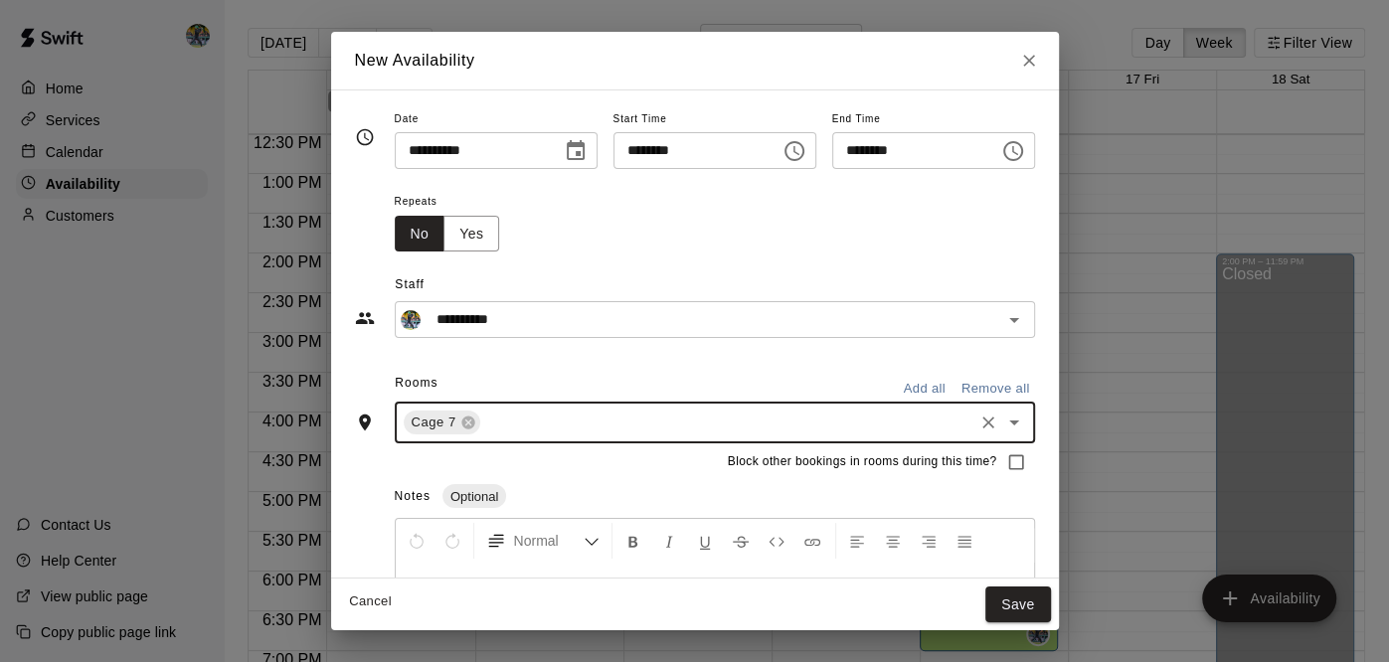
click at [736, 414] on input "text" at bounding box center [726, 423] width 487 height 25
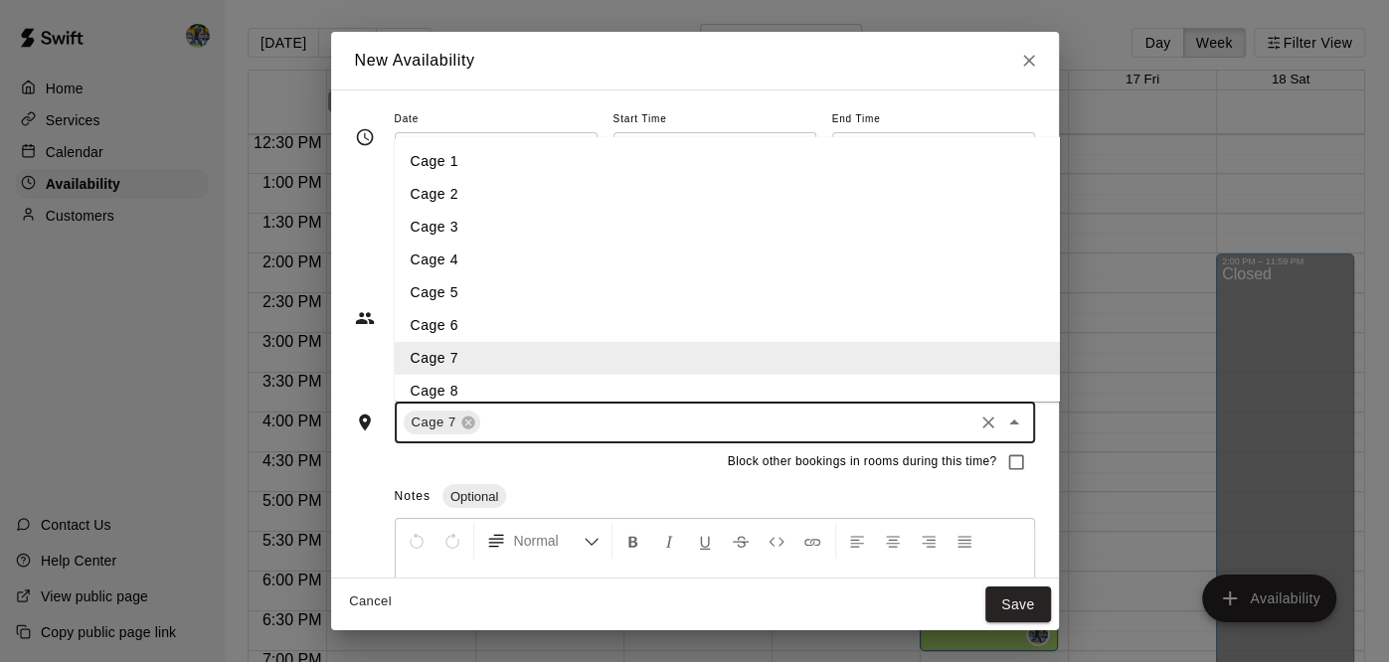
click at [645, 412] on input "text" at bounding box center [726, 423] width 487 height 25
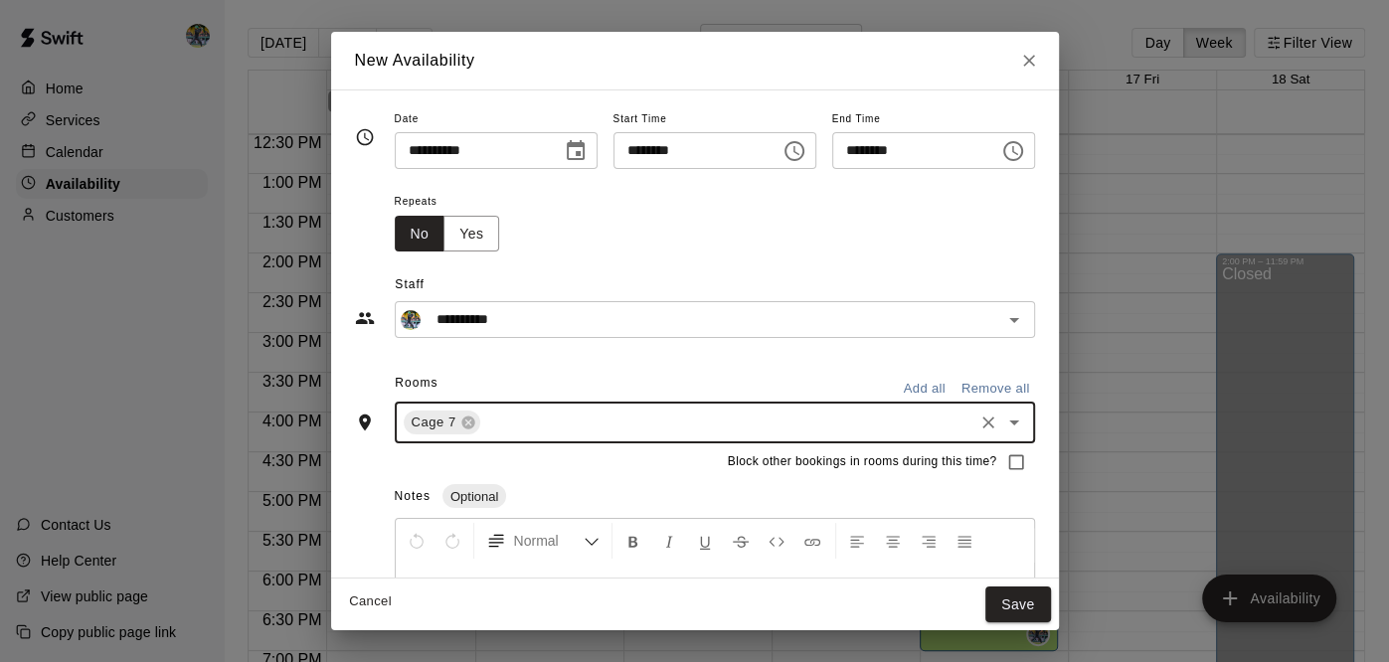
click at [645, 412] on input "text" at bounding box center [726, 423] width 487 height 25
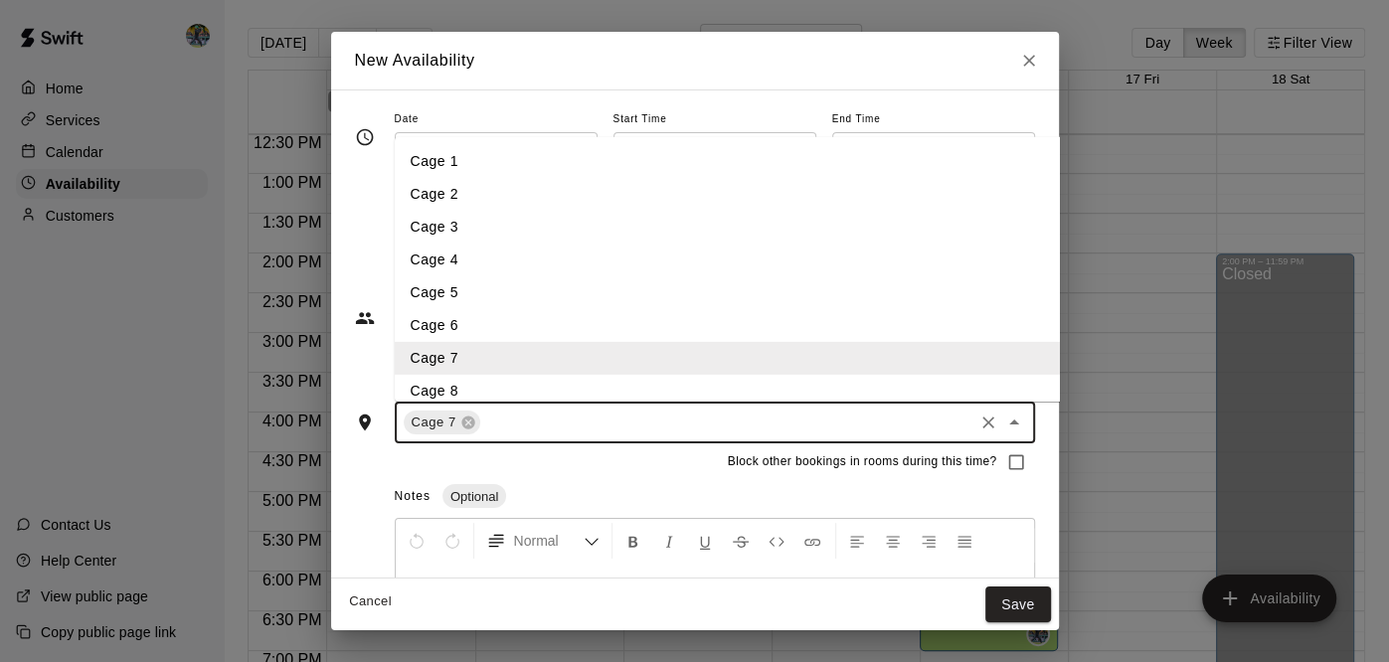
click at [606, 384] on li "Cage 8" at bounding box center [793, 391] width 799 height 33
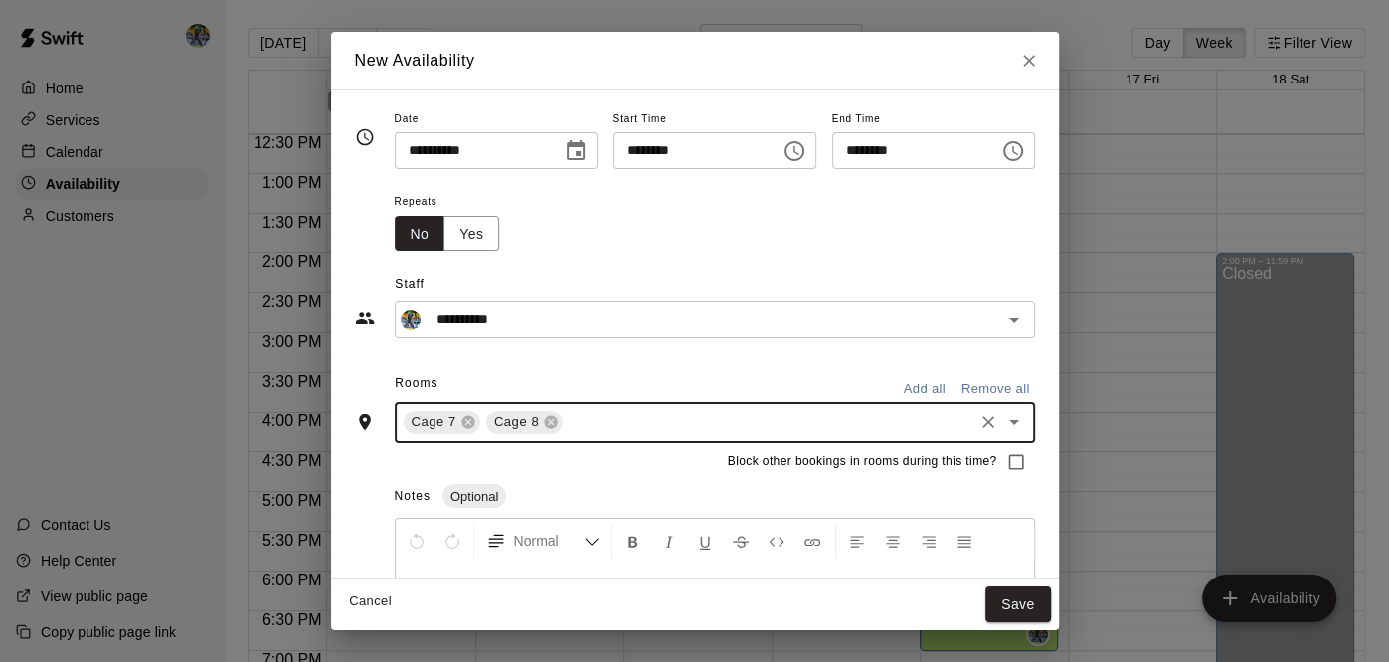
click at [599, 431] on input "text" at bounding box center [768, 423] width 404 height 25
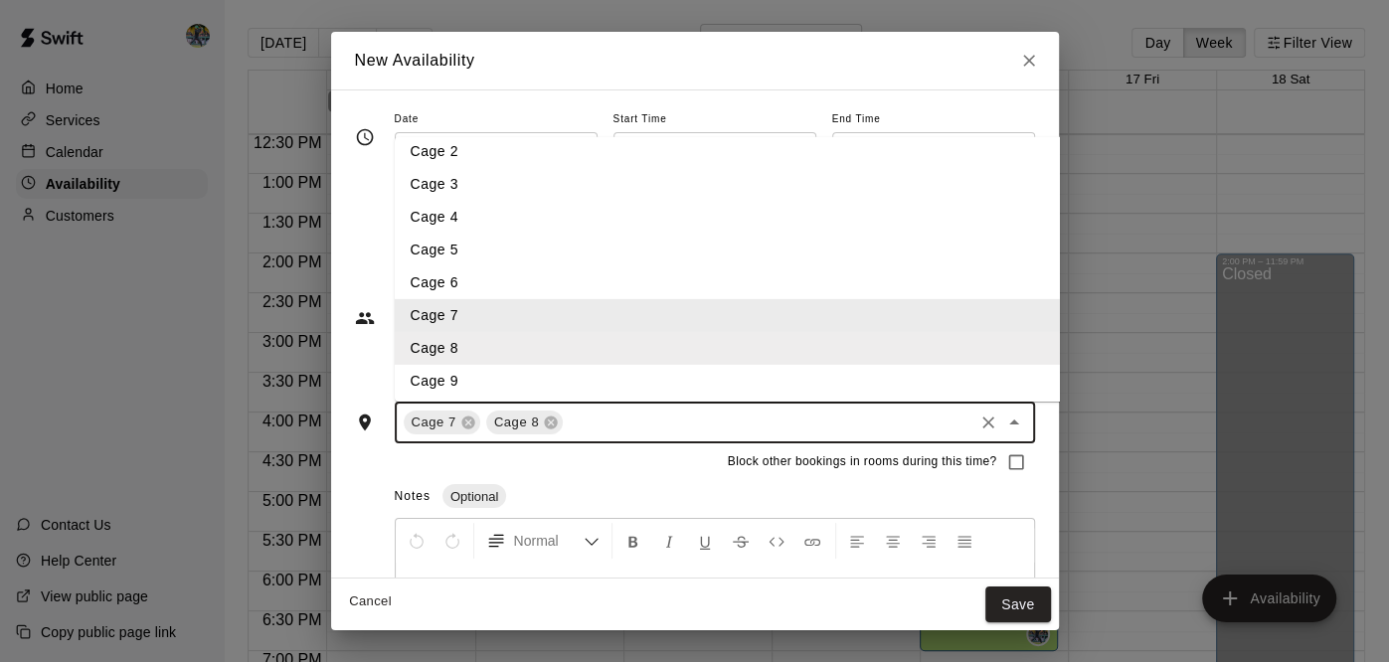
scroll to position [54, 0]
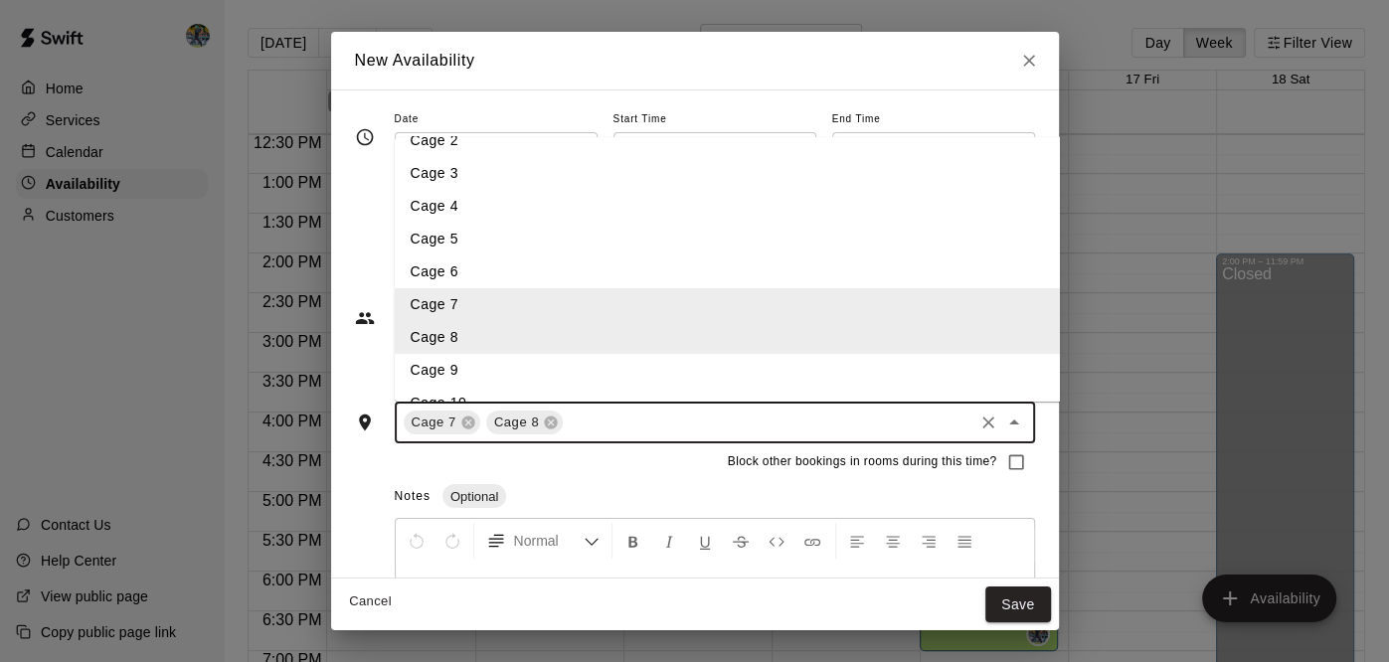
click at [587, 366] on li "Cage 9" at bounding box center [793, 370] width 799 height 33
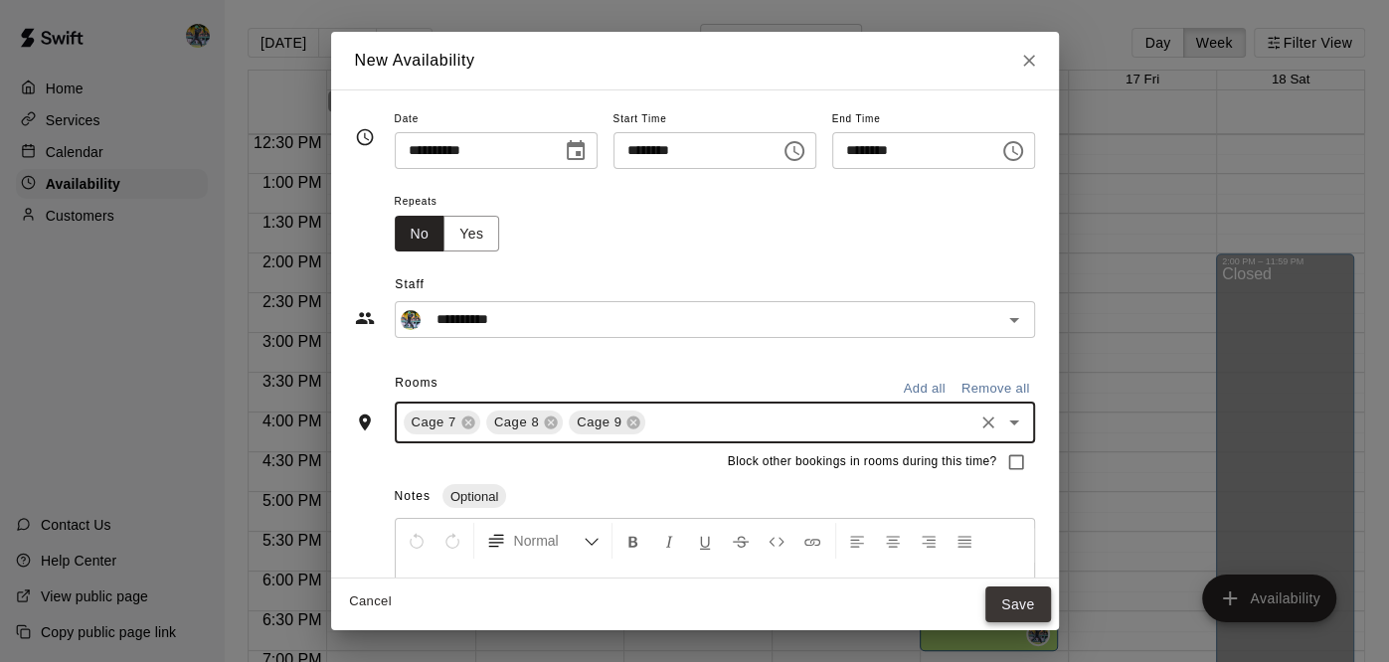
click at [1051, 605] on button "Save" at bounding box center [1018, 605] width 66 height 37
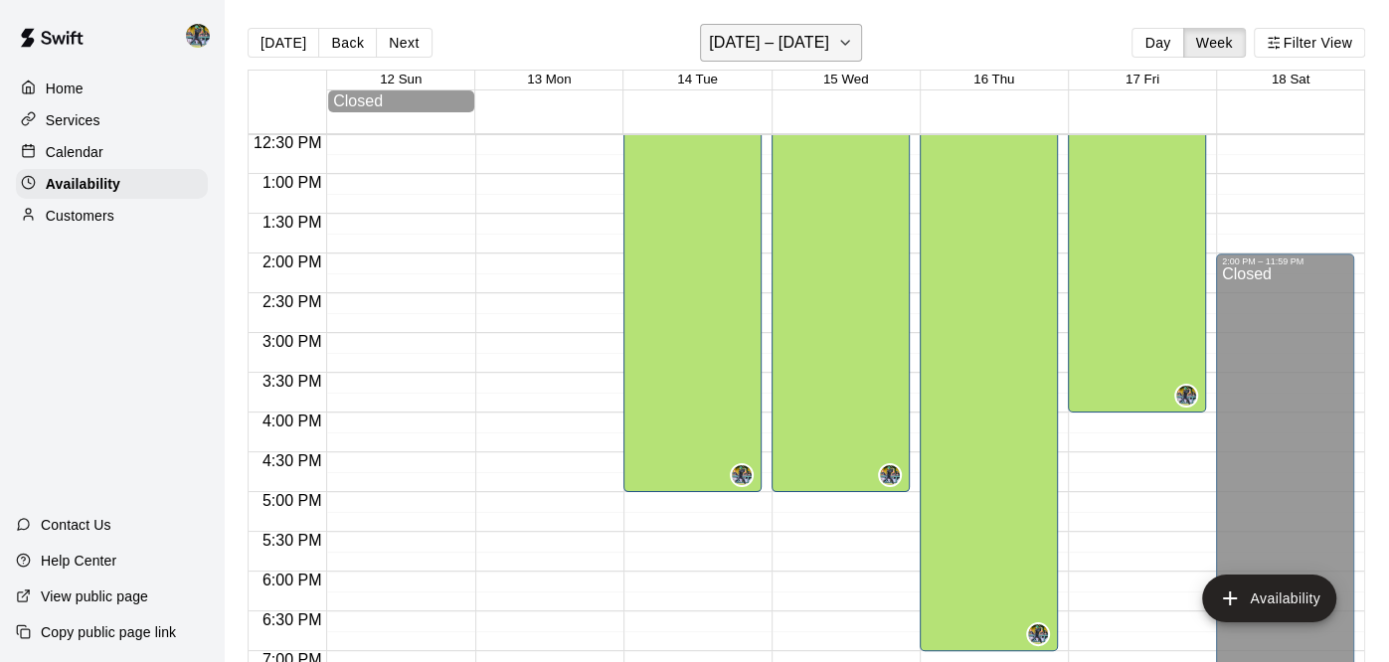
click at [796, 46] on h6 "[DATE] – [DATE]" at bounding box center [769, 43] width 120 height 28
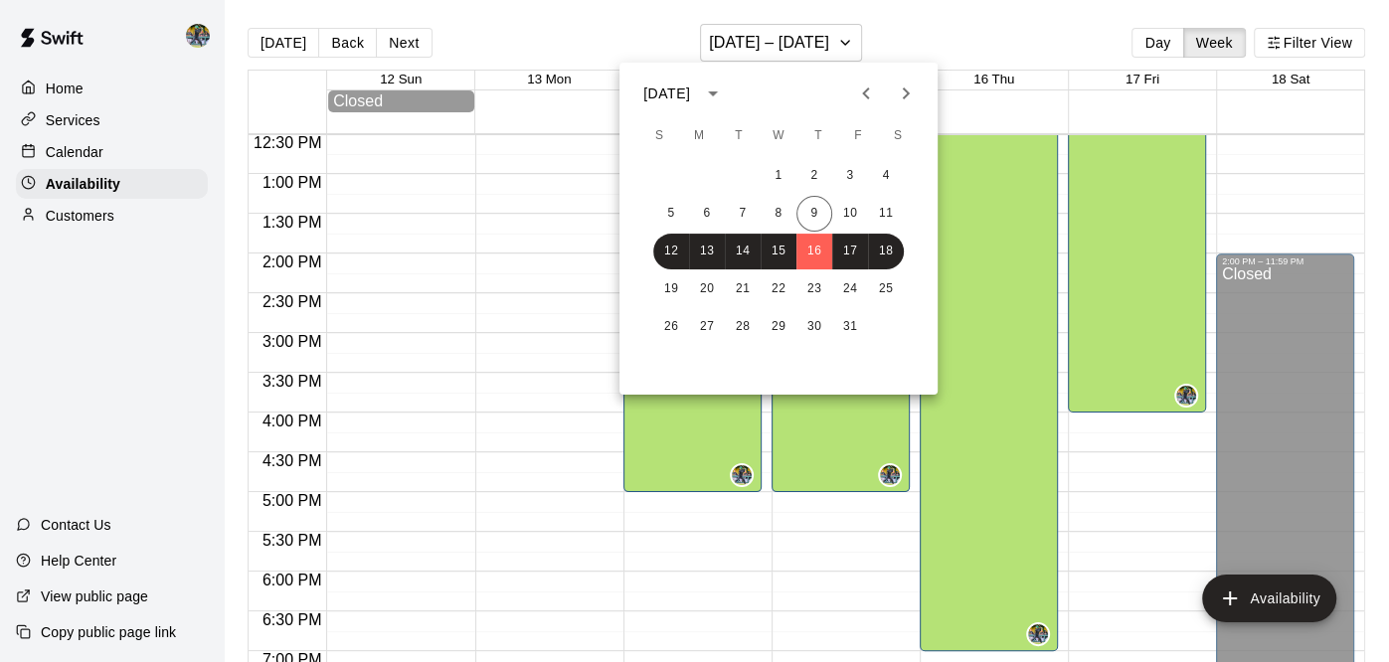
click at [1066, 102] on div at bounding box center [694, 331] width 1389 height 662
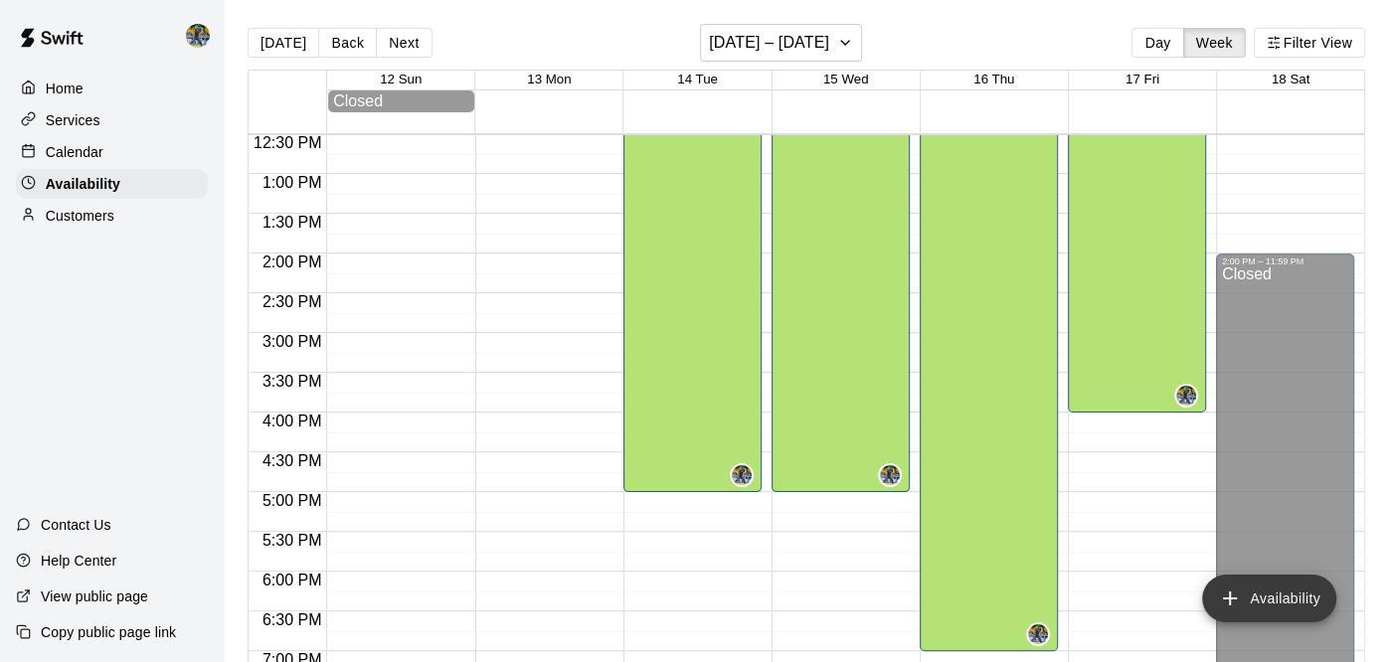
click at [1262, 600] on button "Availability" at bounding box center [1269, 599] width 134 height 48
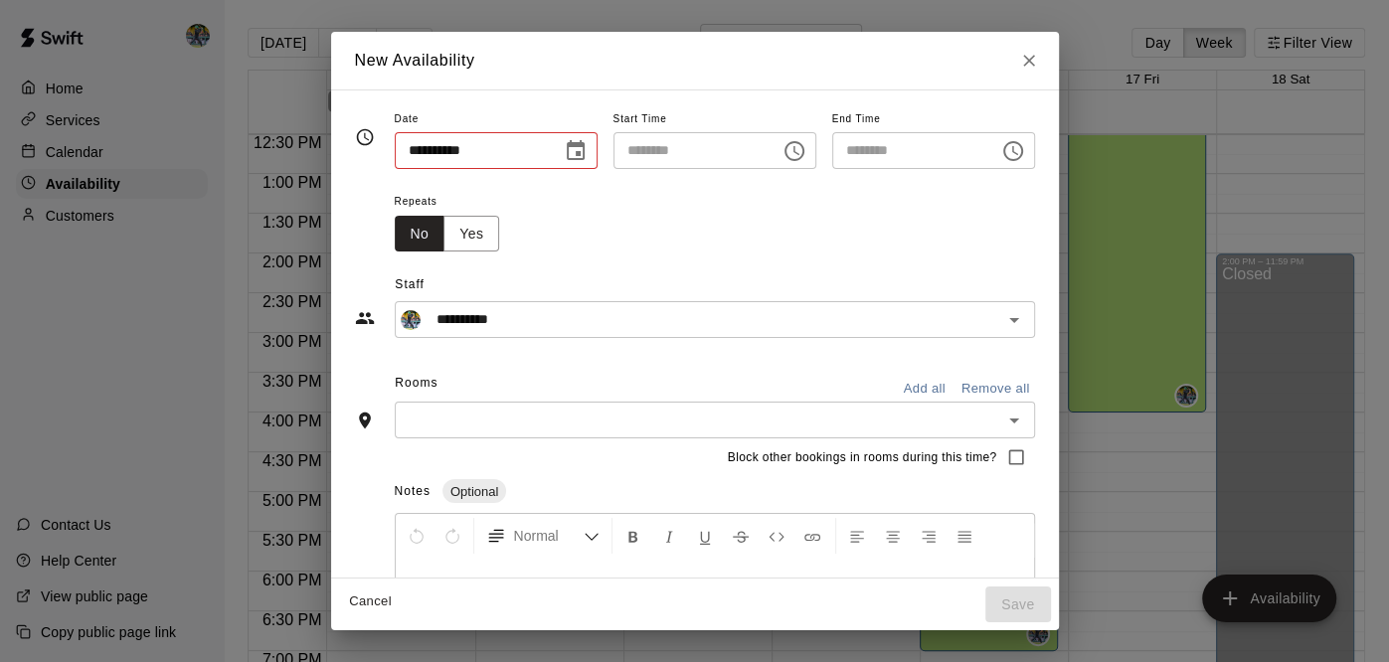
type input "**********"
type input "********"
click at [474, 156] on input "**********" at bounding box center [471, 150] width 153 height 37
click at [556, 137] on button "Choose date, selected date is Oct 16, 2025" at bounding box center [576, 151] width 40 height 40
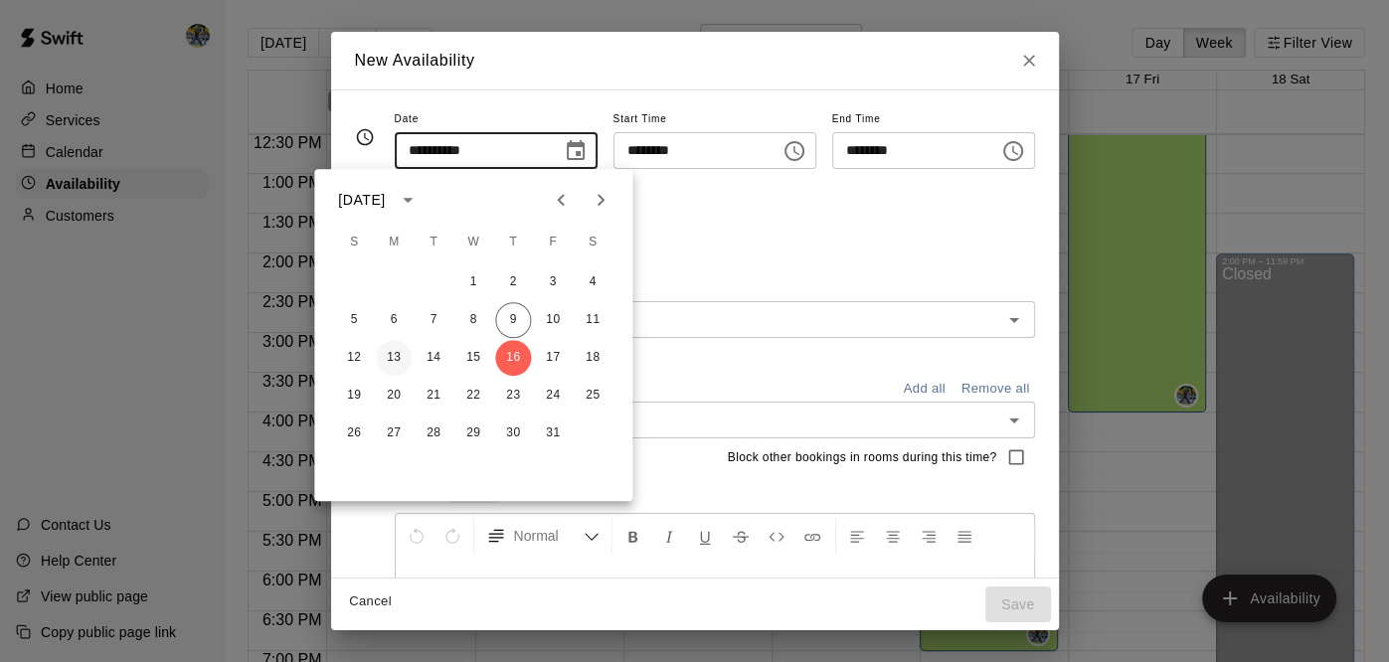
click at [401, 357] on button "13" at bounding box center [394, 358] width 36 height 36
type input "**********"
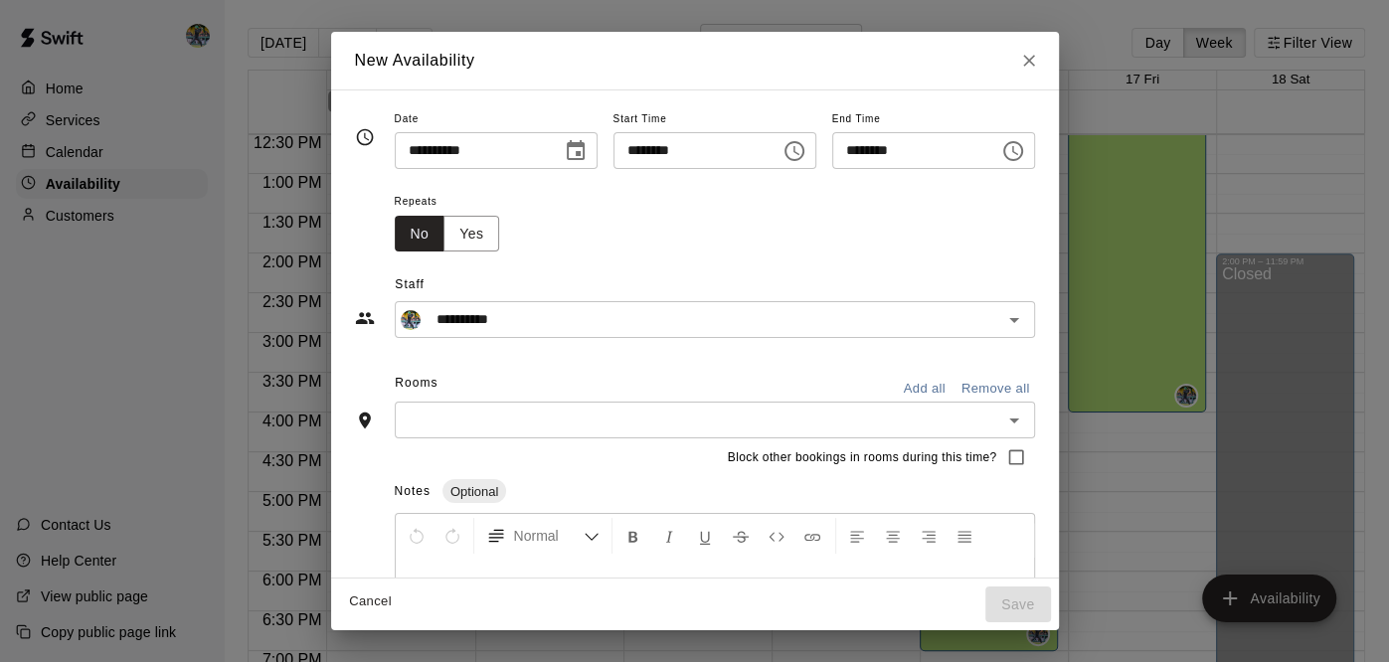
click at [806, 157] on icon "Choose time, selected time is 12:00 PM" at bounding box center [794, 151] width 24 height 24
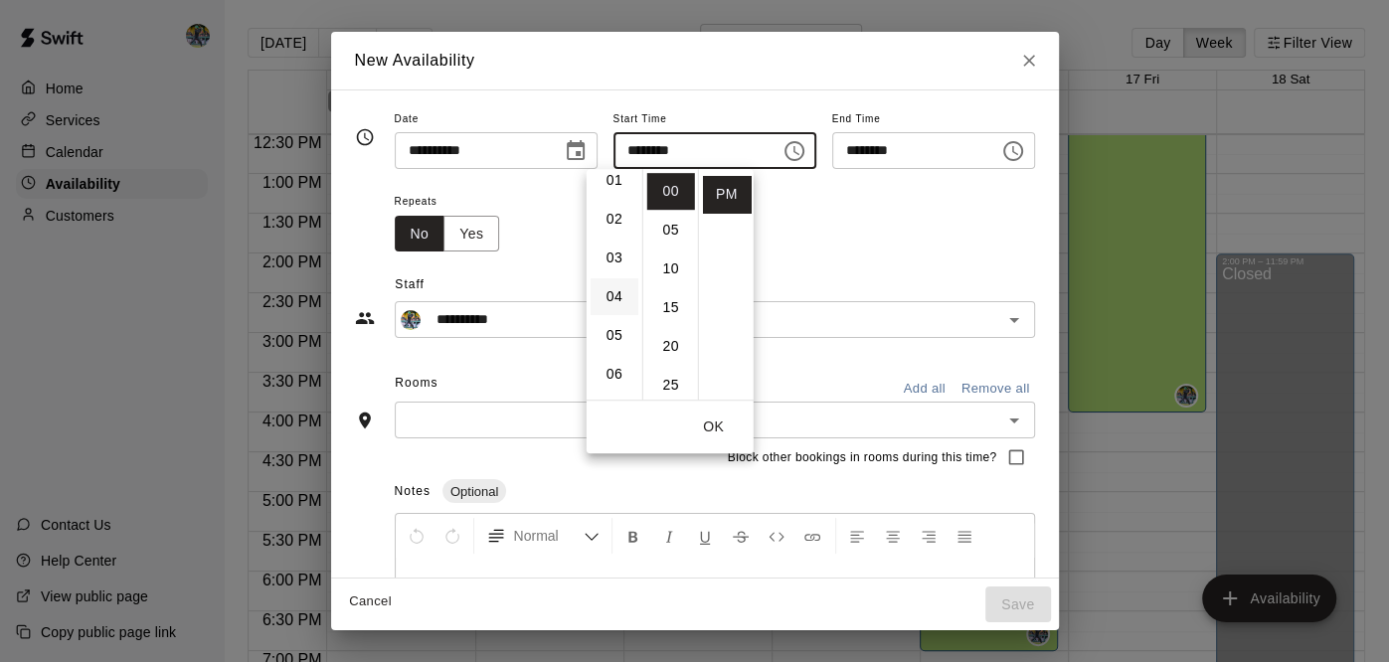
scroll to position [63, 0]
click at [612, 288] on li "04" at bounding box center [615, 283] width 48 height 37
type input "********"
click at [724, 413] on button "OK" at bounding box center [714, 427] width 64 height 37
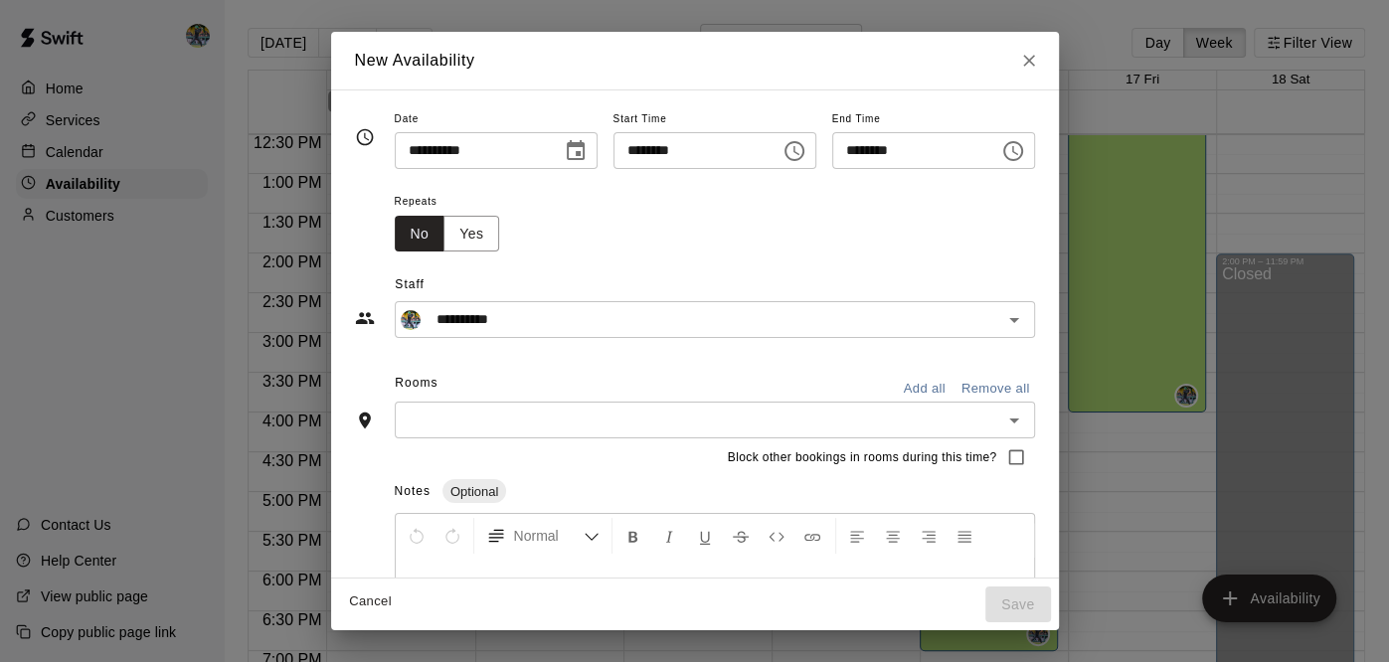
click at [1035, 164] on div "******** ​" at bounding box center [933, 150] width 203 height 37
click at [1023, 155] on icon "Choose time, selected time is 4:30 PM" at bounding box center [1013, 151] width 20 height 20
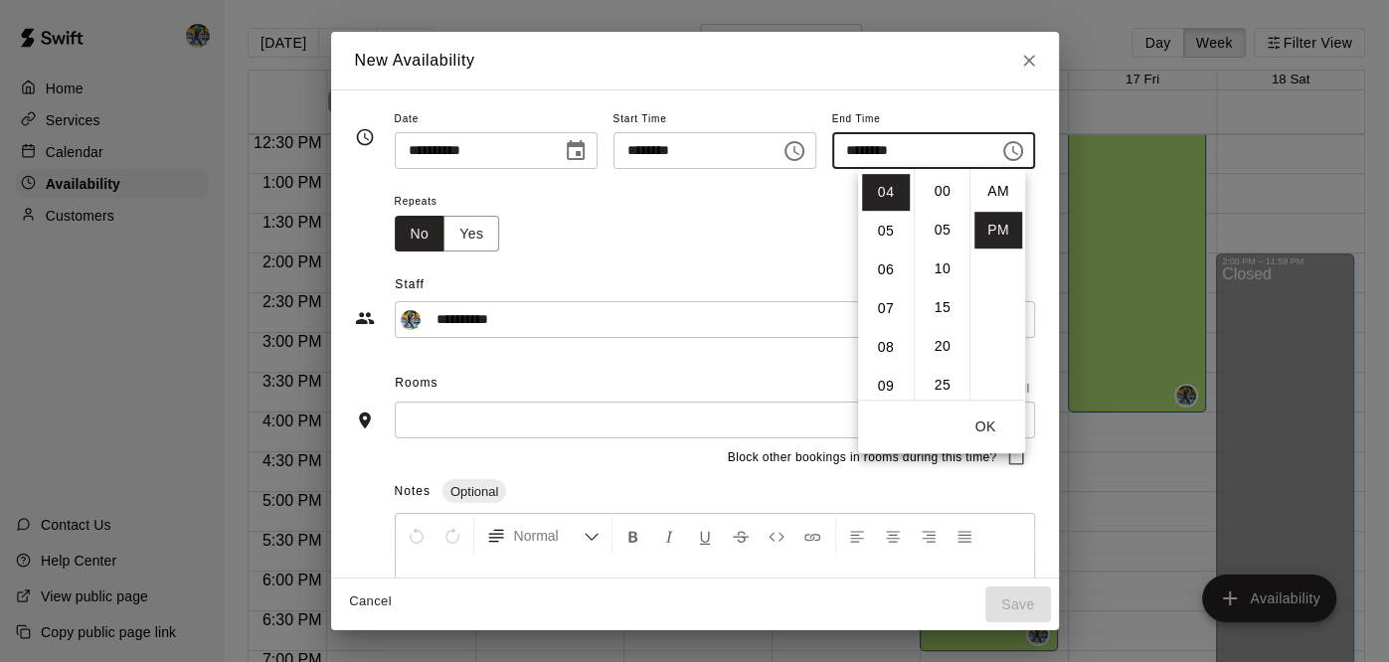
scroll to position [36, 0]
click at [891, 260] on li "06" at bounding box center [886, 270] width 48 height 37
click at [937, 202] on li "00" at bounding box center [943, 191] width 48 height 37
type input "********"
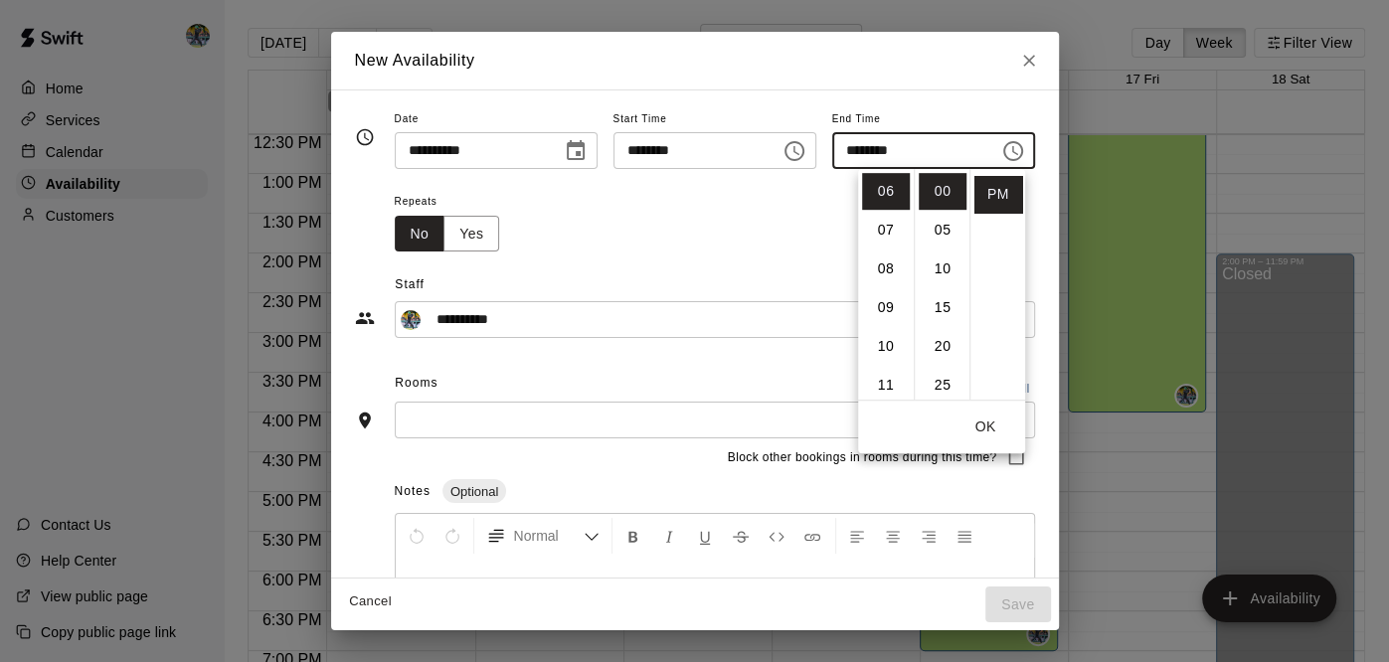
click at [980, 426] on button "OK" at bounding box center [985, 427] width 64 height 37
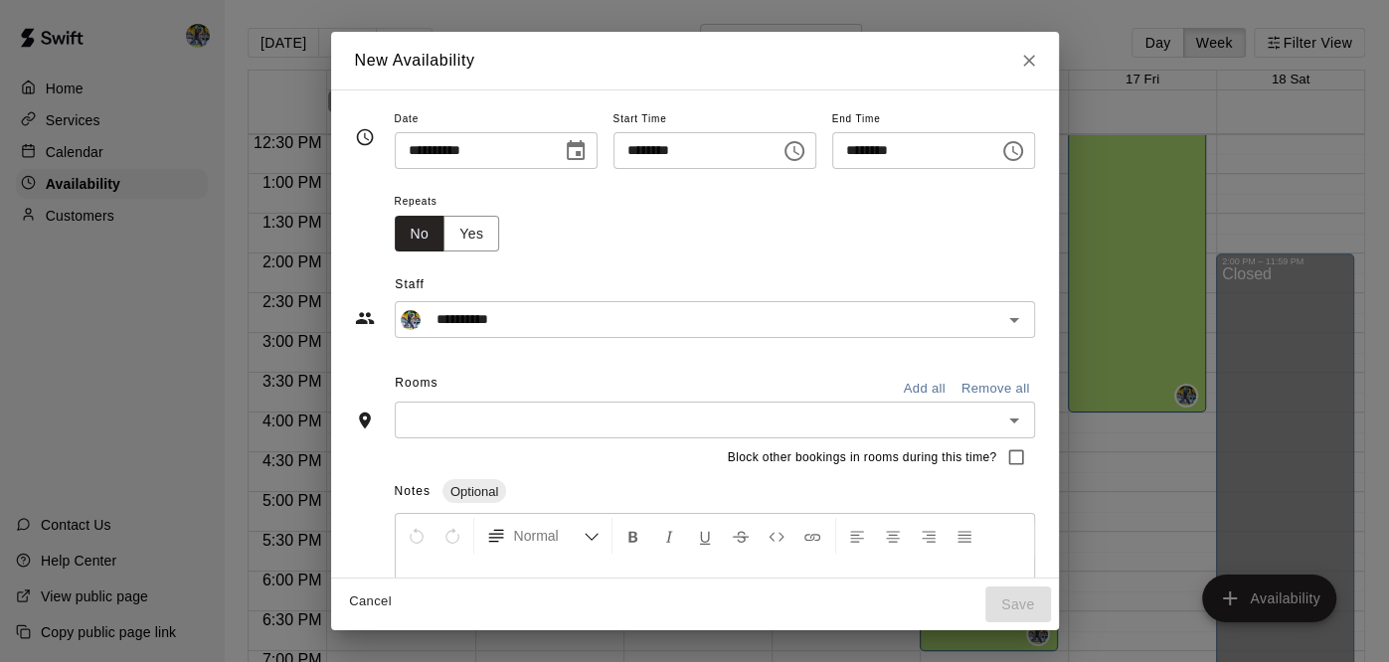
click at [866, 423] on input "text" at bounding box center [699, 420] width 596 height 25
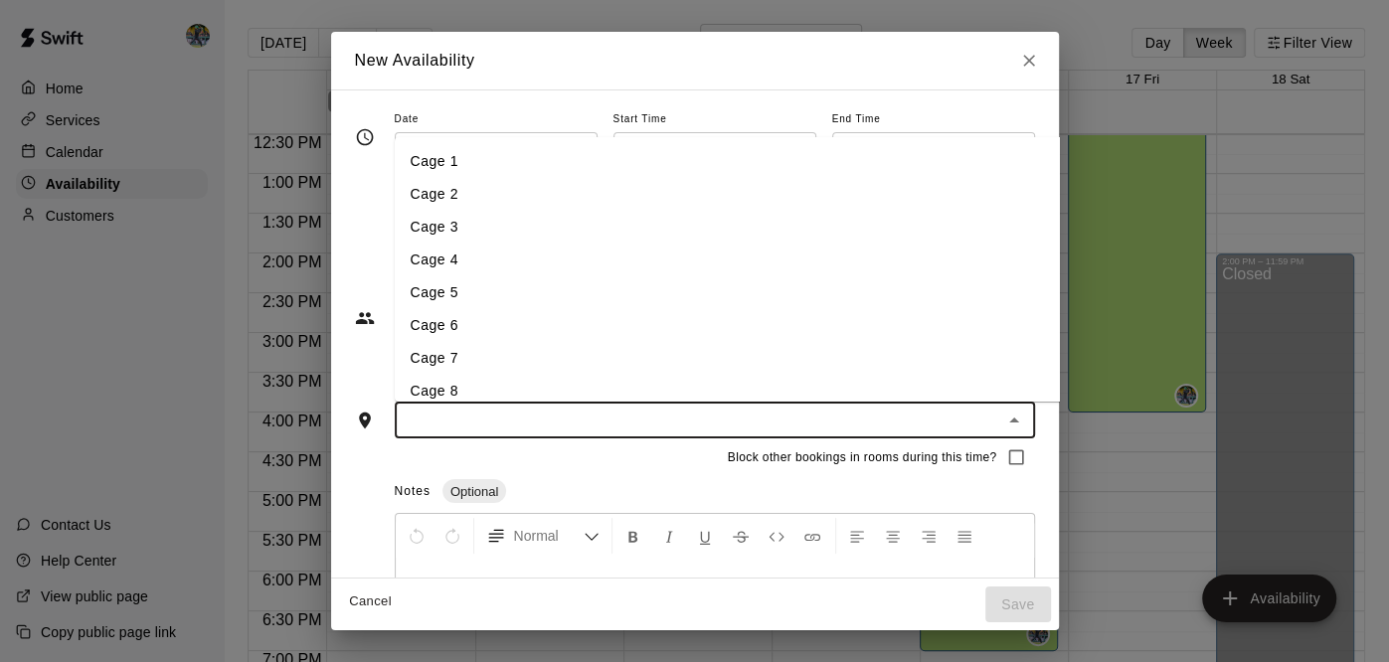
click at [483, 367] on li "Cage 7" at bounding box center [793, 358] width 799 height 33
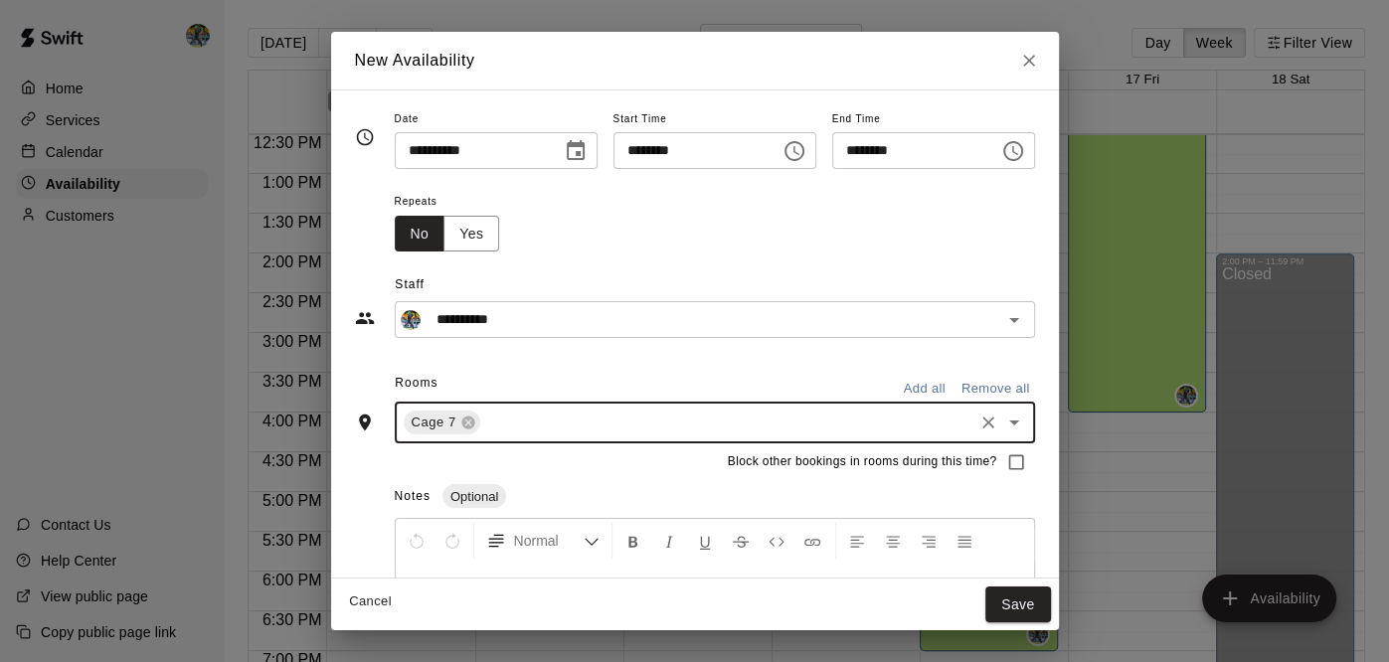
click at [486, 414] on input "text" at bounding box center [726, 423] width 487 height 25
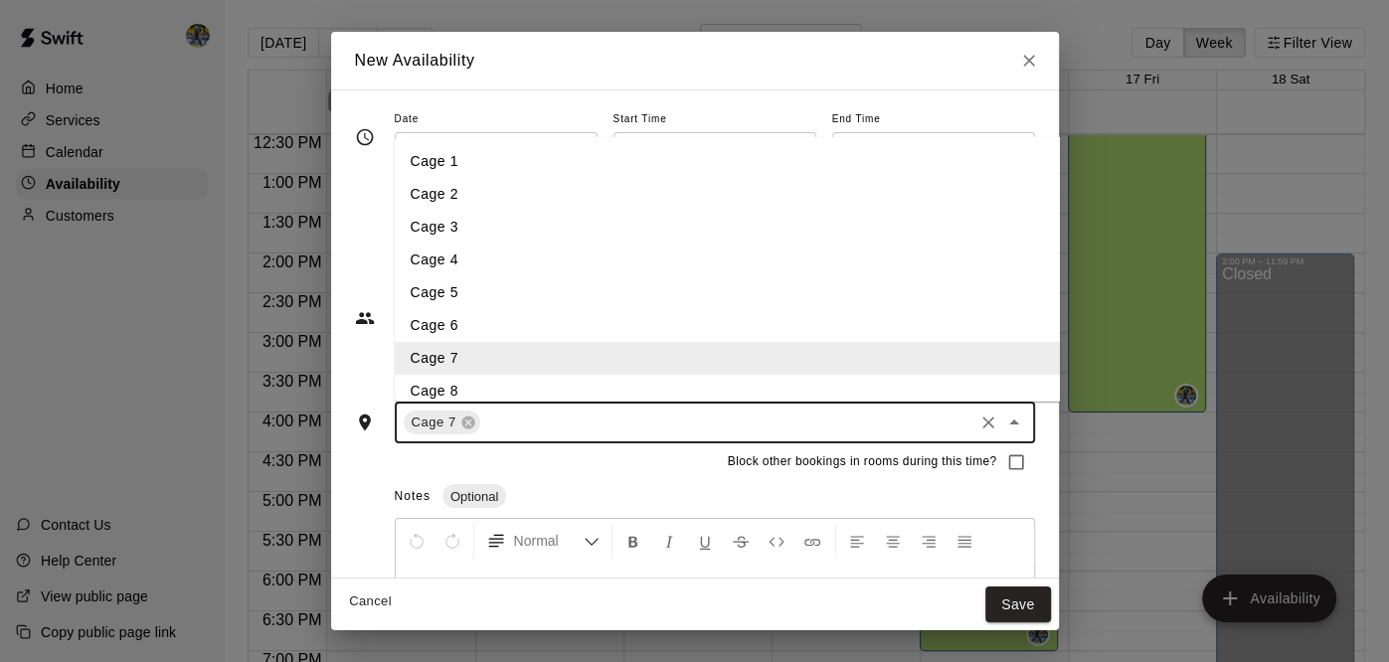
click at [467, 397] on li "Cage 8" at bounding box center [793, 391] width 799 height 33
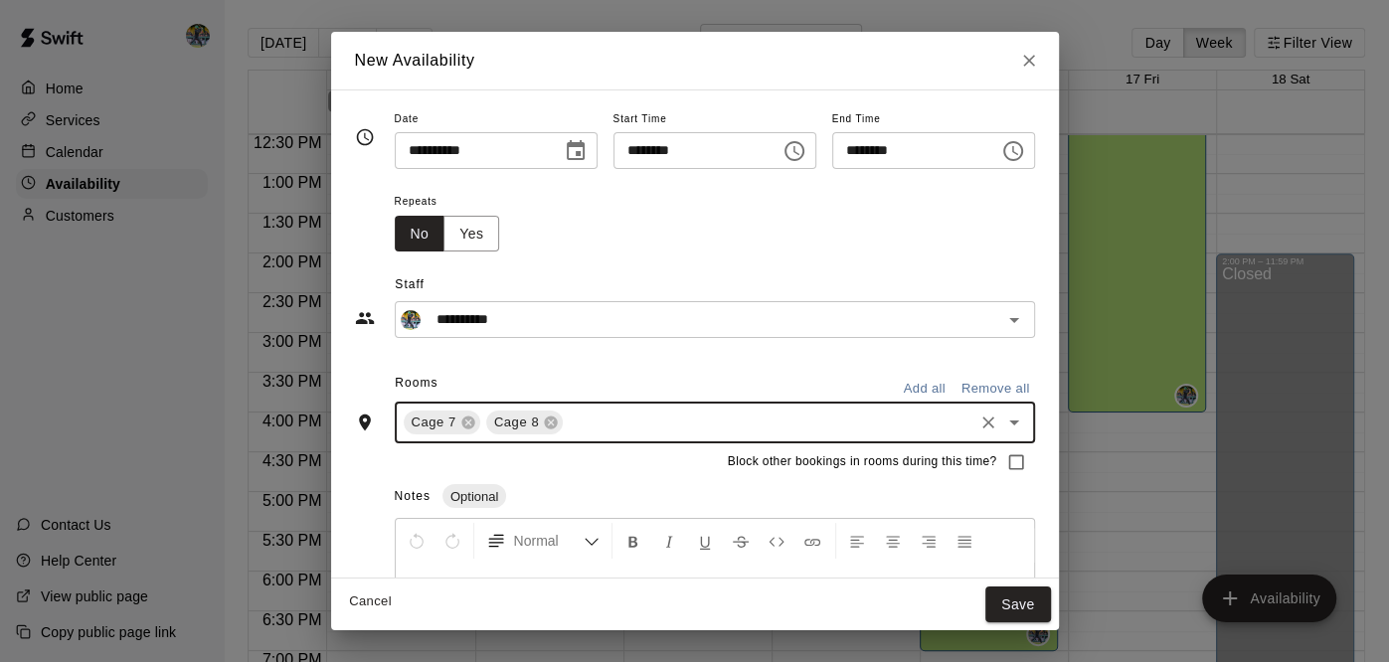
click at [566, 423] on input "text" at bounding box center [768, 423] width 404 height 25
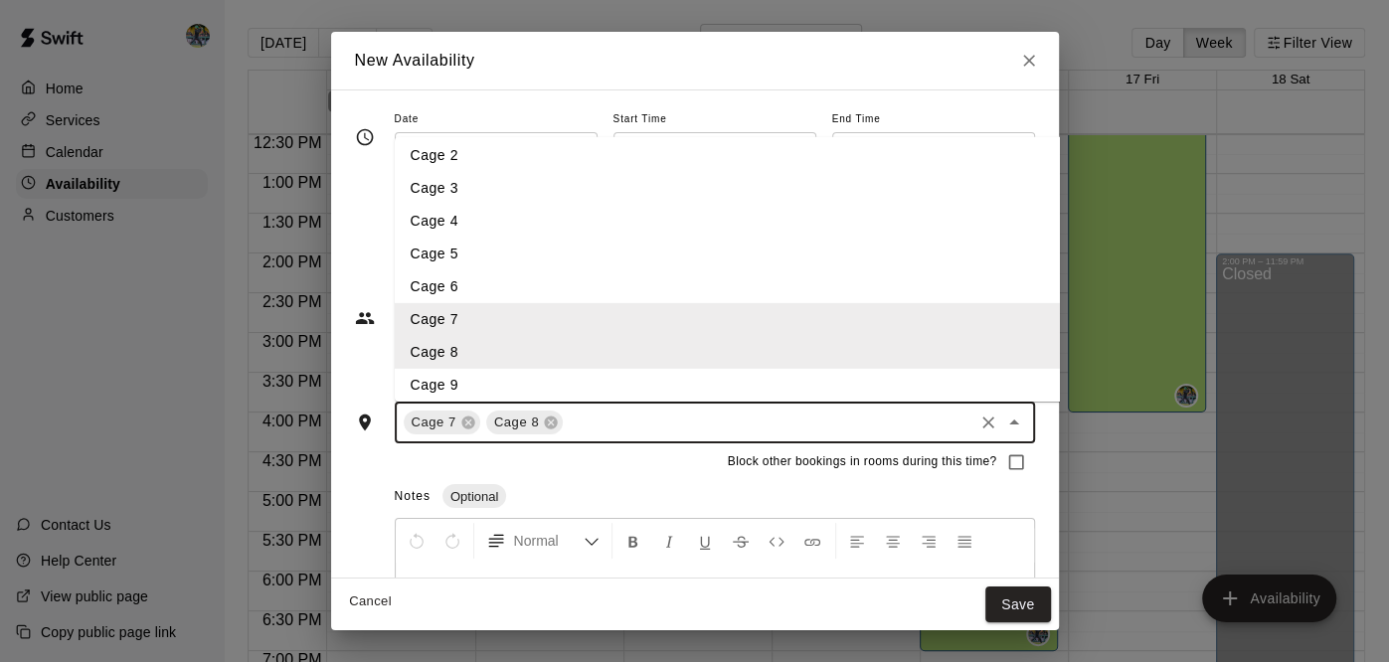
scroll to position [43, 0]
click at [484, 384] on li "Cage 9" at bounding box center [793, 381] width 799 height 33
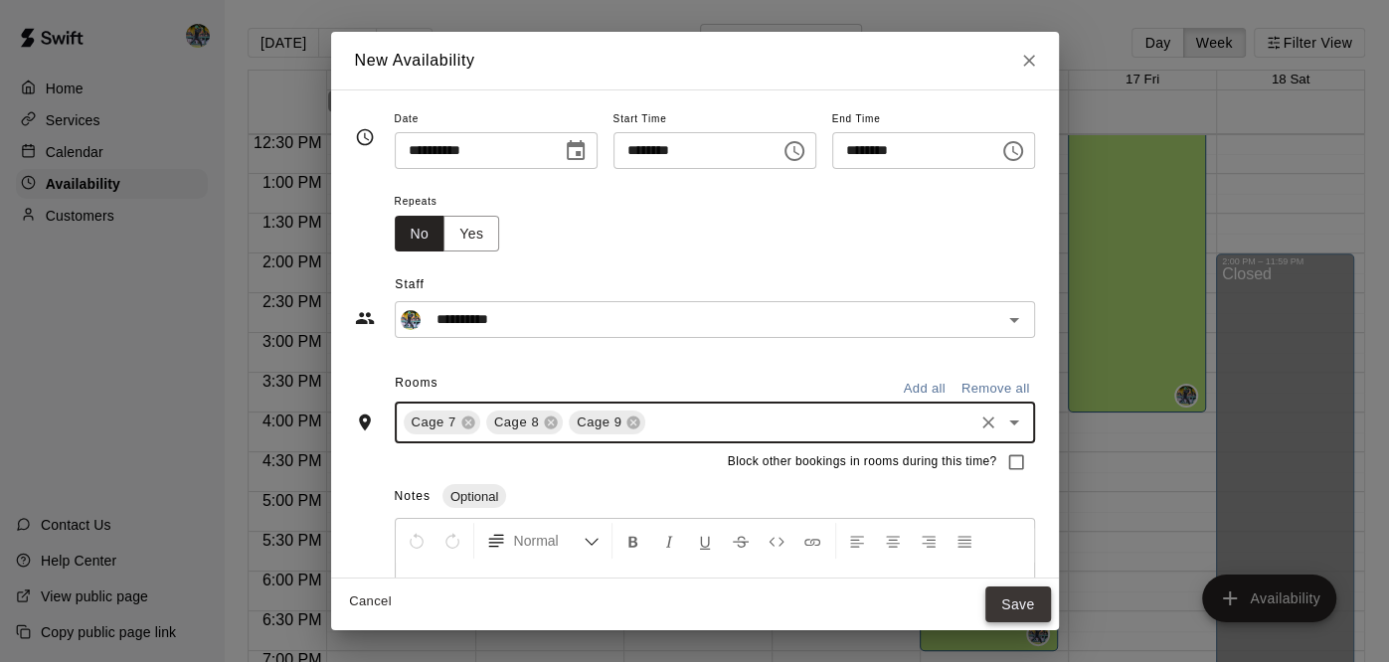
click at [1051, 601] on button "Save" at bounding box center [1018, 605] width 66 height 37
